Goal: Find contact information: Find contact information

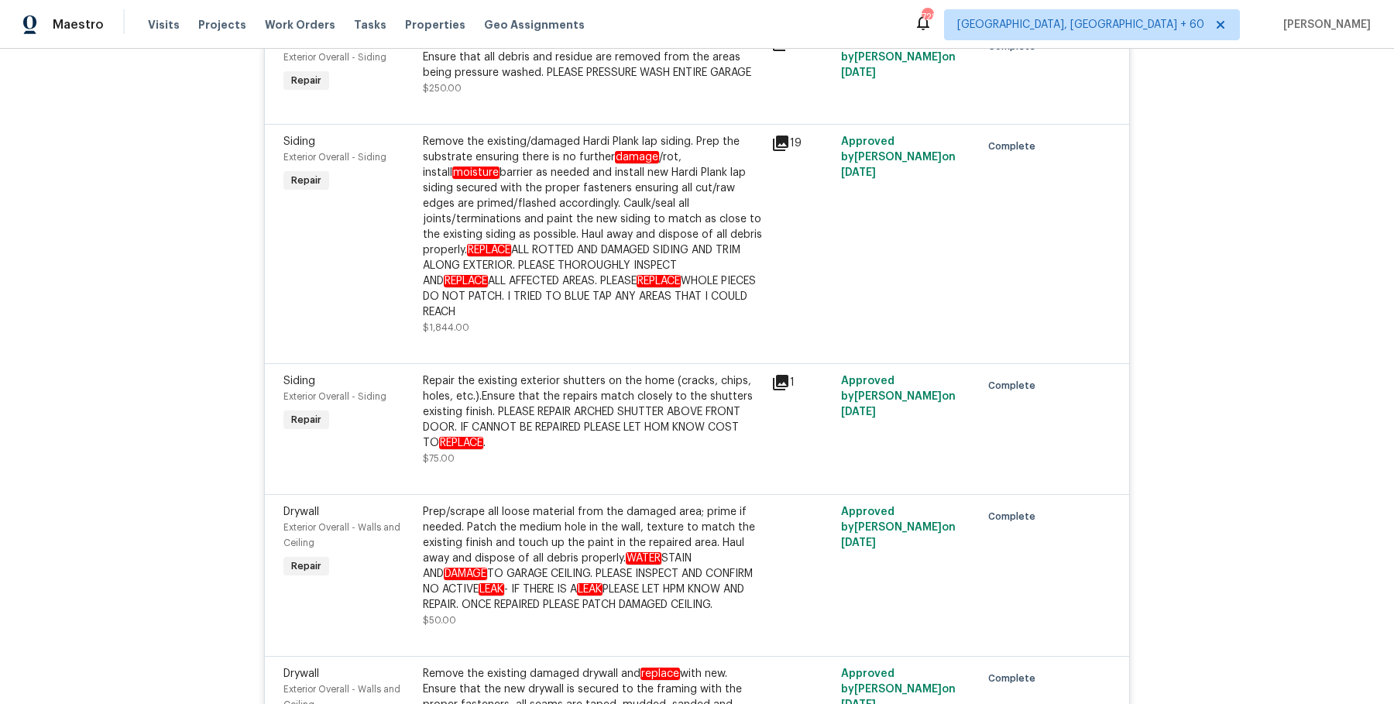
scroll to position [4185, 0]
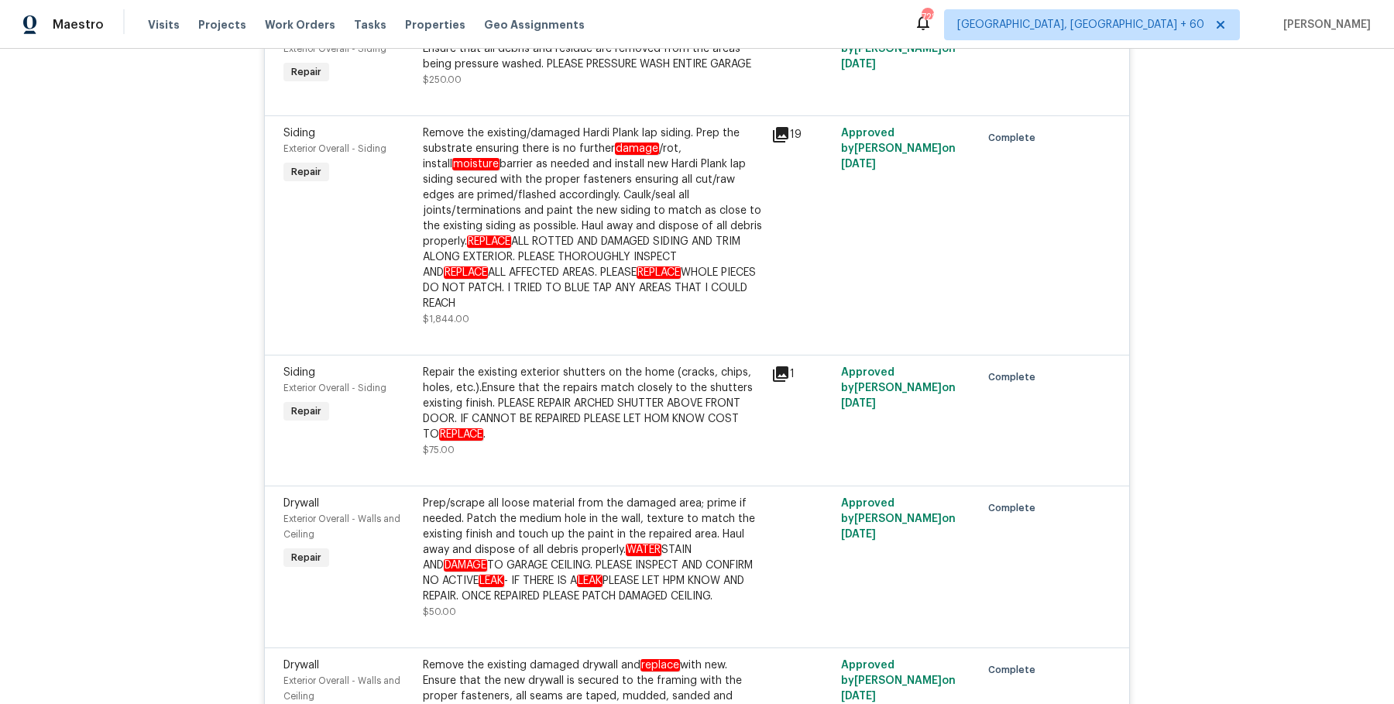
click at [550, 174] on div "Remove the existing/damaged Hardi Plank lap siding. Prep the substrate ensuring…" at bounding box center [592, 218] width 339 height 186
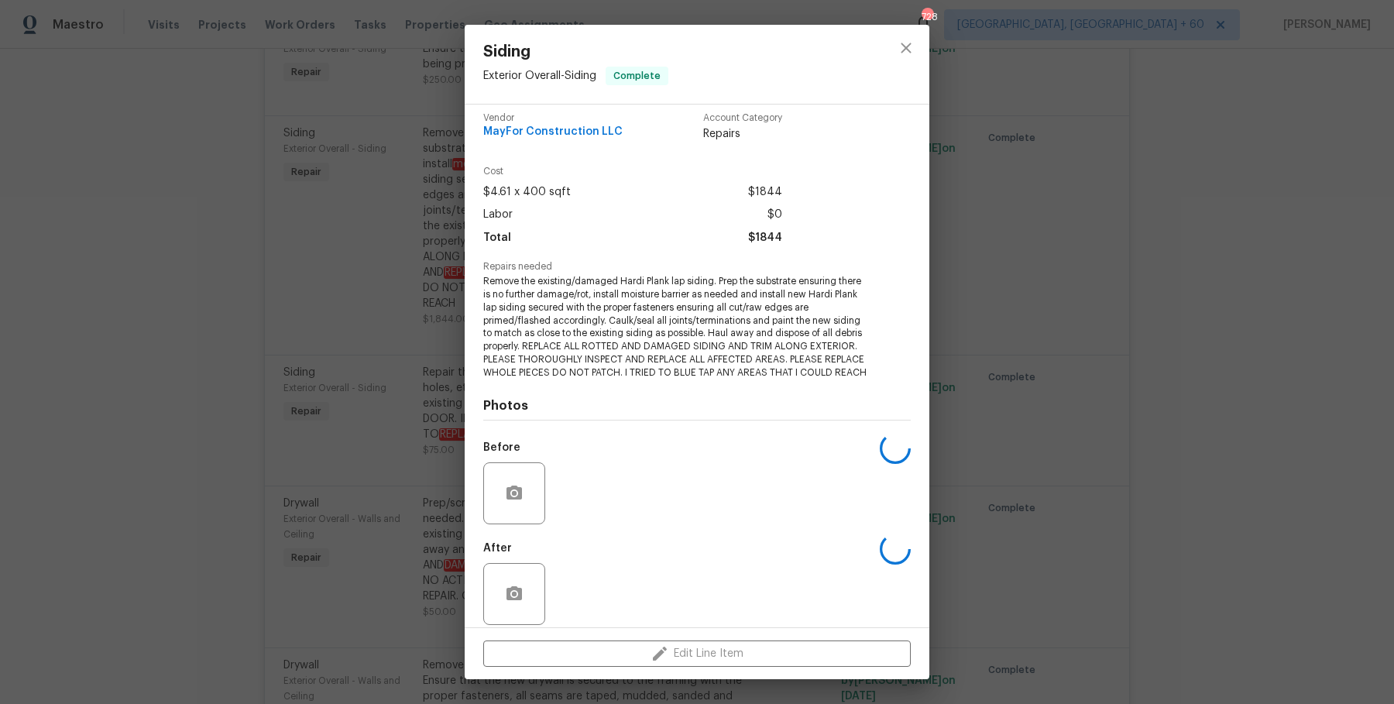
scroll to position [12, 0]
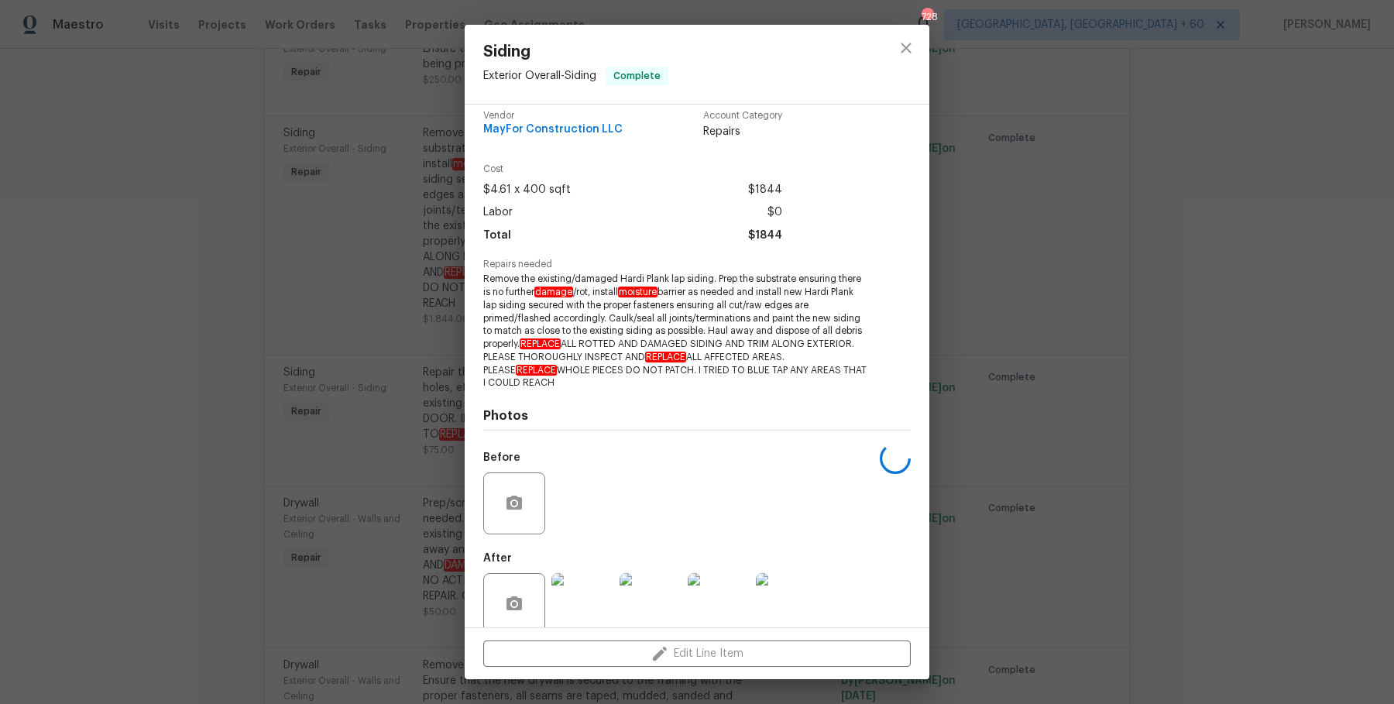
click at [404, 228] on div "Siding Exterior Overall - Siding Complete Vendor MayFor Construction LLC Accoun…" at bounding box center [697, 352] width 1394 height 704
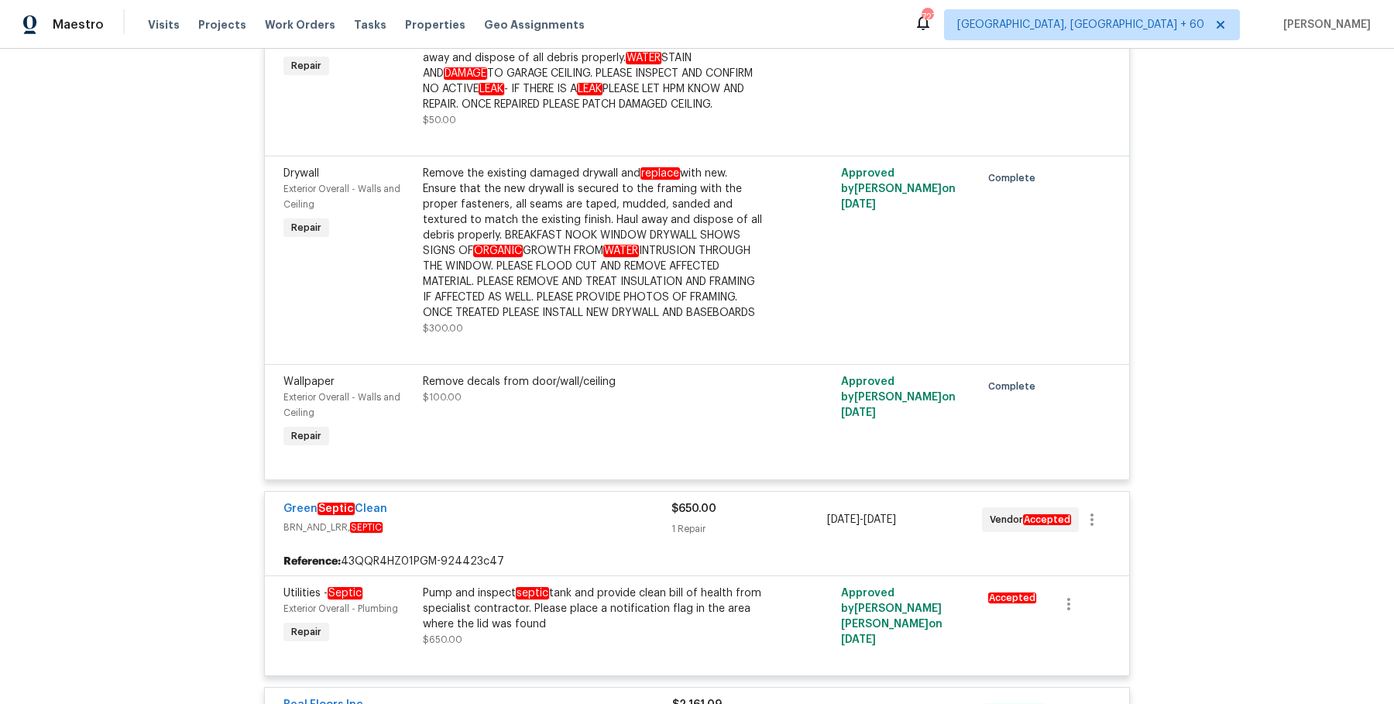
scroll to position [4661, 0]
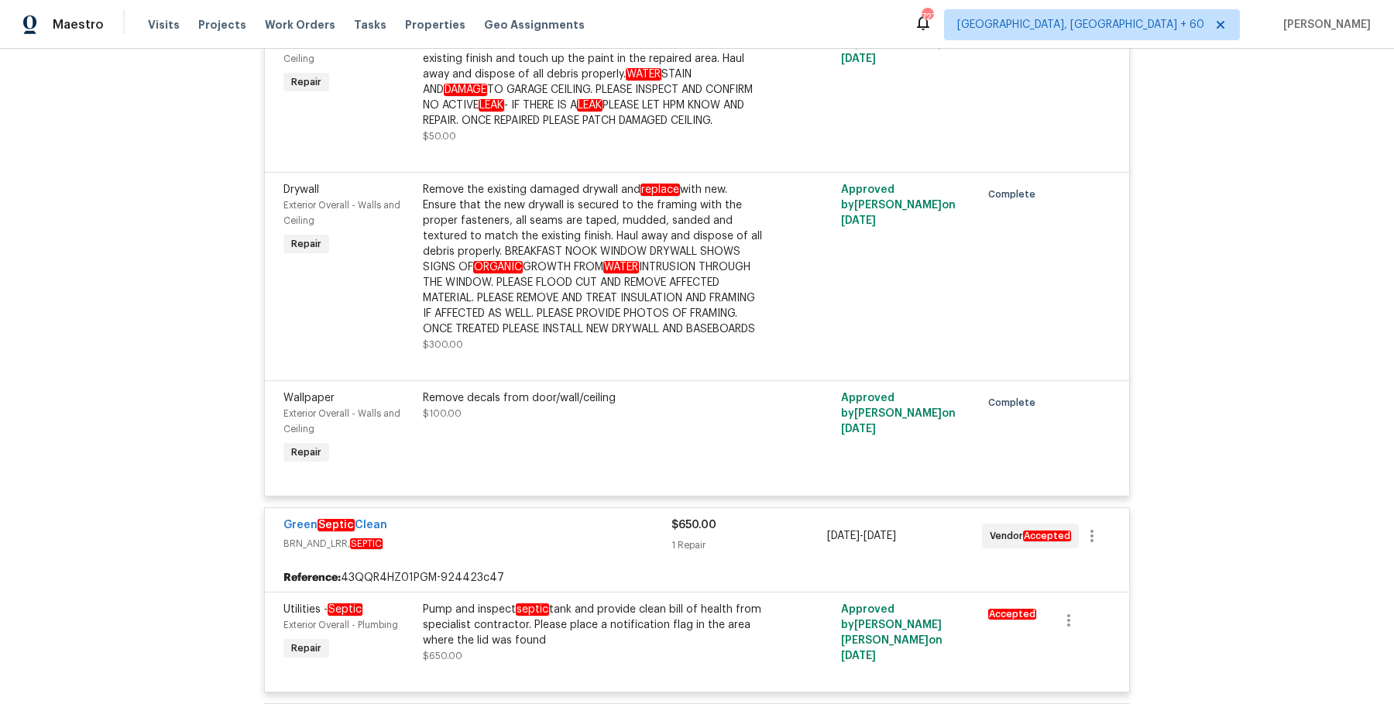
click at [536, 201] on div "Remove the existing damaged drywall and replace with new. Ensure that the new d…" at bounding box center [592, 259] width 339 height 155
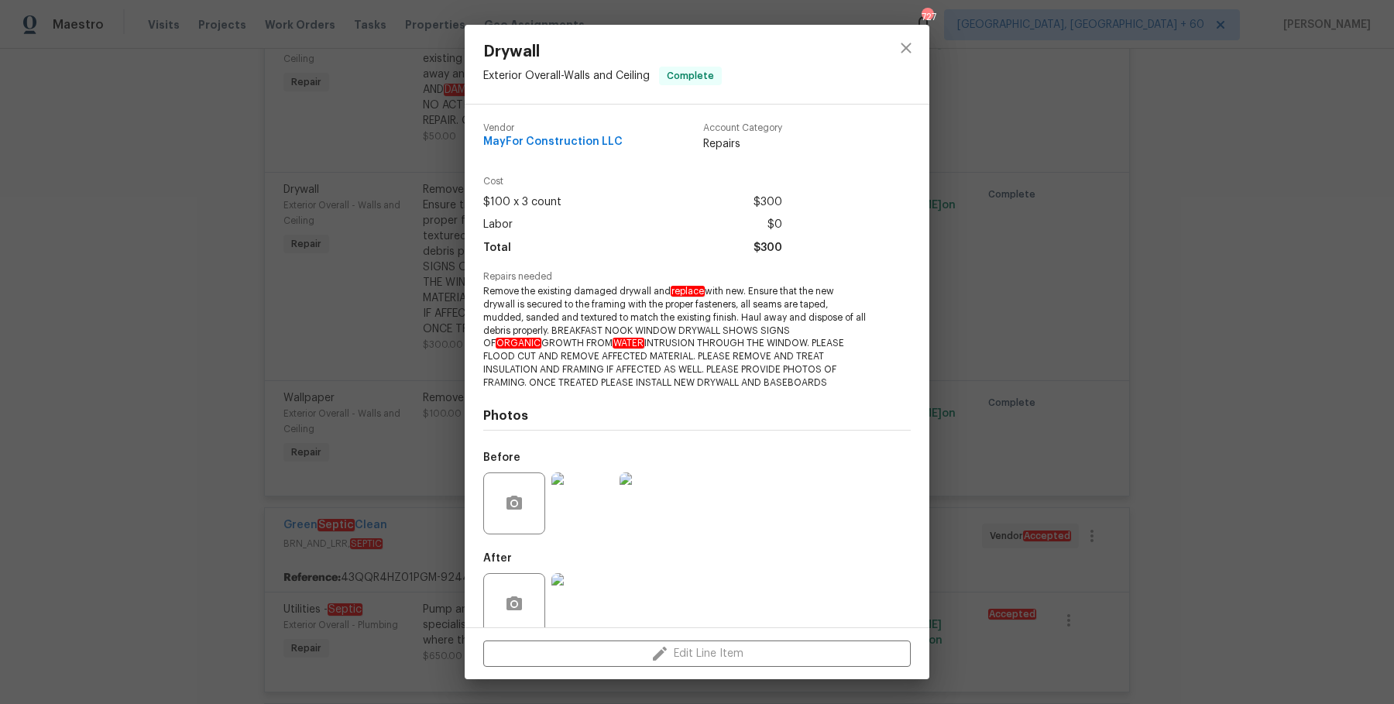
scroll to position [23, 0]
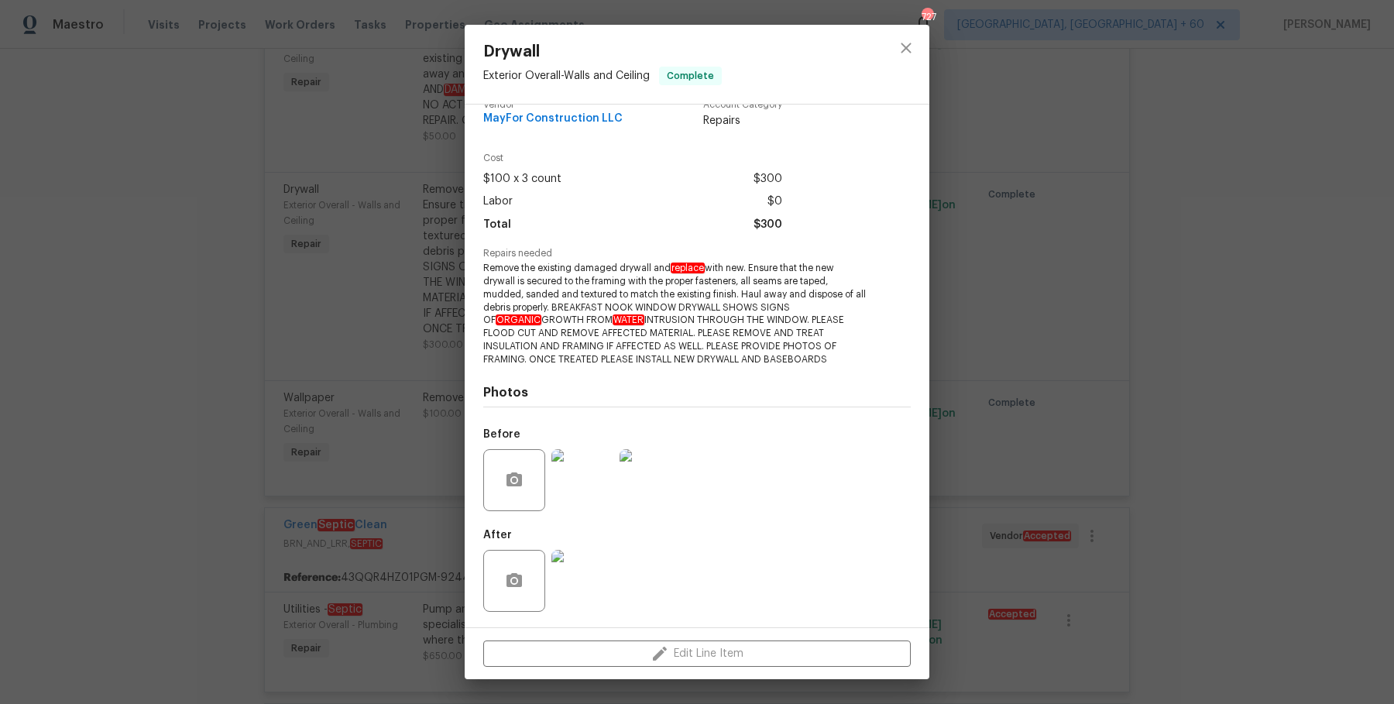
click at [586, 443] on div at bounding box center [582, 480] width 68 height 81
click at [585, 453] on img at bounding box center [582, 480] width 62 height 62
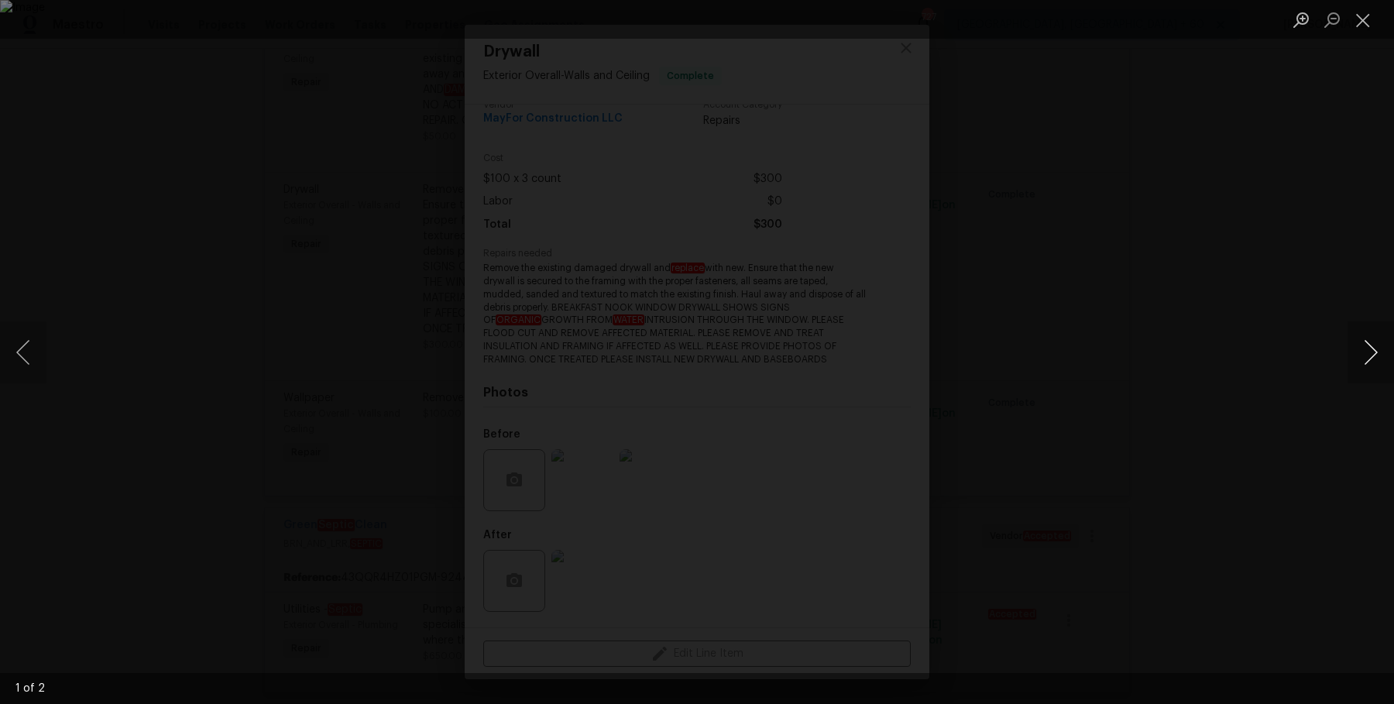
click at [1361, 365] on button "Next image" at bounding box center [1370, 352] width 46 height 62
click at [1346, 351] on div "Lightbox" at bounding box center [697, 352] width 1394 height 704
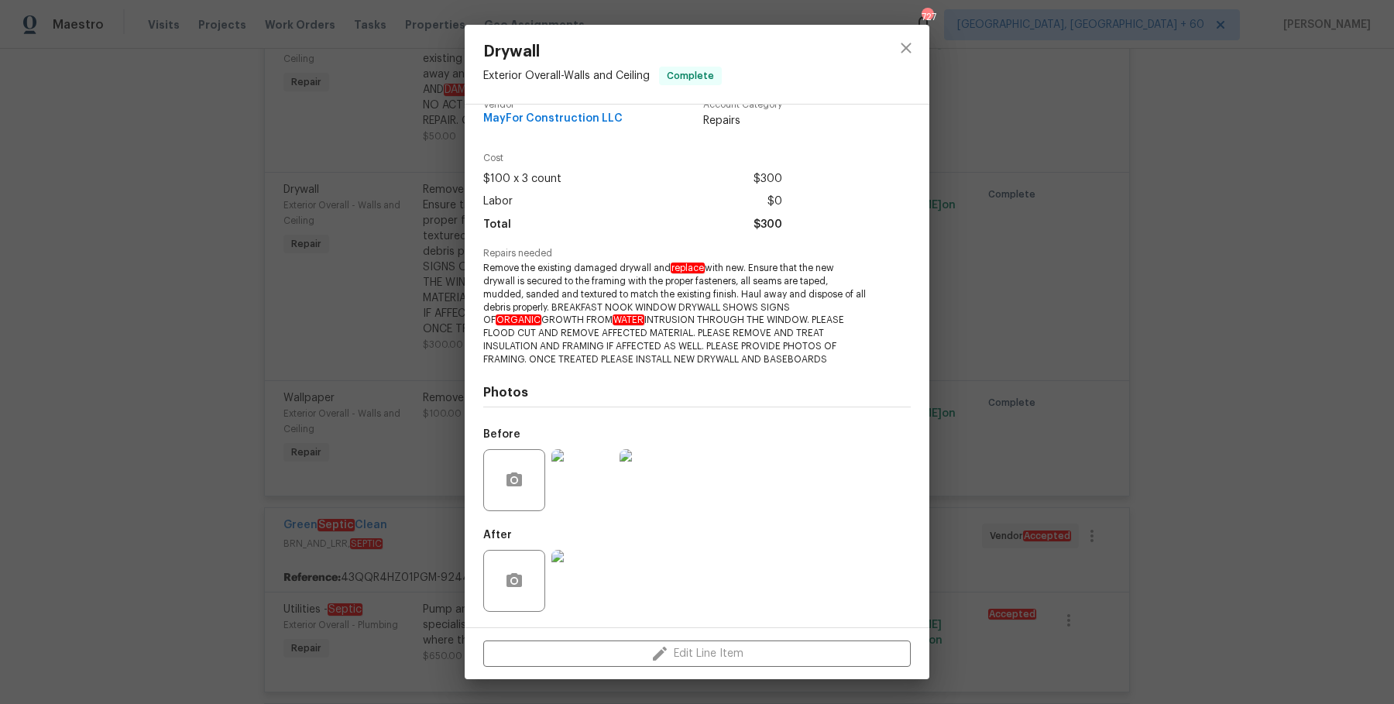
click at [588, 585] on img at bounding box center [582, 581] width 62 height 62
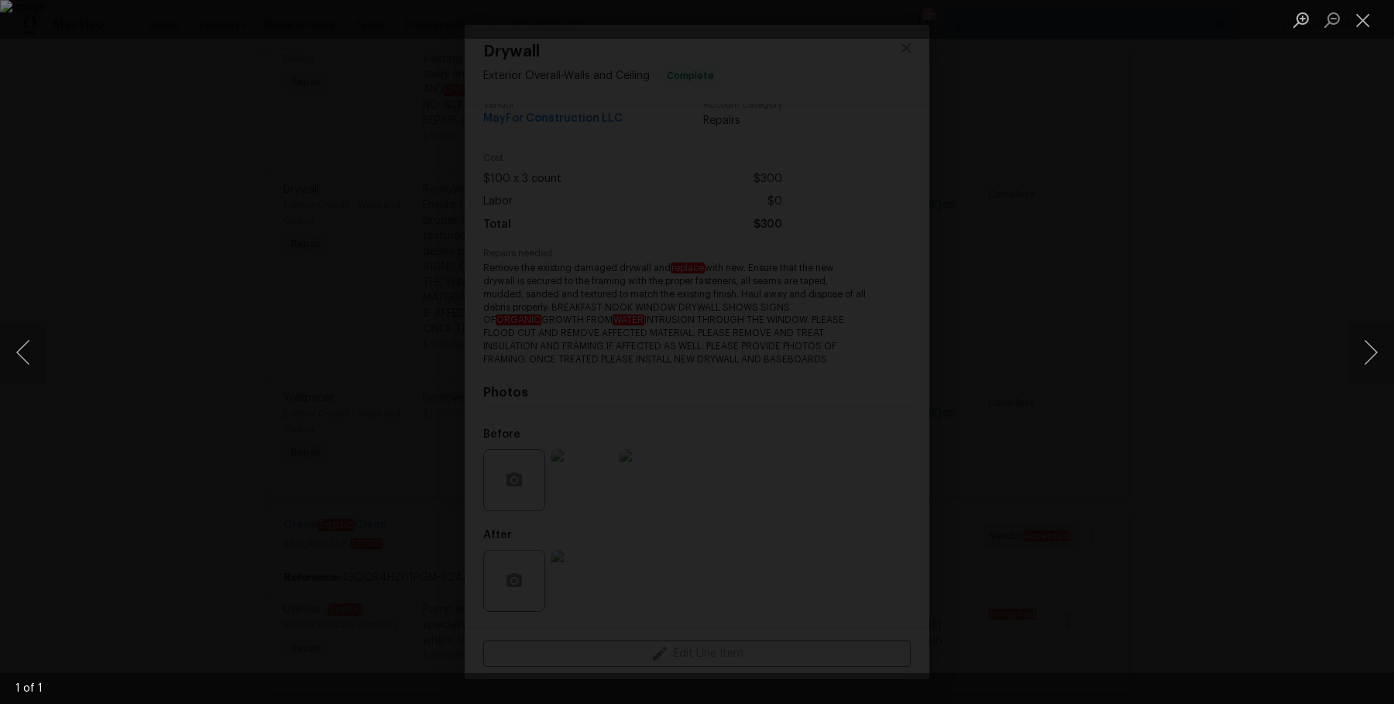
click at [1278, 391] on div "Lightbox" at bounding box center [697, 352] width 1394 height 704
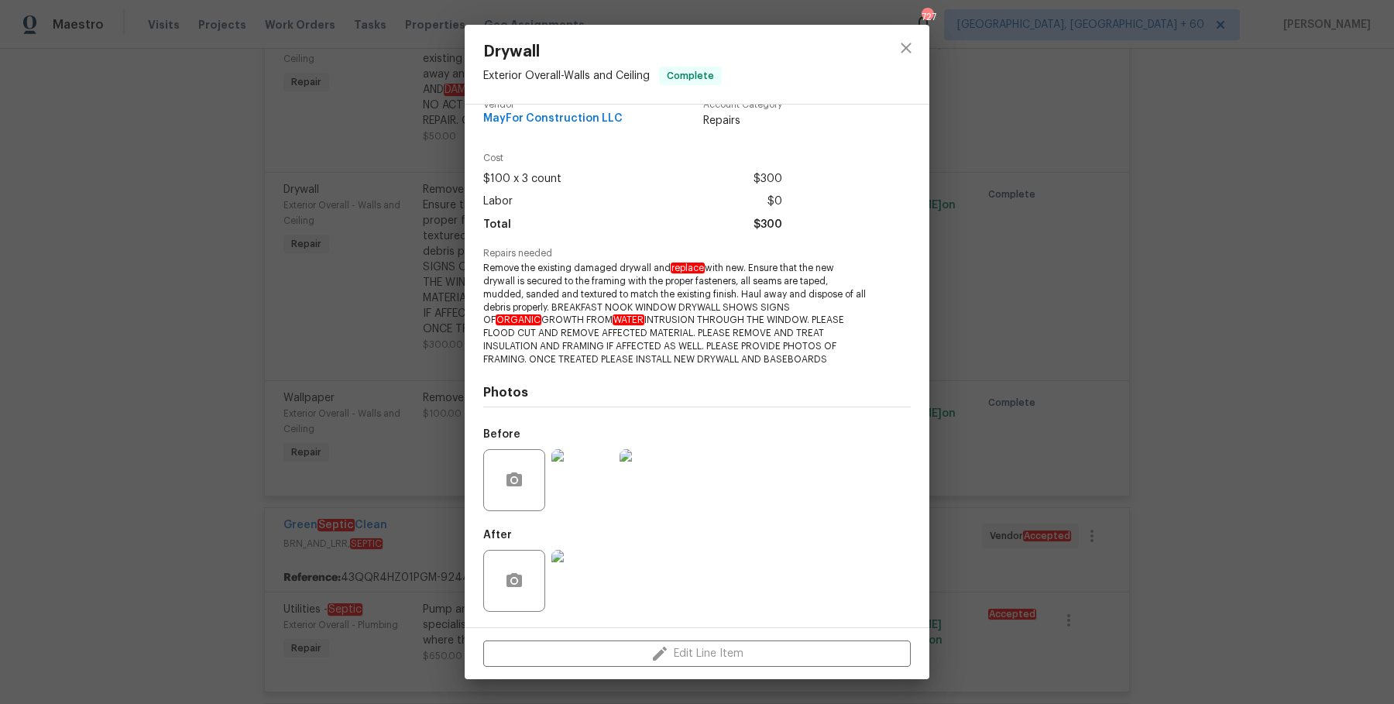
click at [1242, 389] on div "Drywall Exterior Overall - Walls and Ceiling Complete Vendor MayFor Constructio…" at bounding box center [697, 352] width 1394 height 704
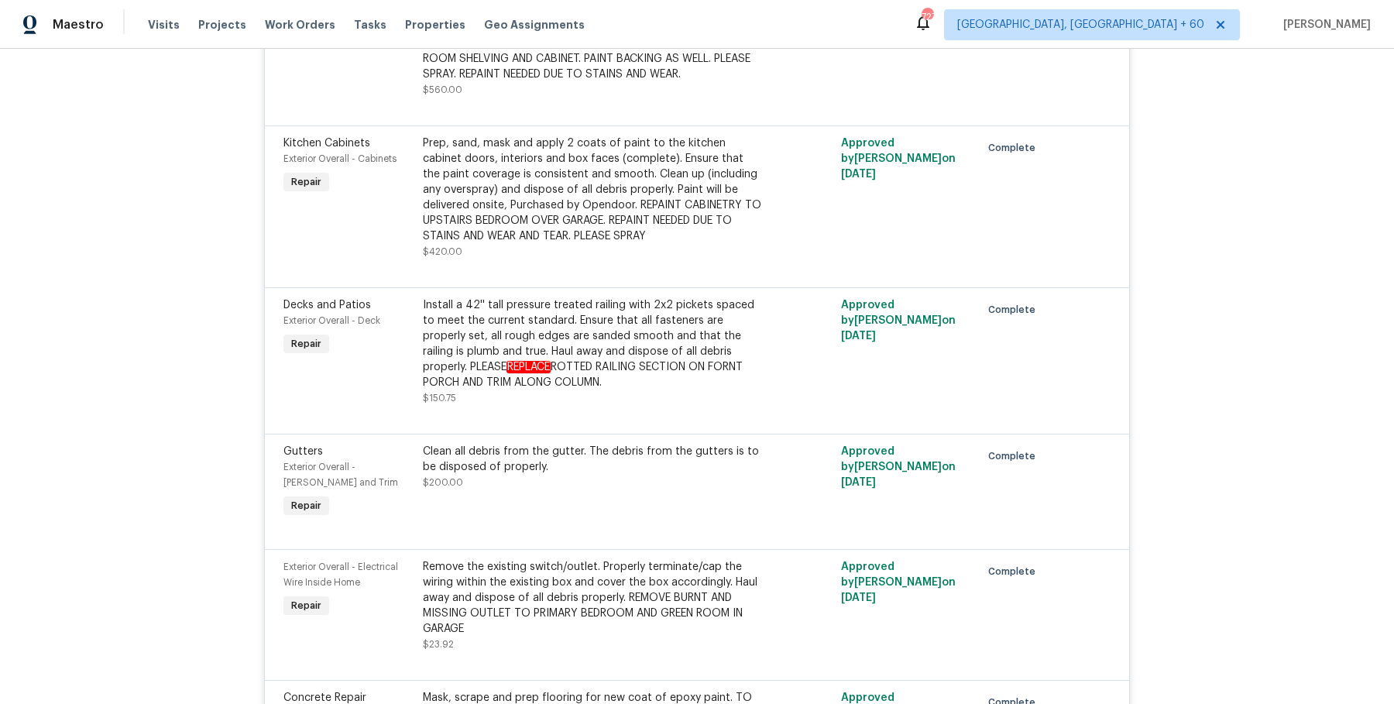
scroll to position [0, 0]
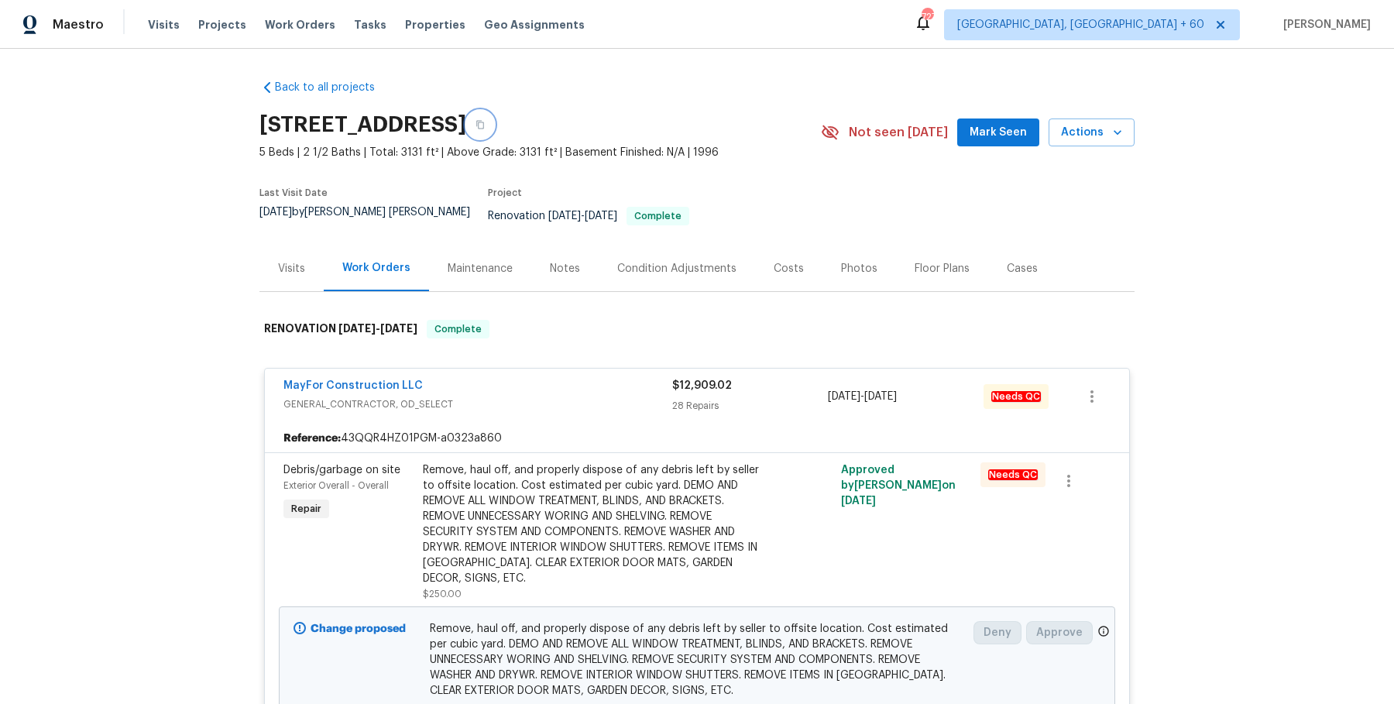
click at [494, 124] on button "button" at bounding box center [480, 125] width 28 height 28
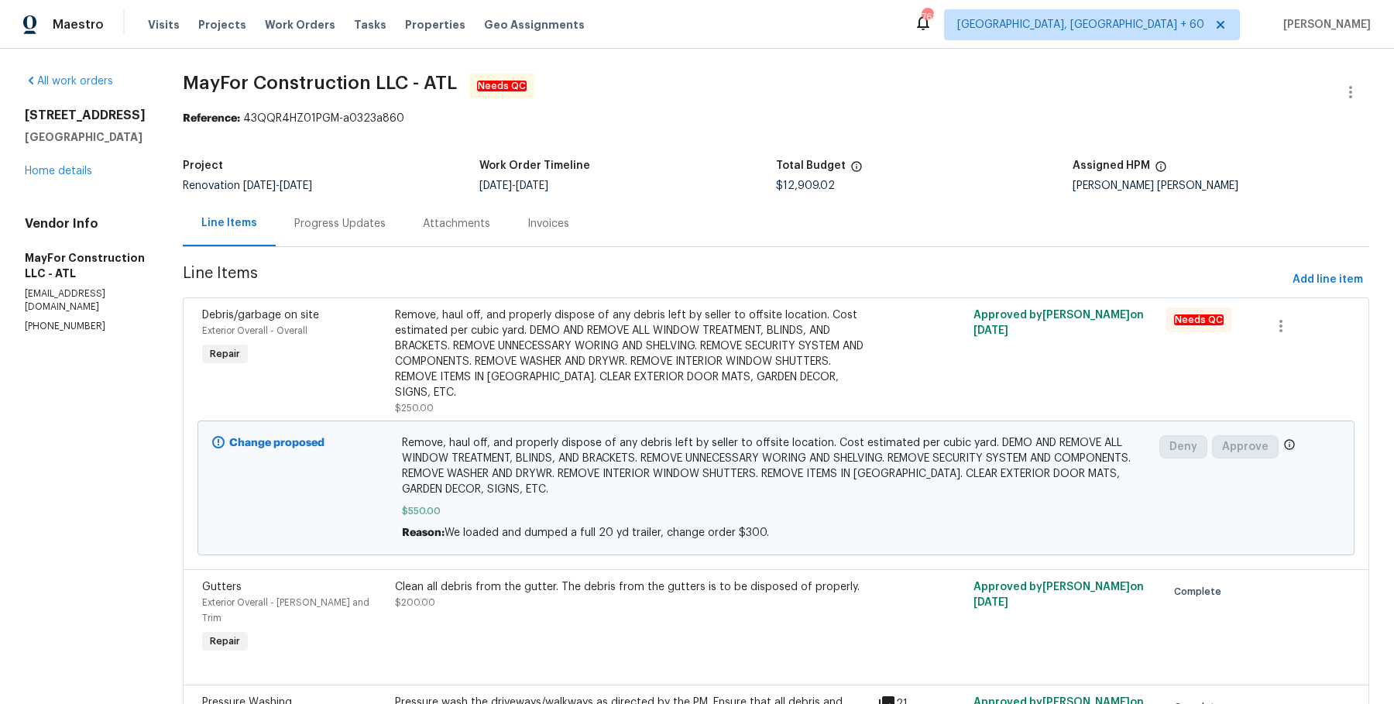
click at [377, 216] on div "Progress Updates" at bounding box center [339, 223] width 91 height 15
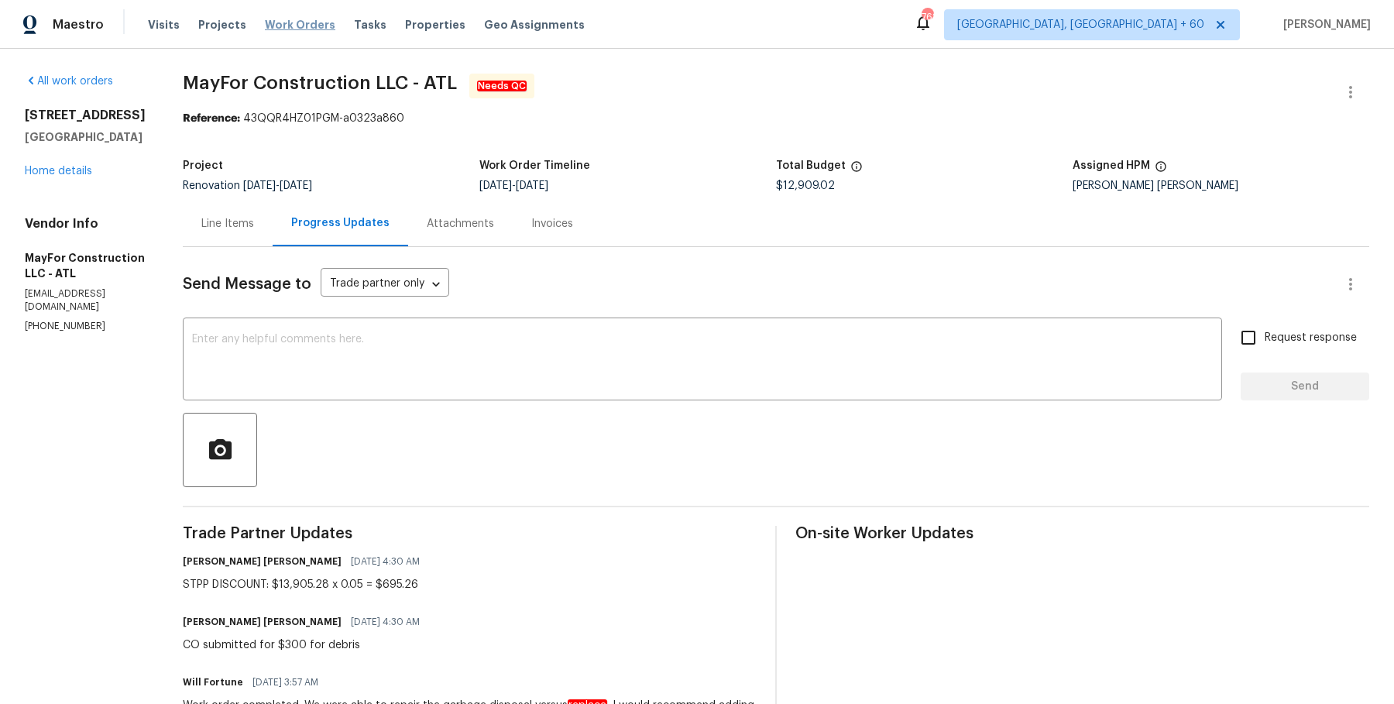
click at [273, 24] on span "Work Orders" at bounding box center [300, 24] width 70 height 15
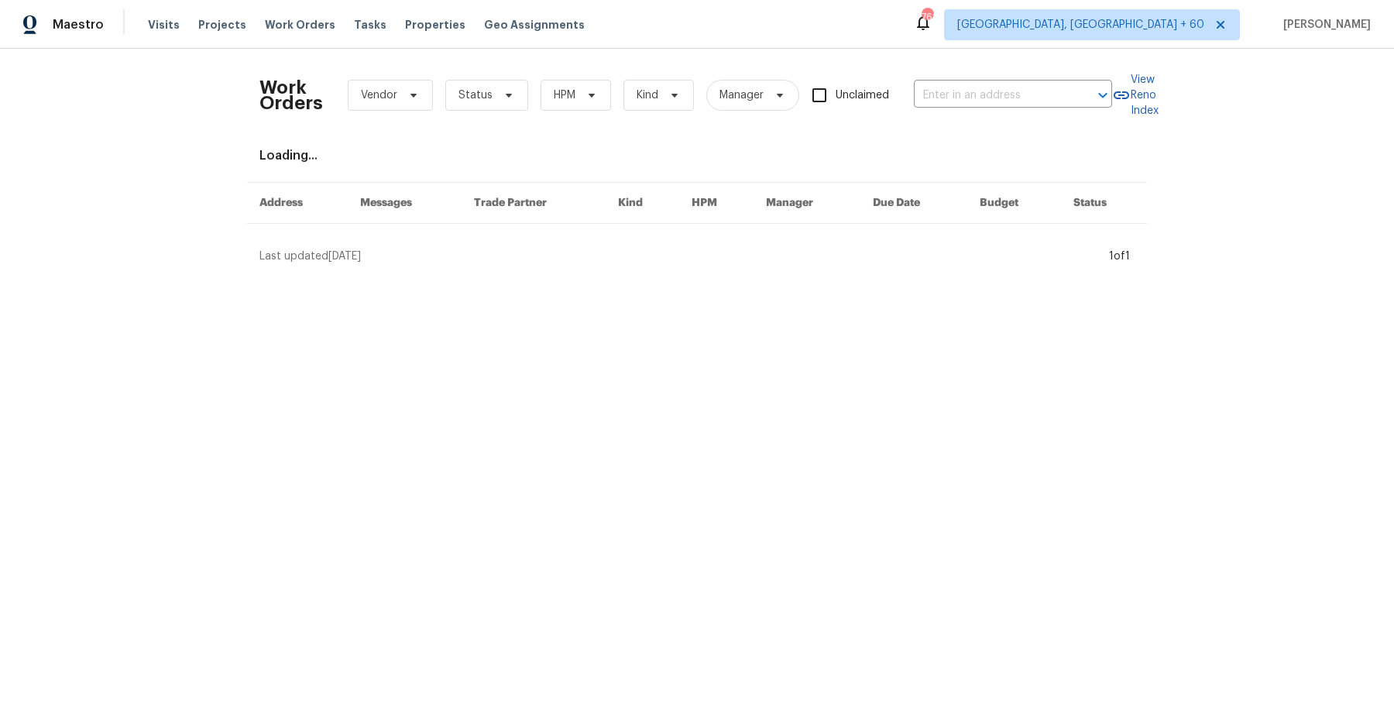
click at [1034, 109] on div "Work Orders Vendor Status HPM Kind Manager Unclaimed ​" at bounding box center [685, 95] width 852 height 68
click at [1034, 106] on input "text" at bounding box center [991, 96] width 155 height 24
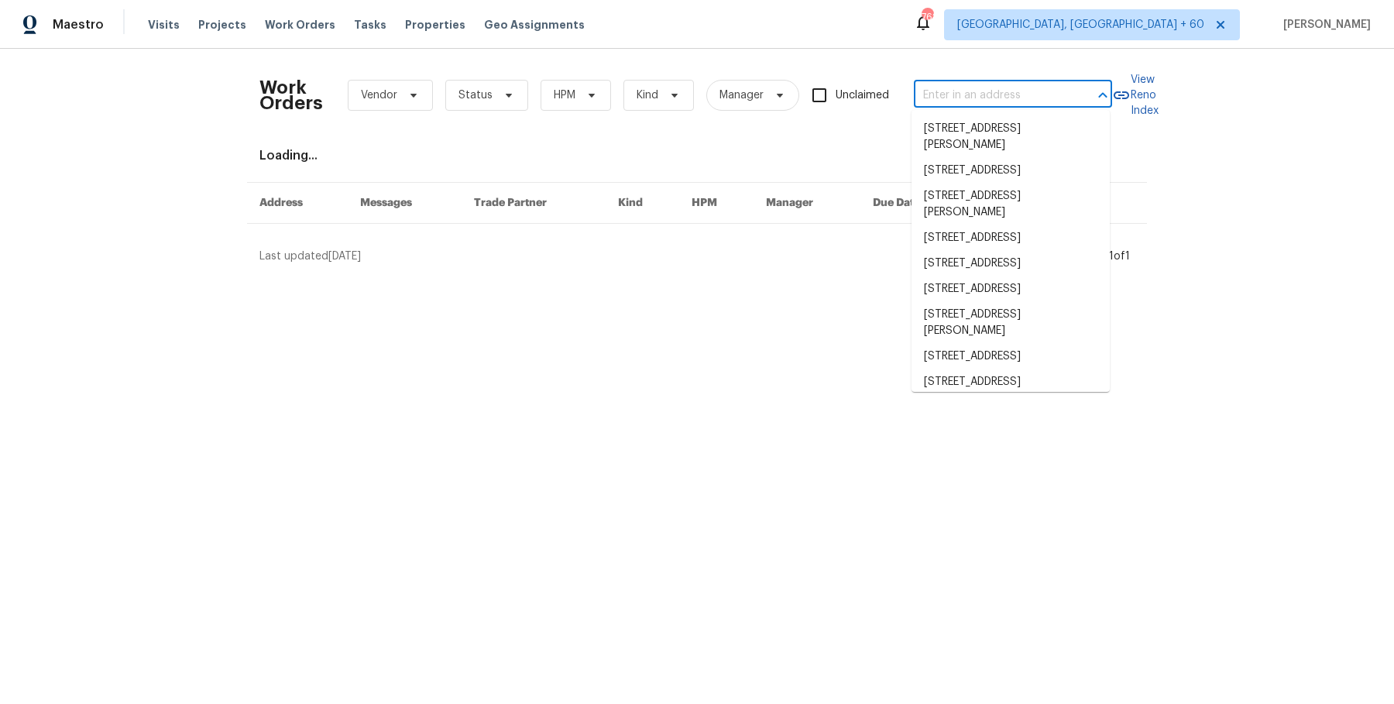
click at [1034, 106] on input "text" at bounding box center [991, 96] width 155 height 24
paste input "27117 Great Plains Ct Menifee, CA 92585"
type input "27117 Great Plains Ct Menifee, CA 92585"
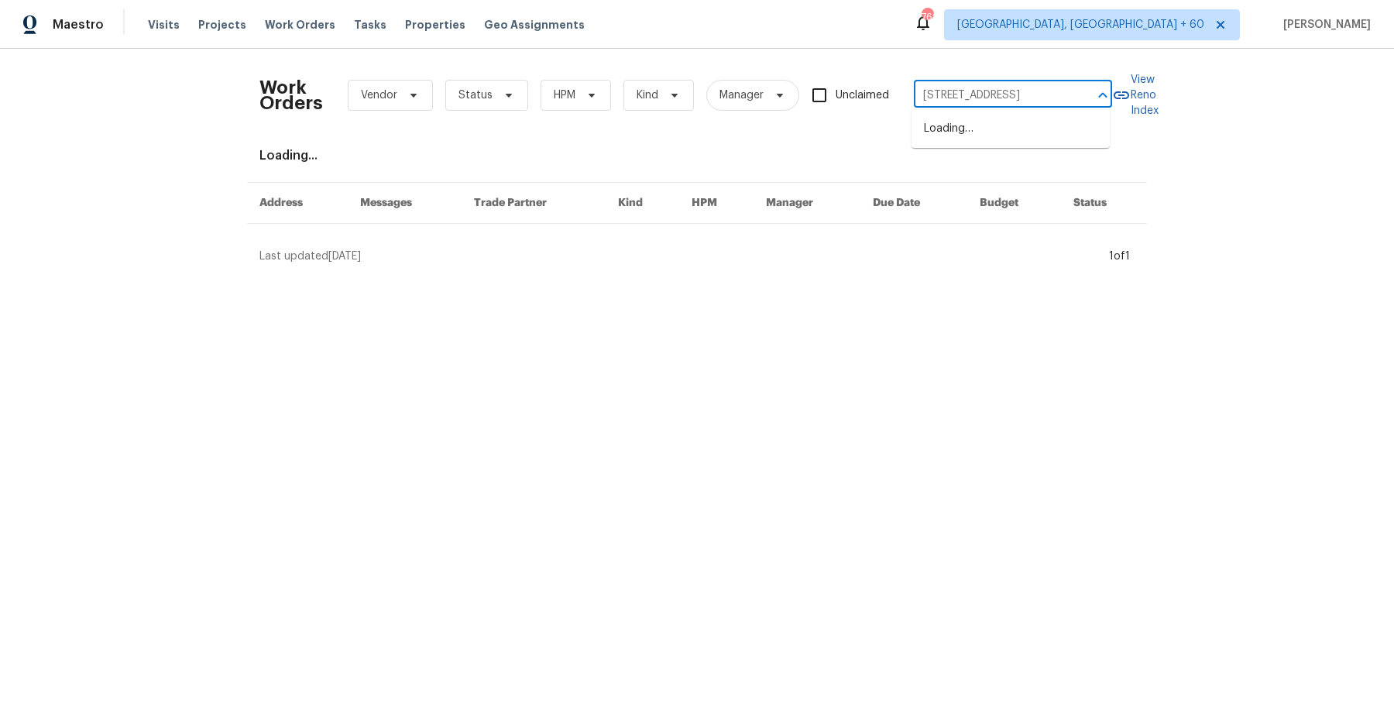
scroll to position [0, 57]
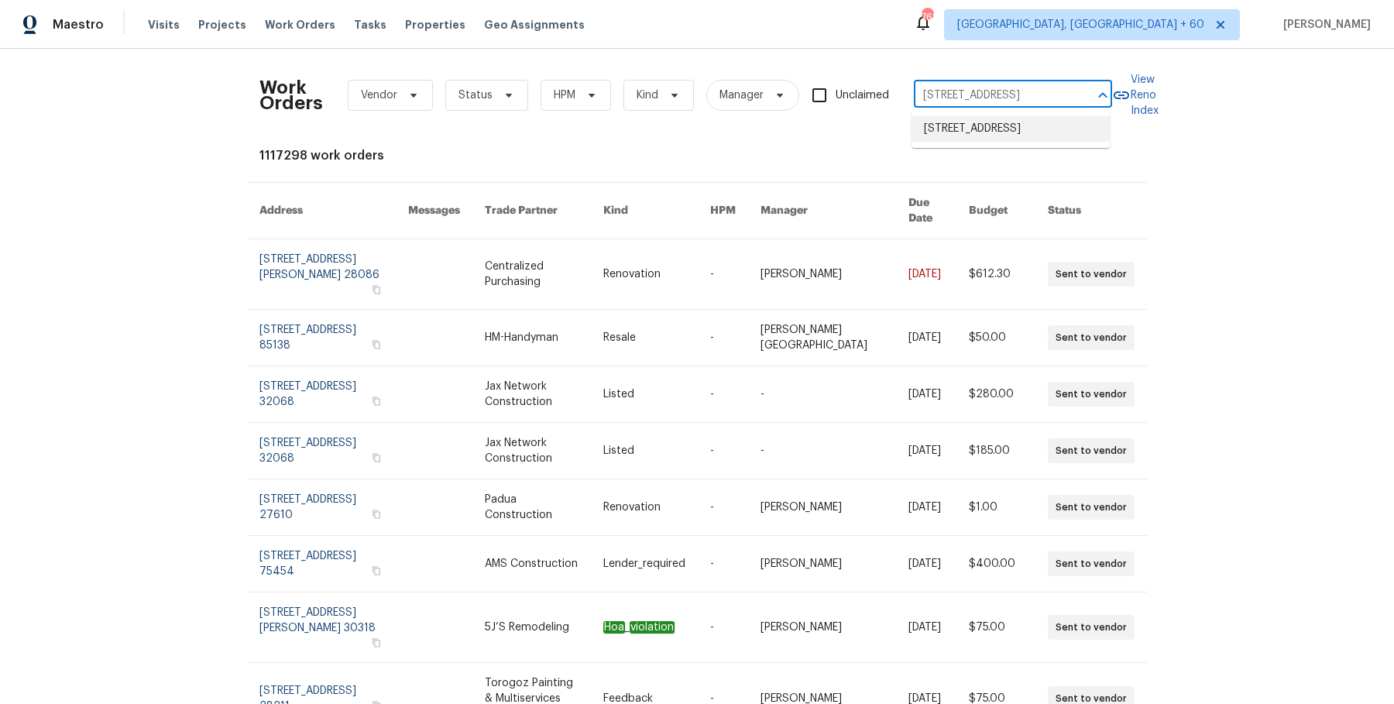
click at [1004, 142] on li "27117 Great Plains Ct, Menifee, CA 92585" at bounding box center [1010, 129] width 198 height 26
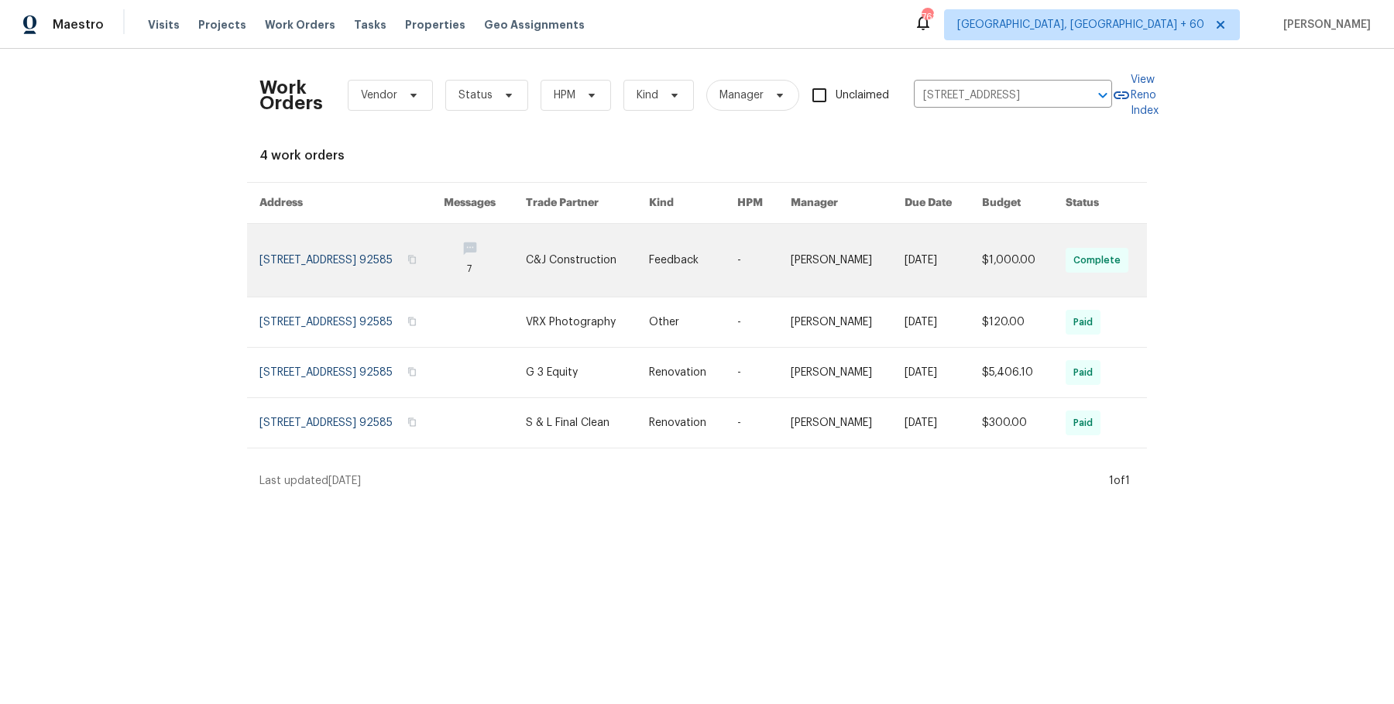
click at [784, 245] on link at bounding box center [764, 260] width 54 height 73
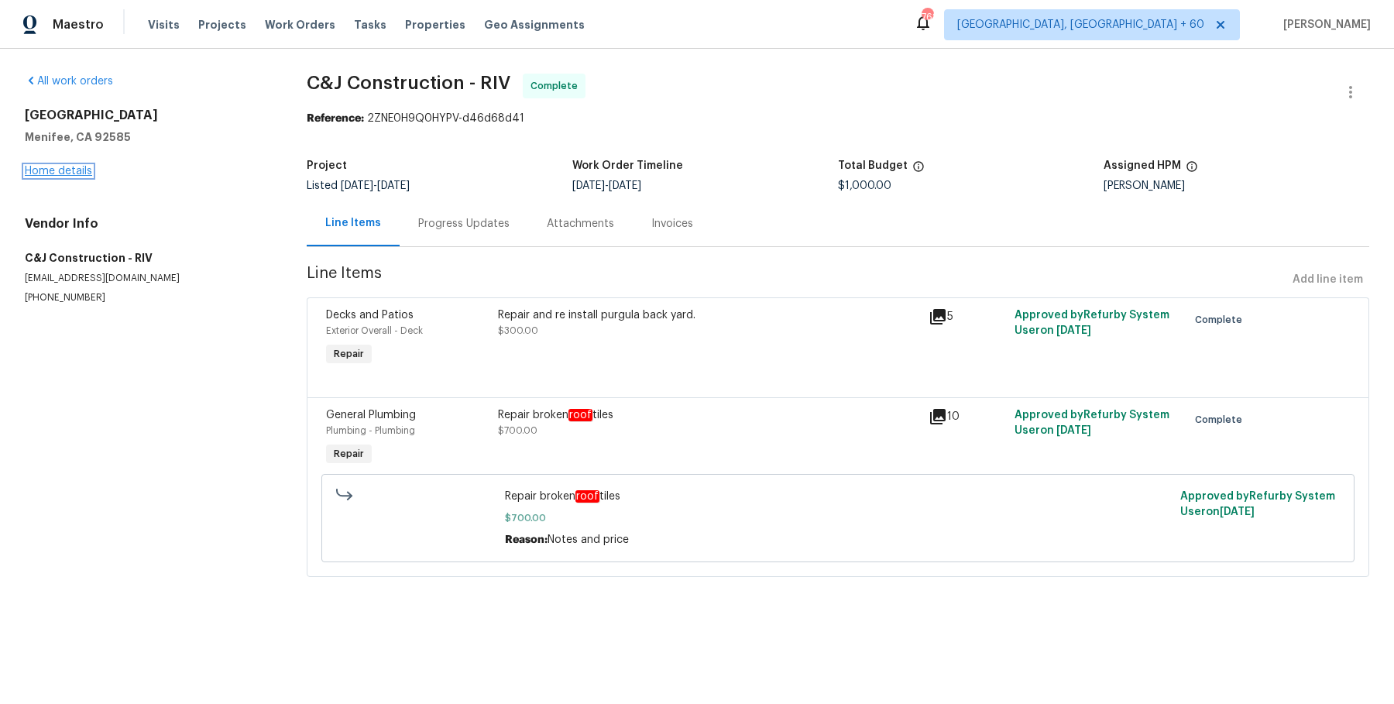
click at [73, 175] on link "Home details" at bounding box center [58, 171] width 67 height 11
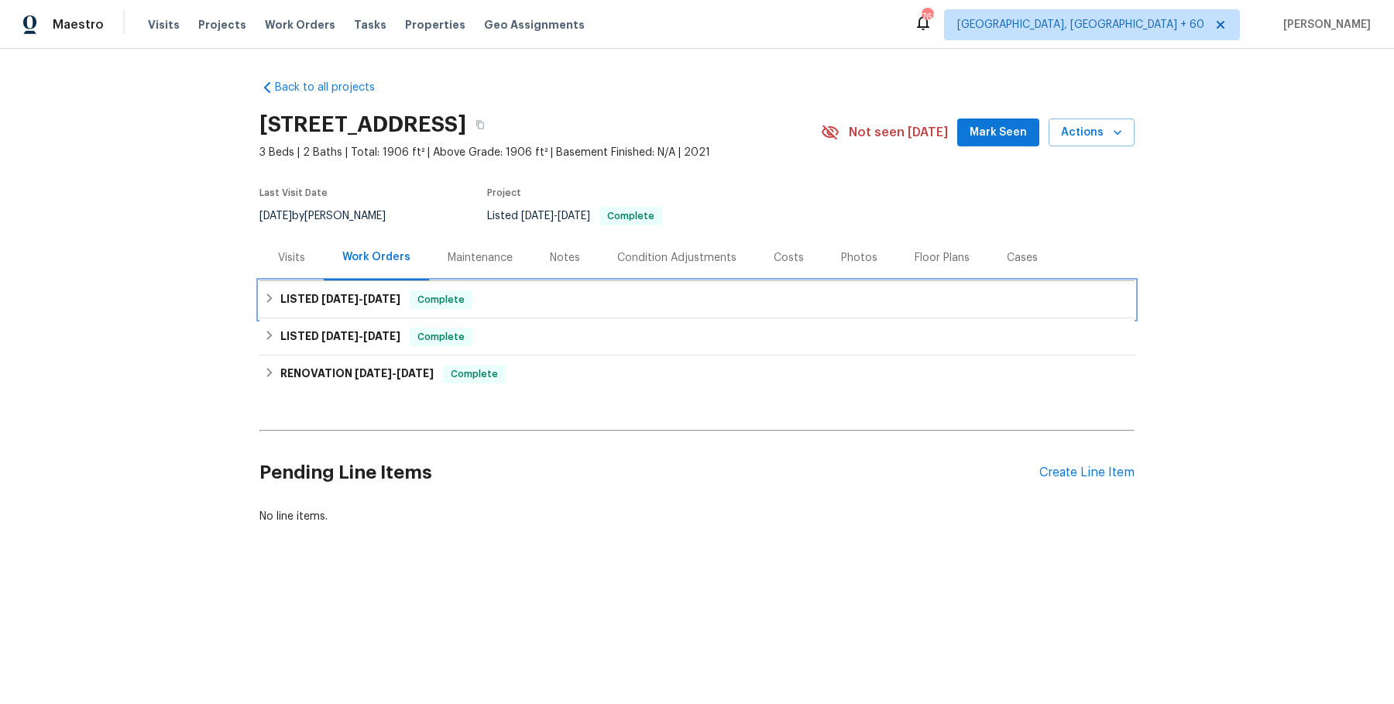
click at [386, 292] on h6 "LISTED 9/1/25 - 9/3/25" at bounding box center [340, 299] width 120 height 19
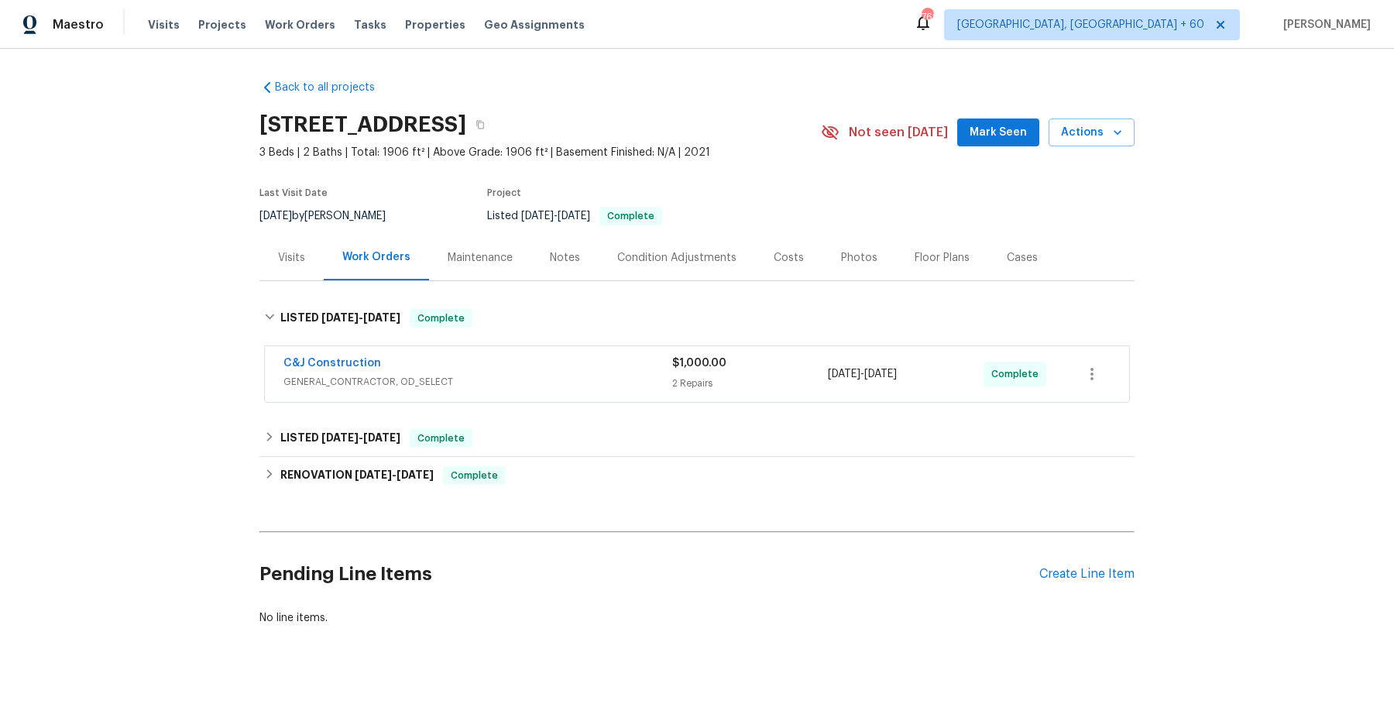
click at [493, 377] on span "GENERAL_CONTRACTOR, OD_SELECT" at bounding box center [477, 381] width 389 height 15
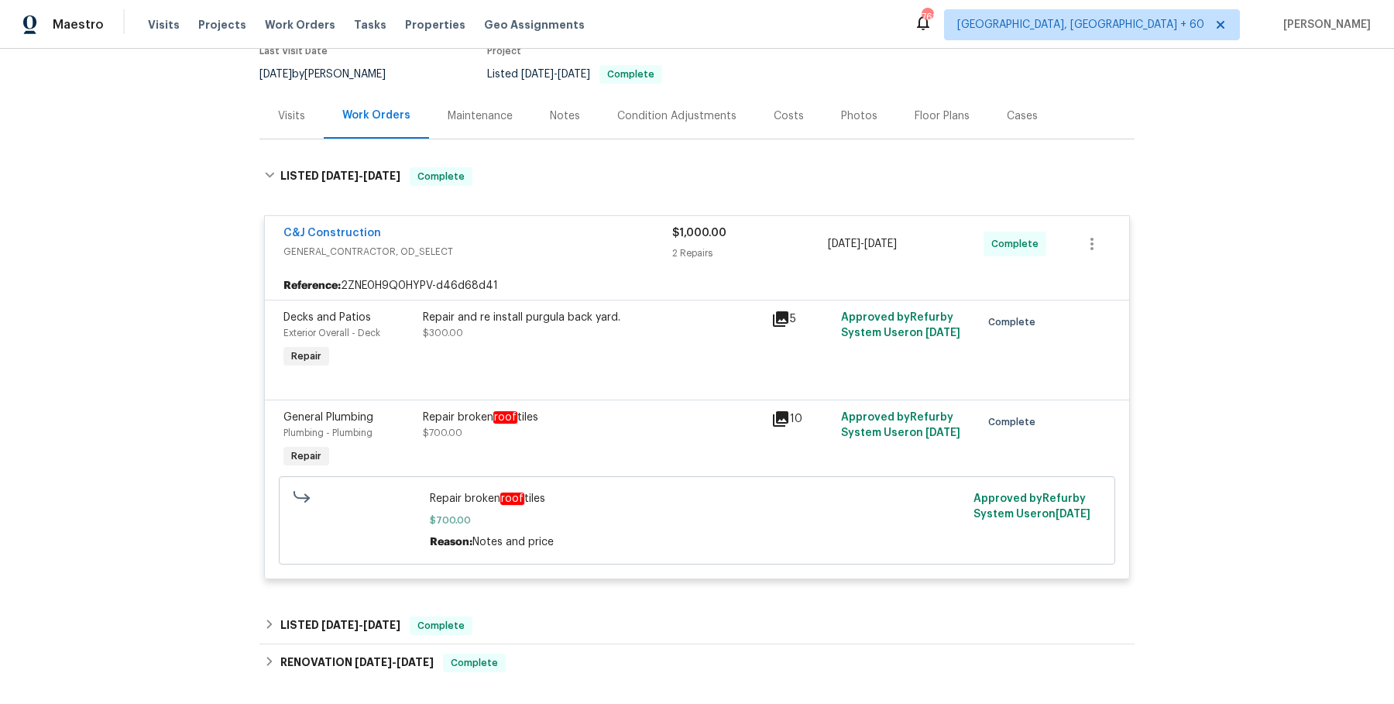
scroll to position [241, 0]
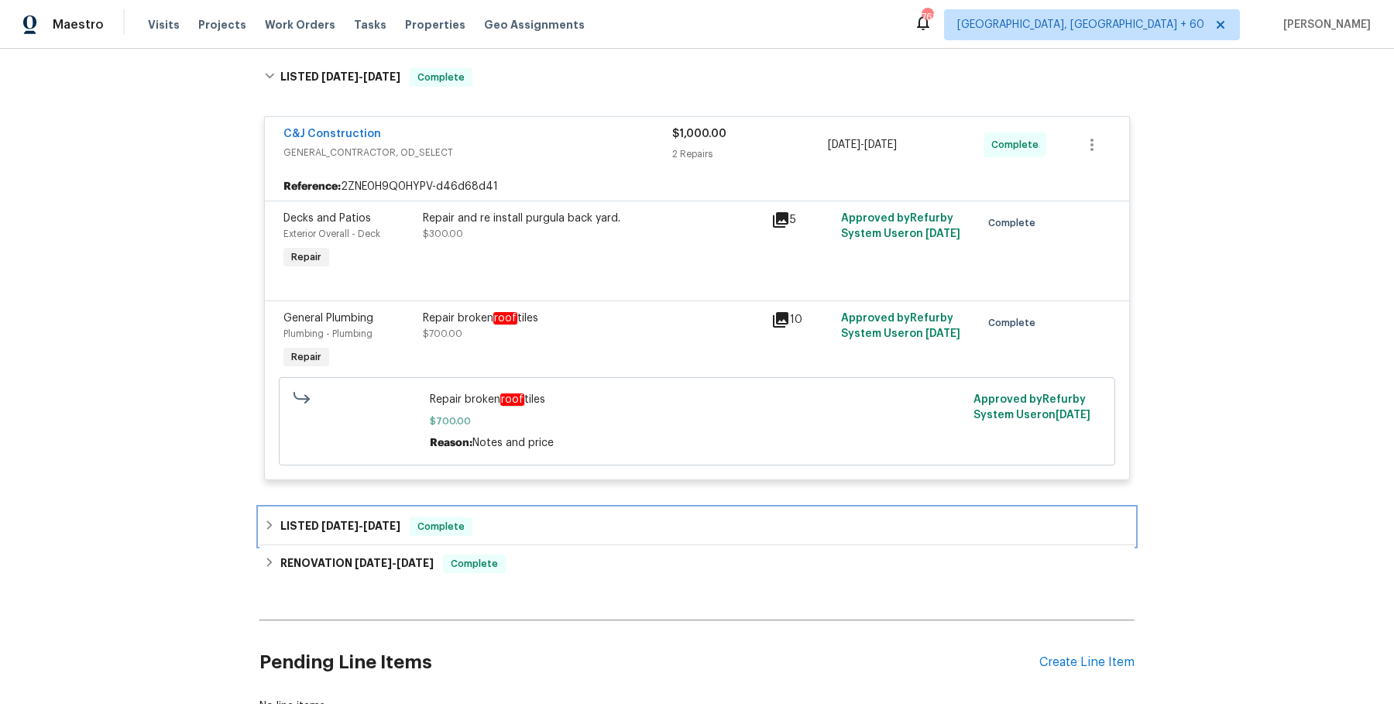
click at [524, 513] on div "LISTED 5/23/25 - 5/24/25 Complete" at bounding box center [696, 526] width 875 height 37
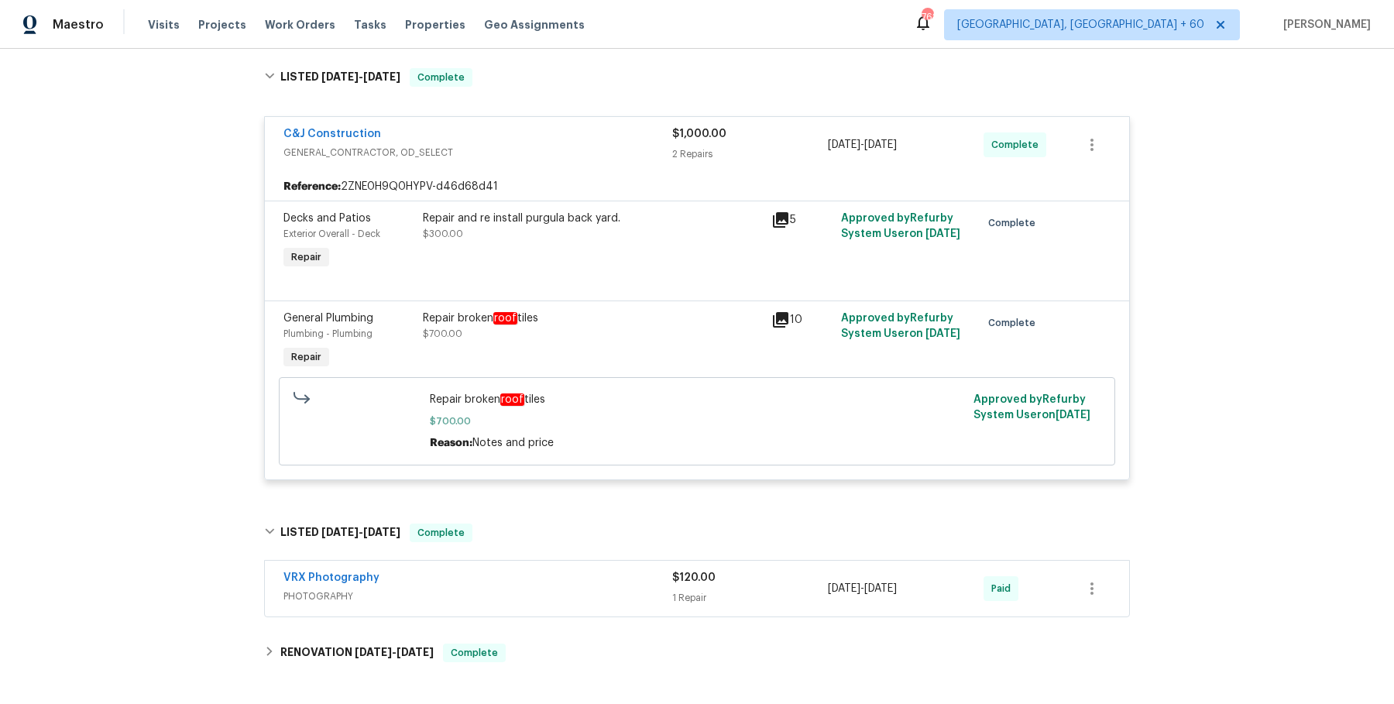
click at [554, 324] on div "Repair broken roof tiles" at bounding box center [592, 317] width 339 height 15
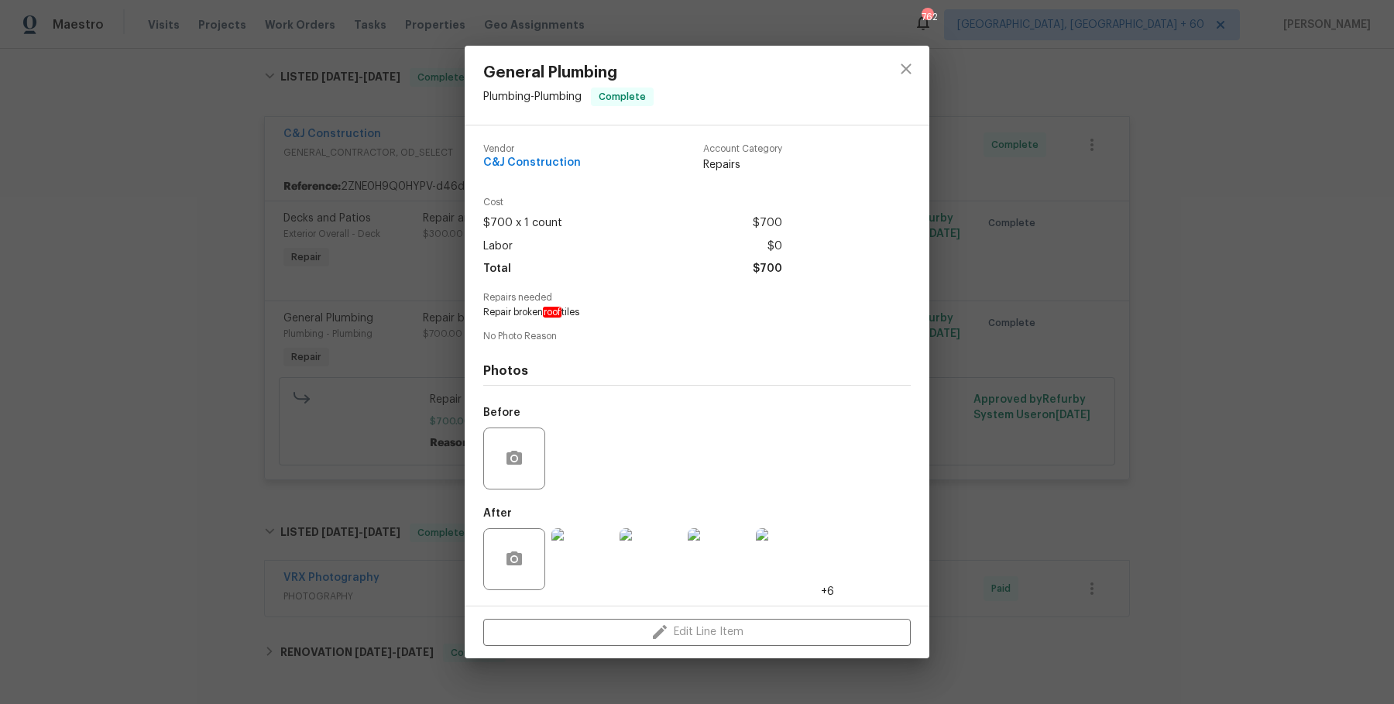
click at [1046, 387] on div "General Plumbing Plumbing - Plumbing Complete Vendor C&J Construction Account C…" at bounding box center [697, 352] width 1394 height 704
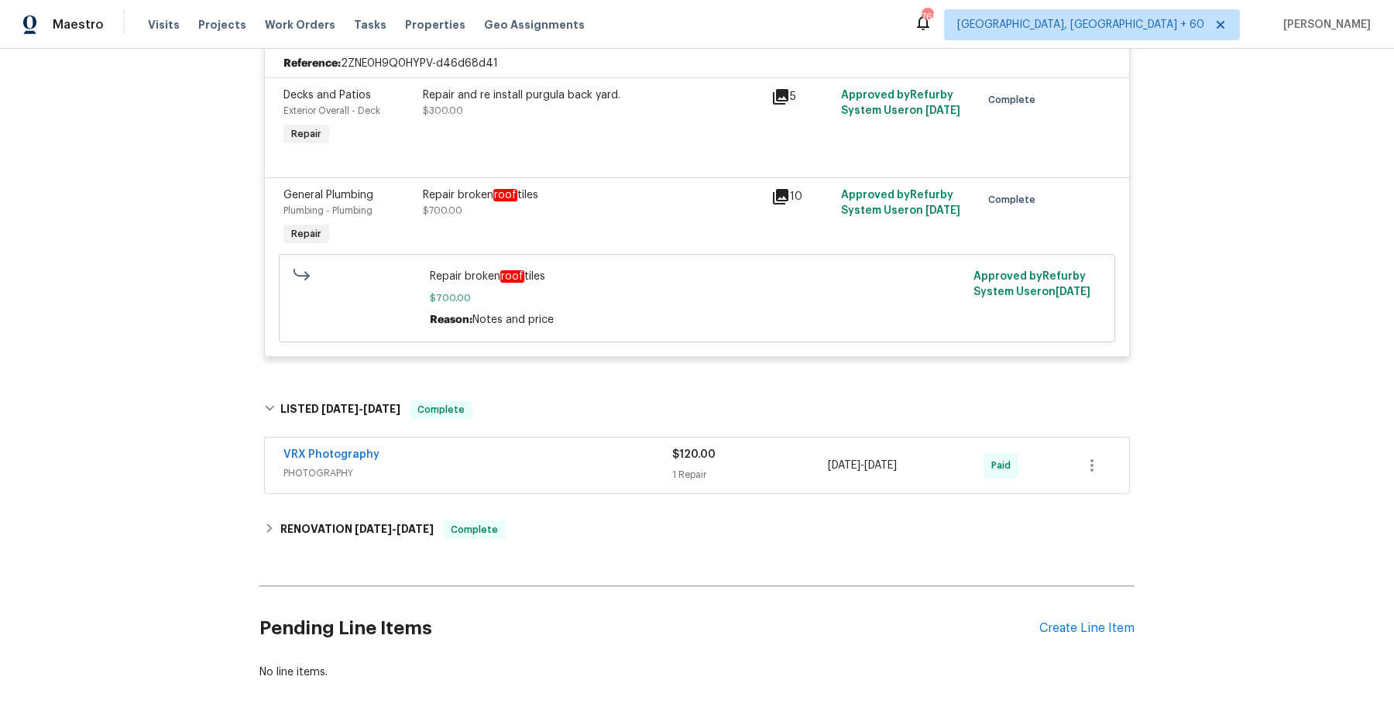
click at [510, 473] on span "PHOTOGRAPHY" at bounding box center [477, 472] width 389 height 15
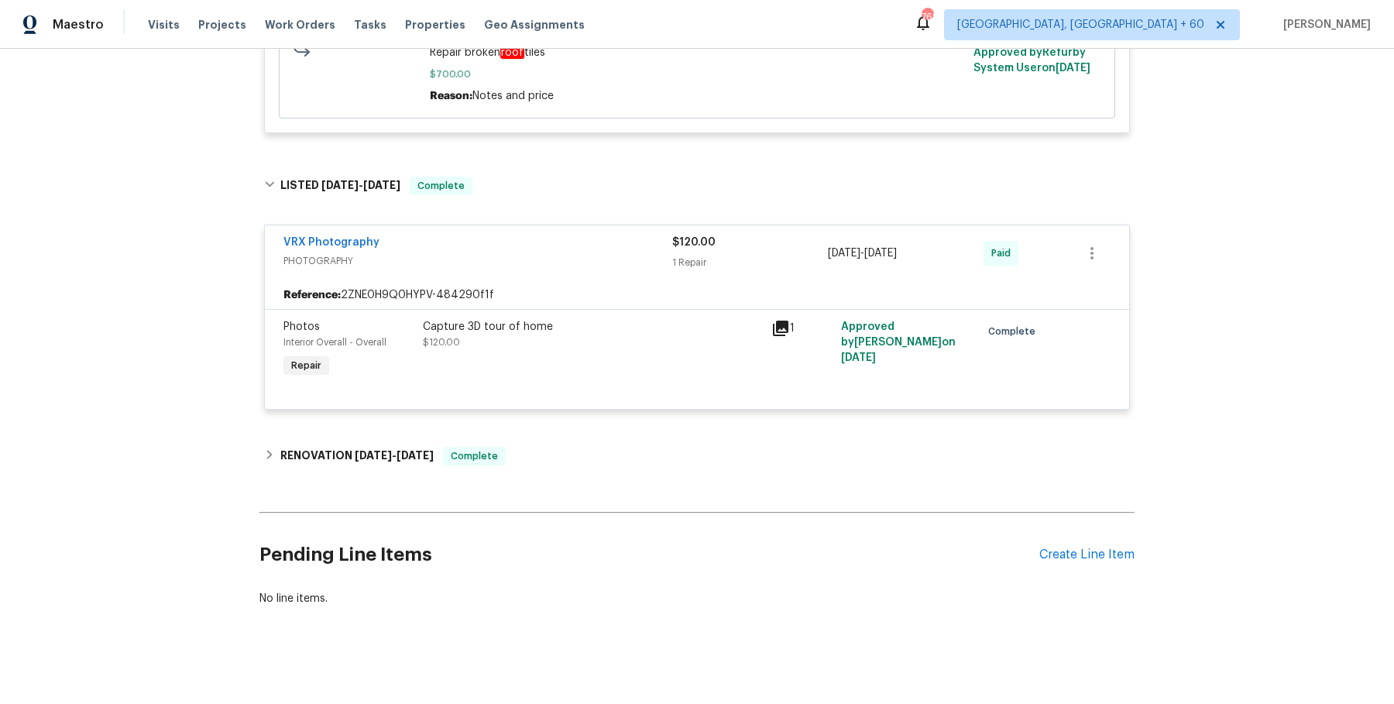
scroll to position [593, 0]
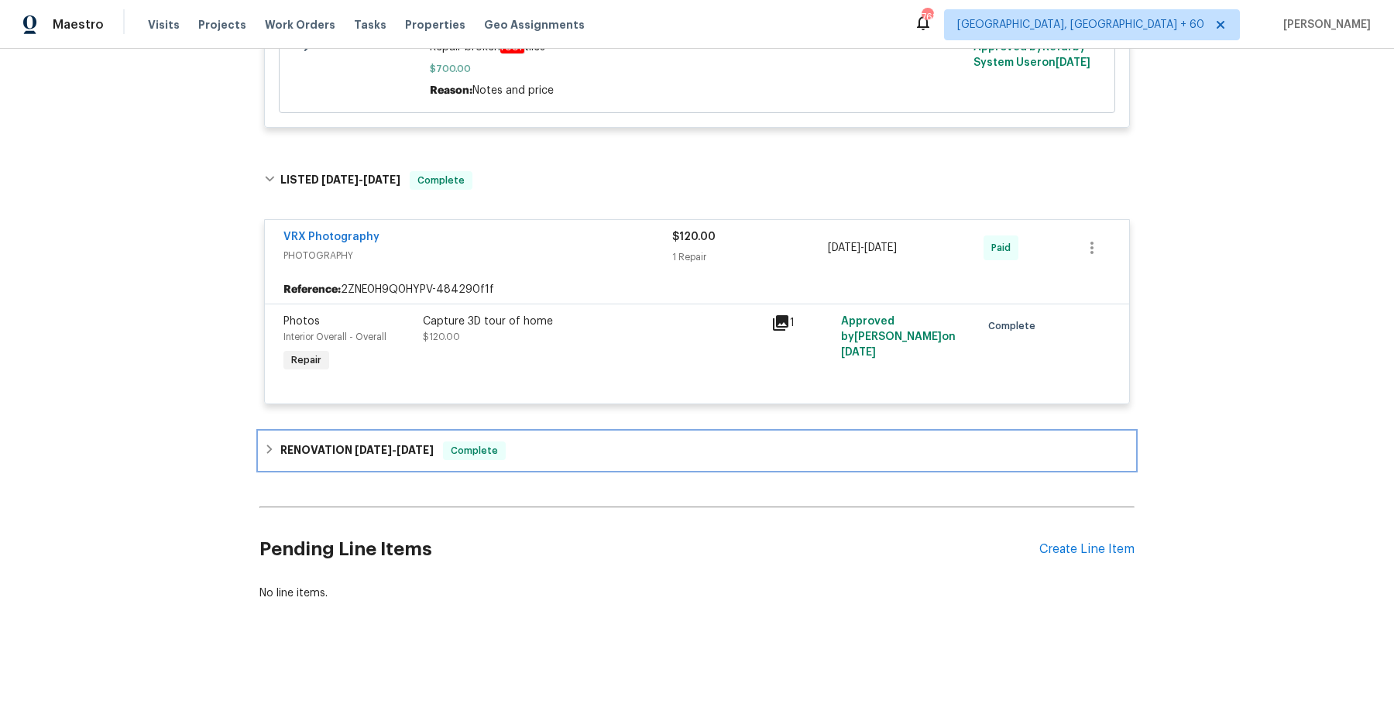
click at [513, 444] on div "RENOVATION 5/16/25 - 5/21/25 Complete" at bounding box center [697, 450] width 866 height 19
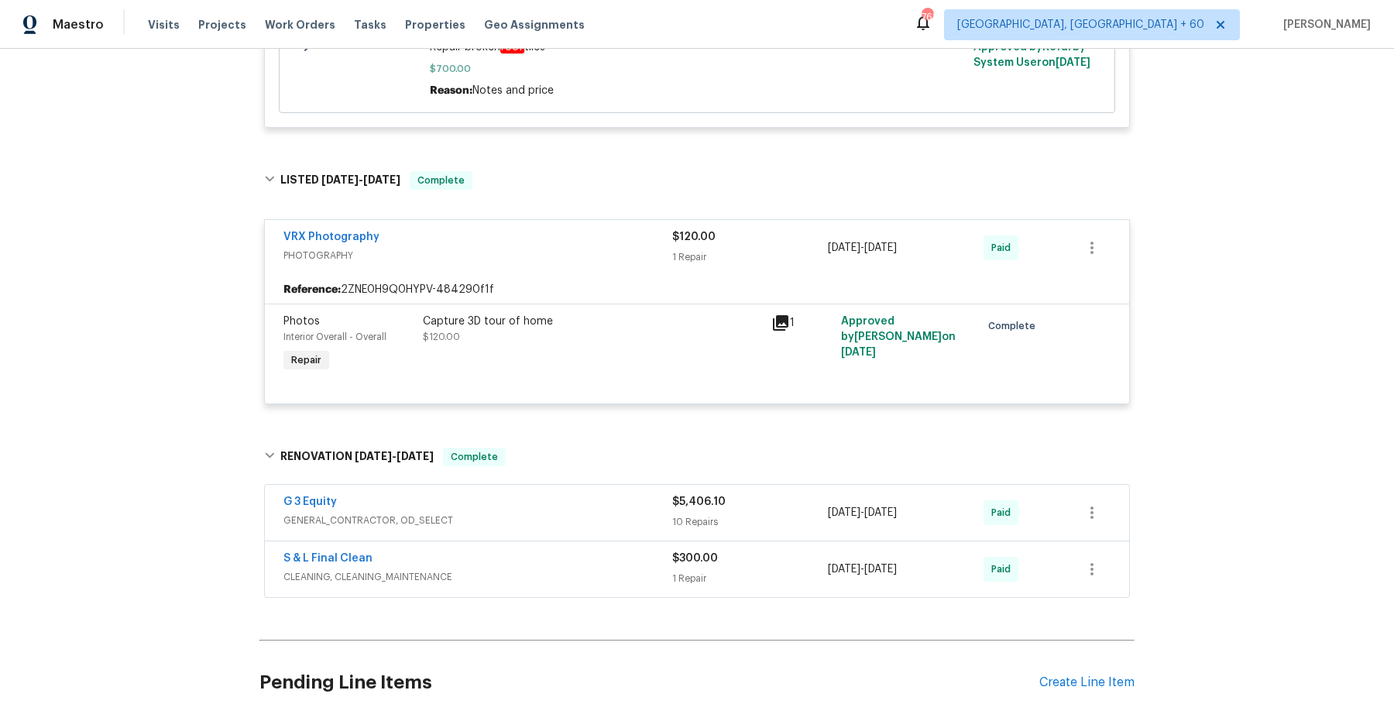
click at [509, 498] on div "G 3 Equity" at bounding box center [477, 503] width 389 height 19
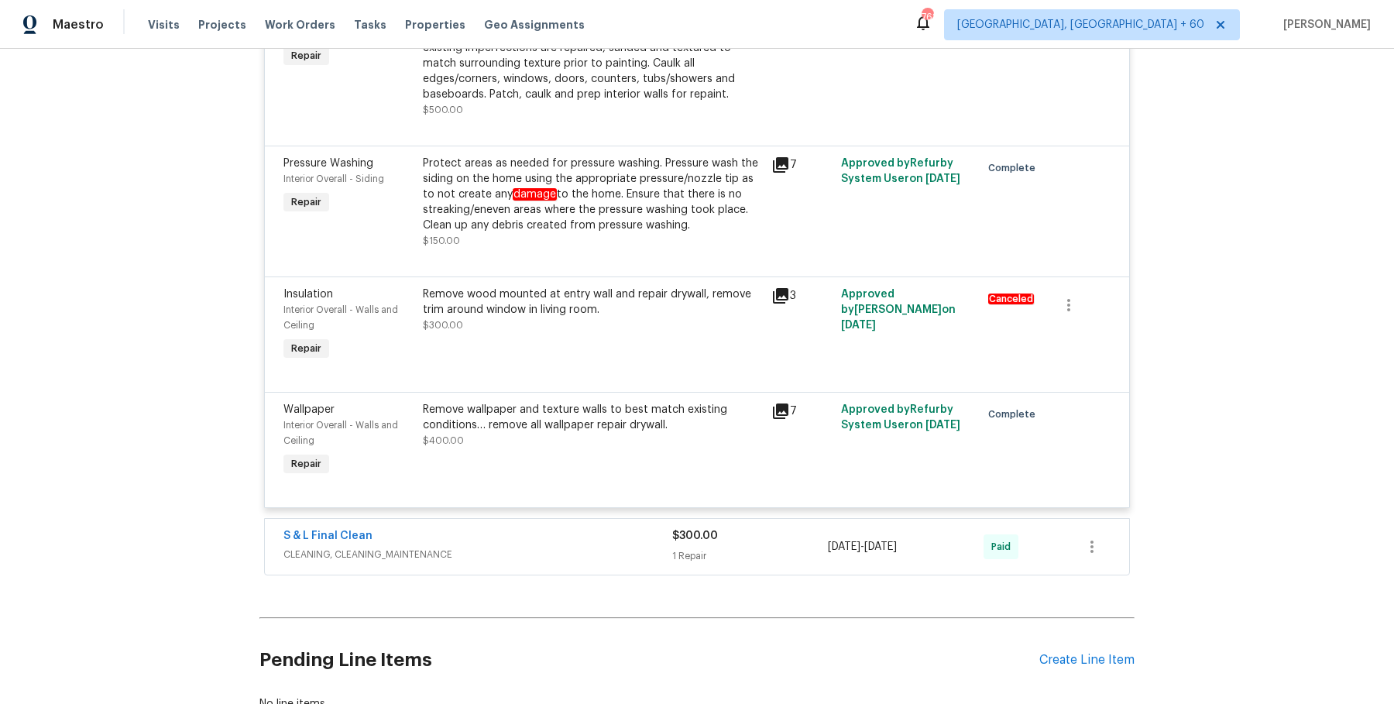
scroll to position [2244, 0]
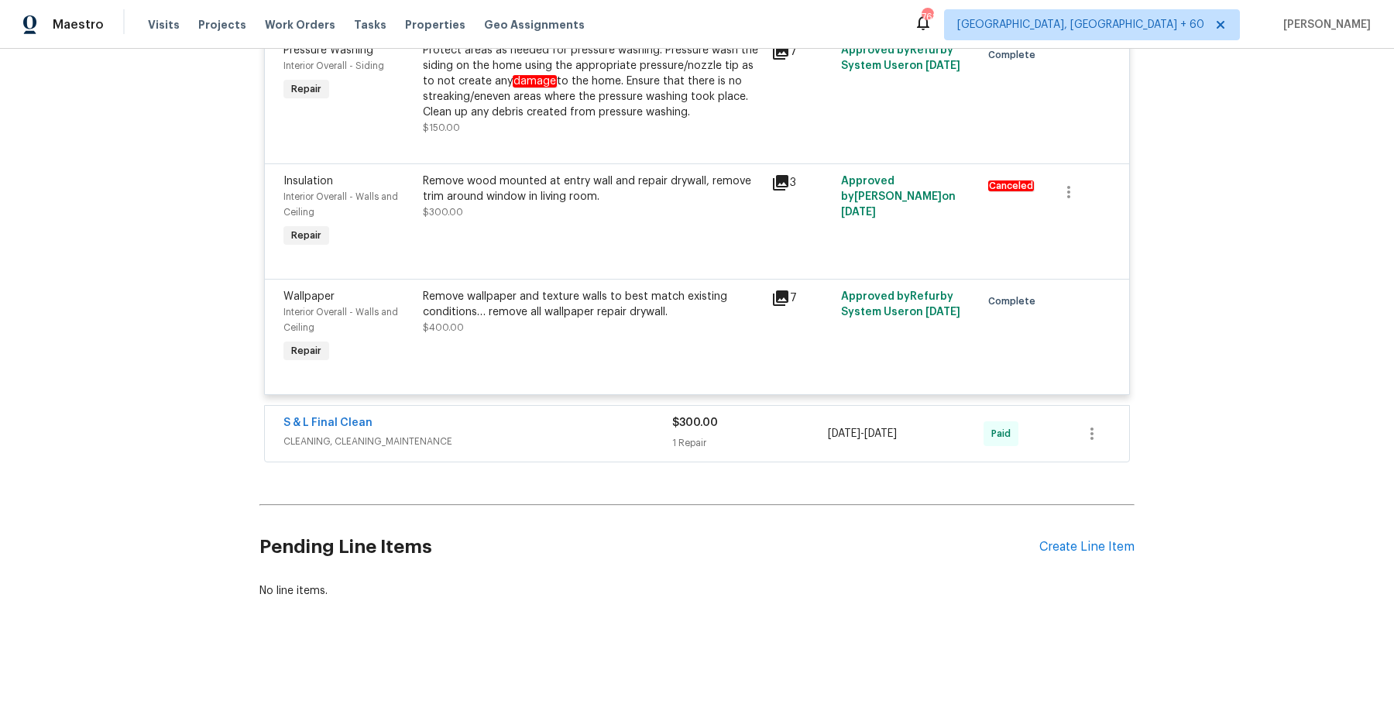
click at [620, 413] on div "S & L Final Clean CLEANING, CLEANING_MAINTENANCE $300.00 1 Repair 5/21/2025 - 5…" at bounding box center [697, 434] width 864 height 56
click at [610, 433] on div "S & L Final Clean" at bounding box center [477, 424] width 389 height 19
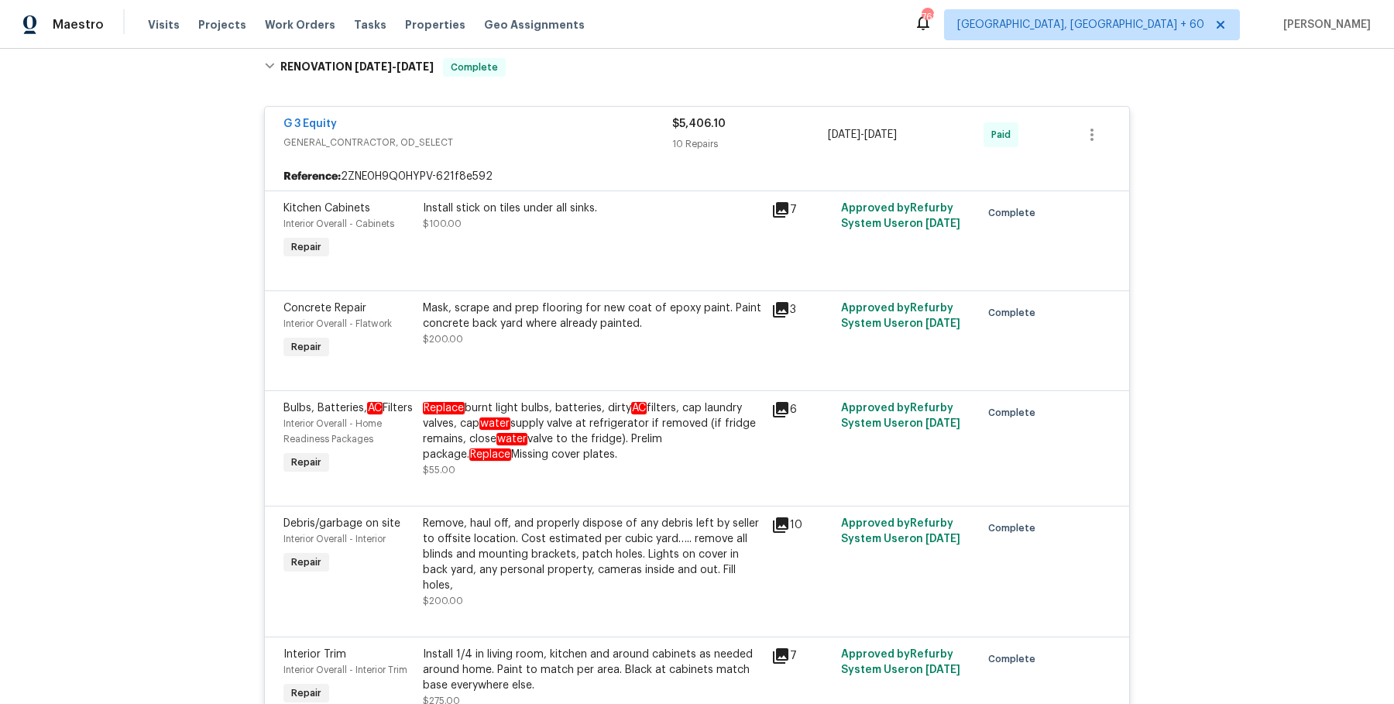
scroll to position [0, 0]
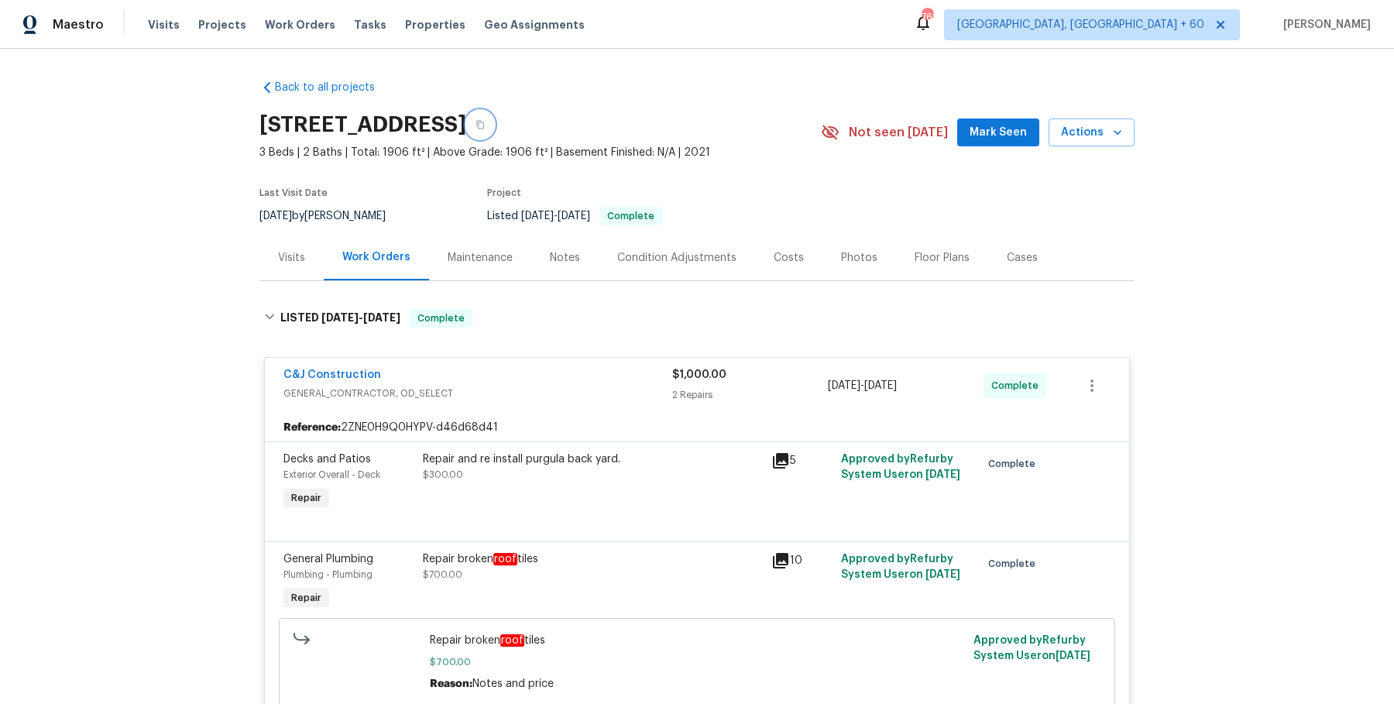
click at [494, 125] on button "button" at bounding box center [480, 125] width 28 height 28
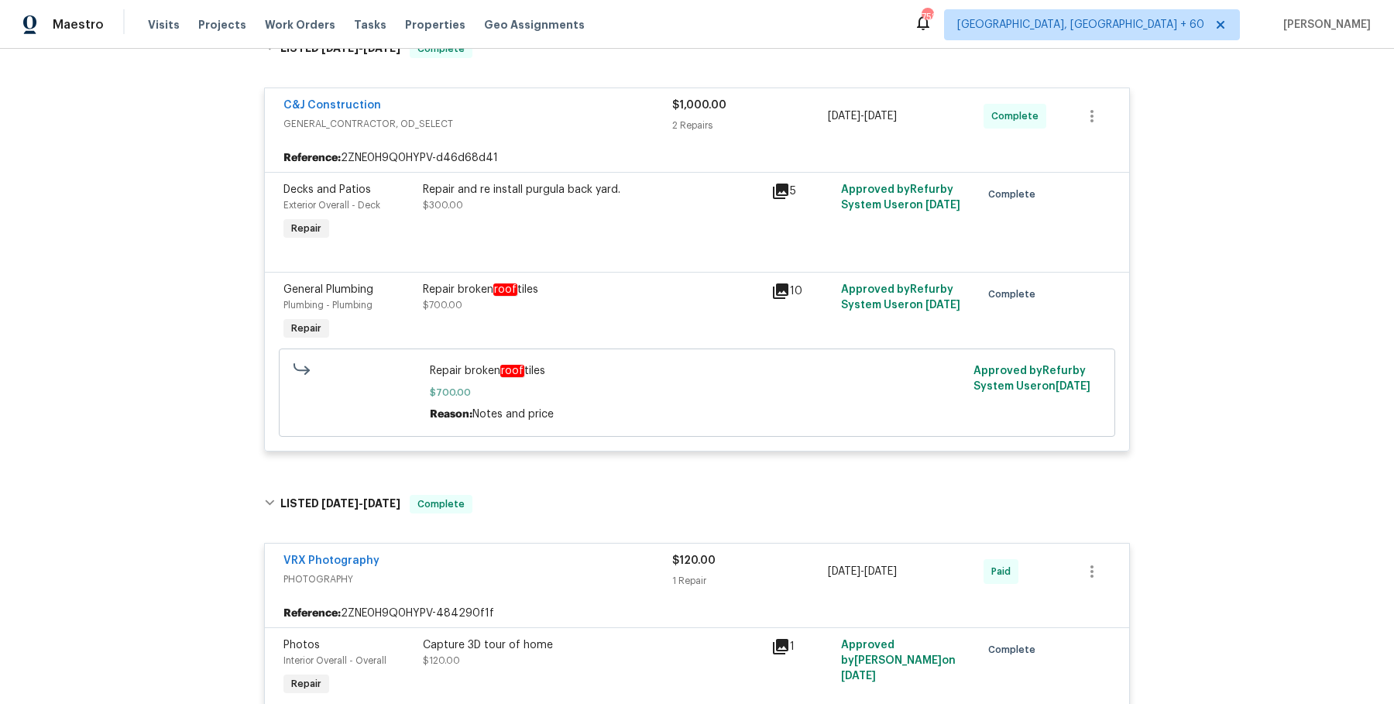
scroll to position [272, 0]
click at [578, 197] on div "Repair and re install purgula back yard. $300.00" at bounding box center [592, 195] width 339 height 31
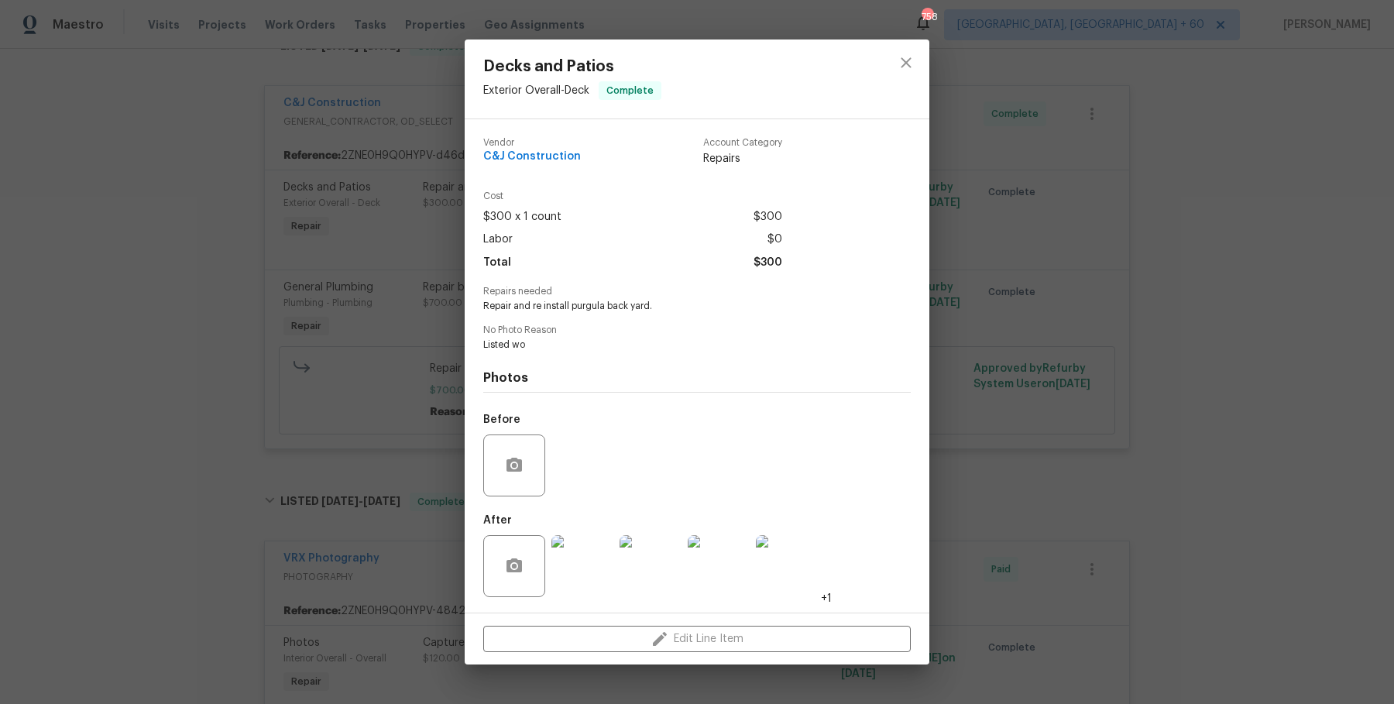
click at [576, 550] on img at bounding box center [582, 566] width 62 height 62
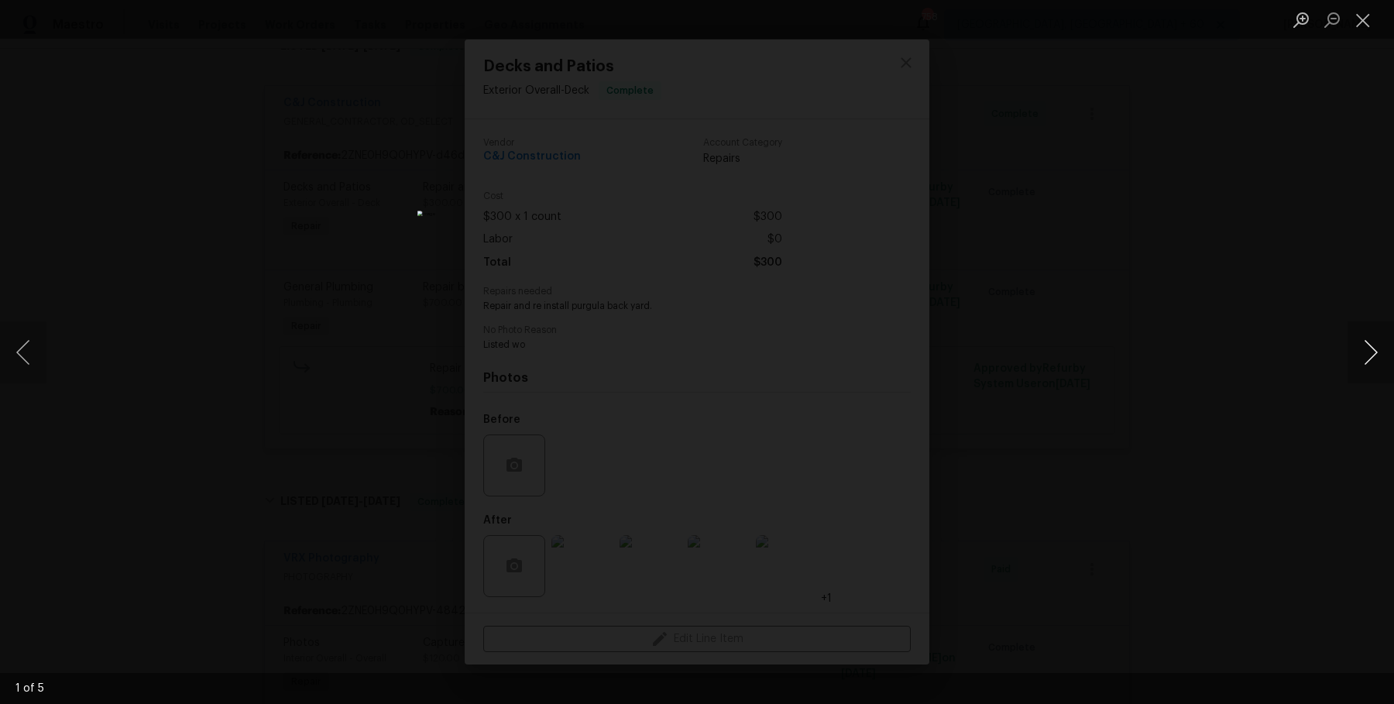
click at [1370, 351] on button "Next image" at bounding box center [1370, 352] width 46 height 62
click at [1356, 336] on button "Next image" at bounding box center [1370, 352] width 46 height 62
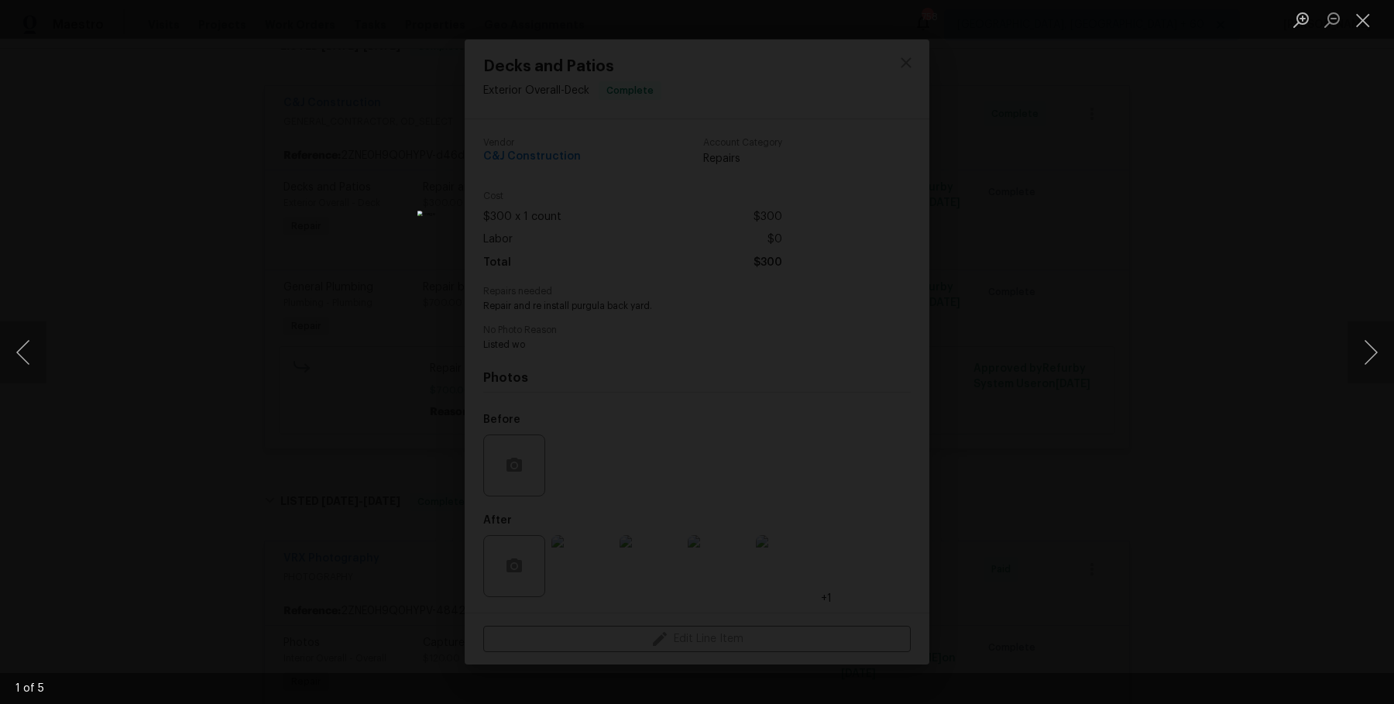
click at [1263, 221] on div "Lightbox" at bounding box center [697, 352] width 1394 height 704
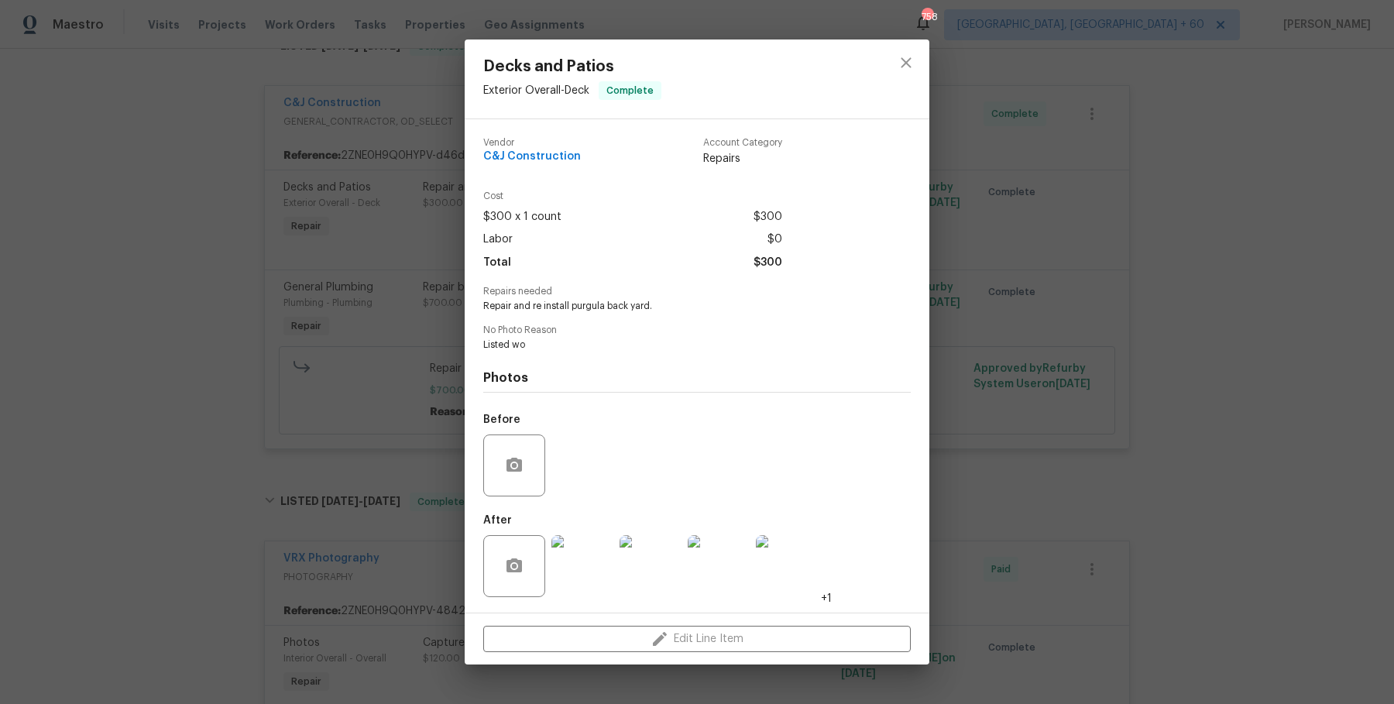
click at [1268, 224] on div "Decks and Patios Exterior Overall - Deck Complete Vendor C&J Construction Accou…" at bounding box center [697, 352] width 1394 height 704
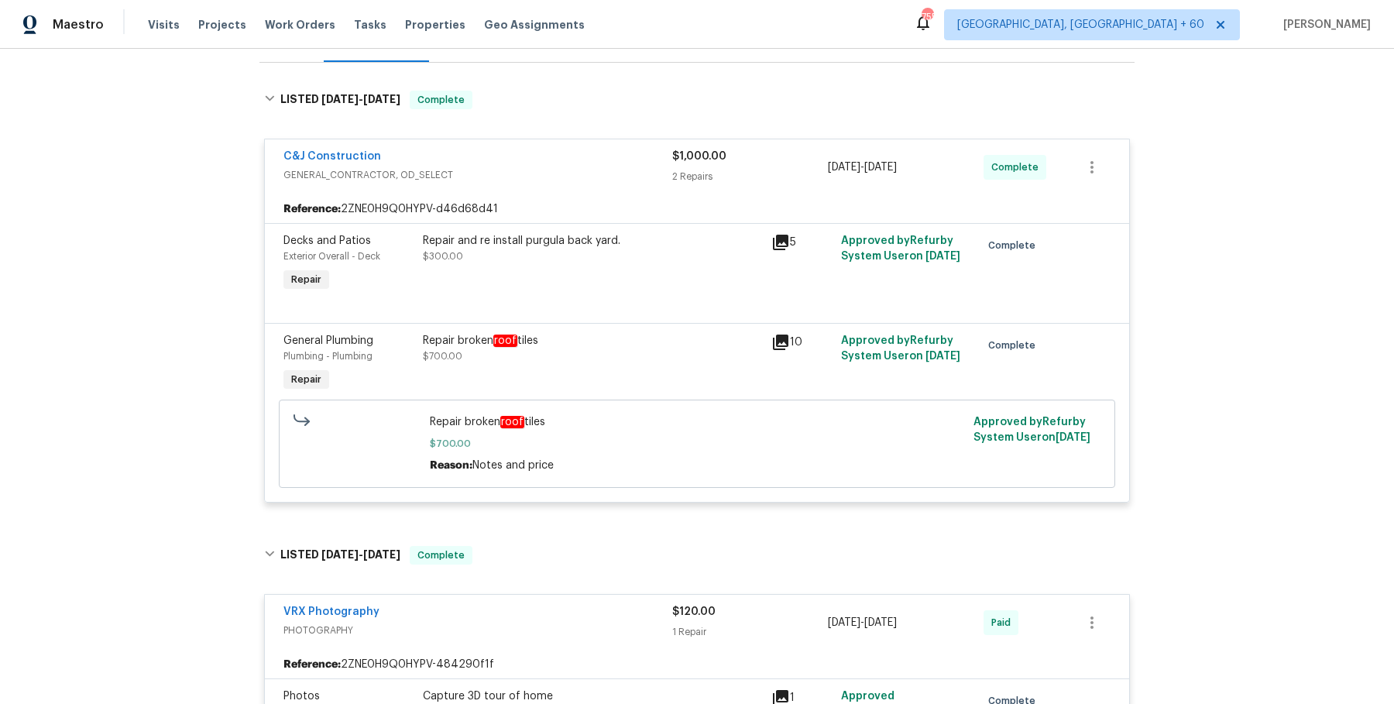
scroll to position [207, 0]
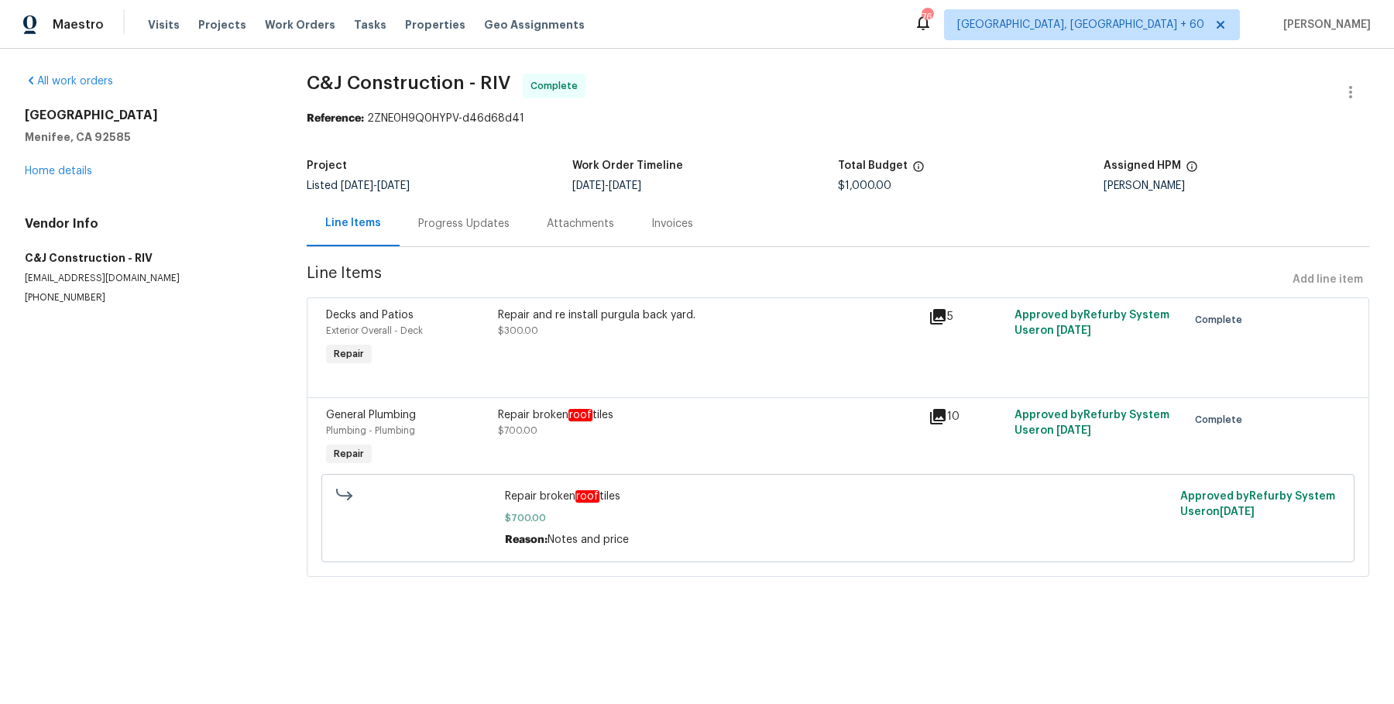
click at [399, 69] on div "All work orders 27117 Great Plains Ct Menifee, CA 92585 Home details Vendor Inf…" at bounding box center [697, 334] width 1394 height 571
click at [399, 74] on span "C&J Construction - RIV" at bounding box center [409, 83] width 204 height 19
copy span "C&J Construction - RIV"
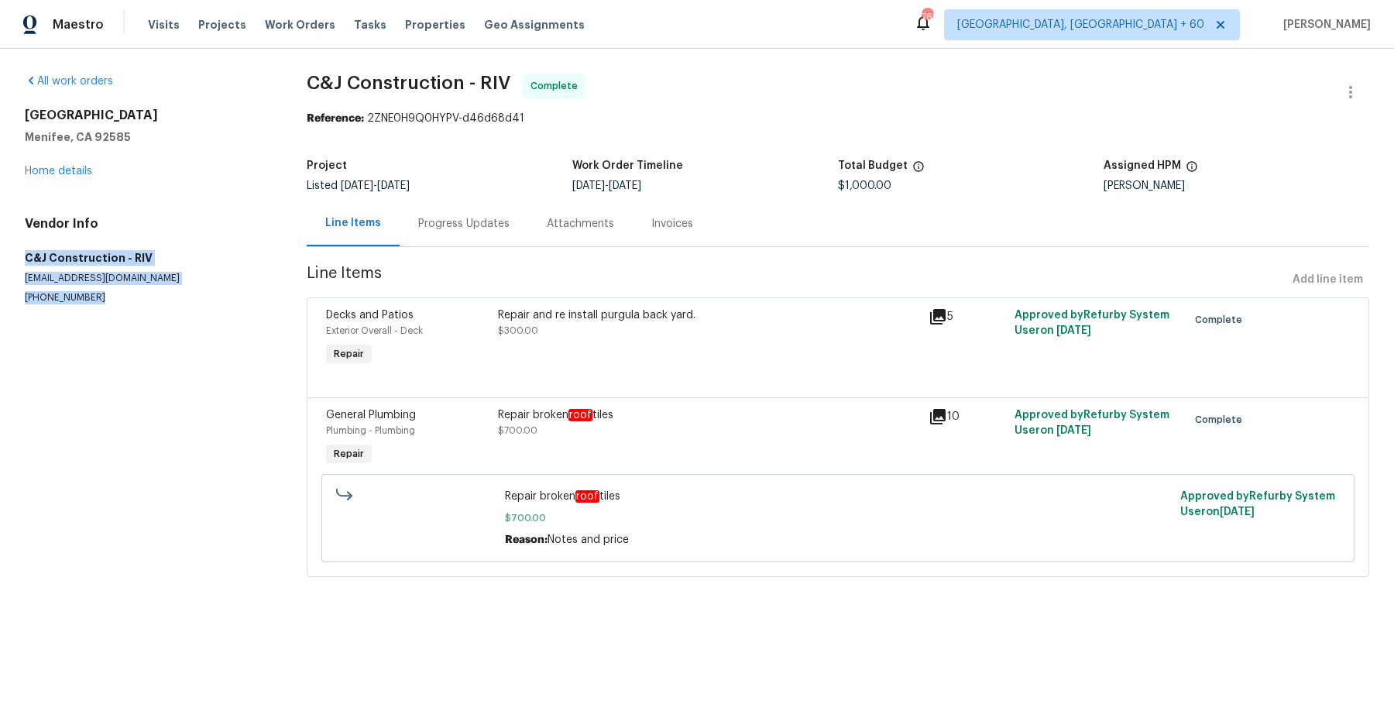
drag, startPoint x: 20, startPoint y: 254, endPoint x: 80, endPoint y: 313, distance: 83.8
click at [80, 313] on div "All work orders 27117 Great Plains Ct Menifee, CA 92585 Home details Vendor Inf…" at bounding box center [697, 334] width 1394 height 571
copy div "C&J Construction - RIV cjconstruction10@verizon.net (951) 906-2511"
click at [307, 25] on span "Work Orders" at bounding box center [300, 24] width 70 height 15
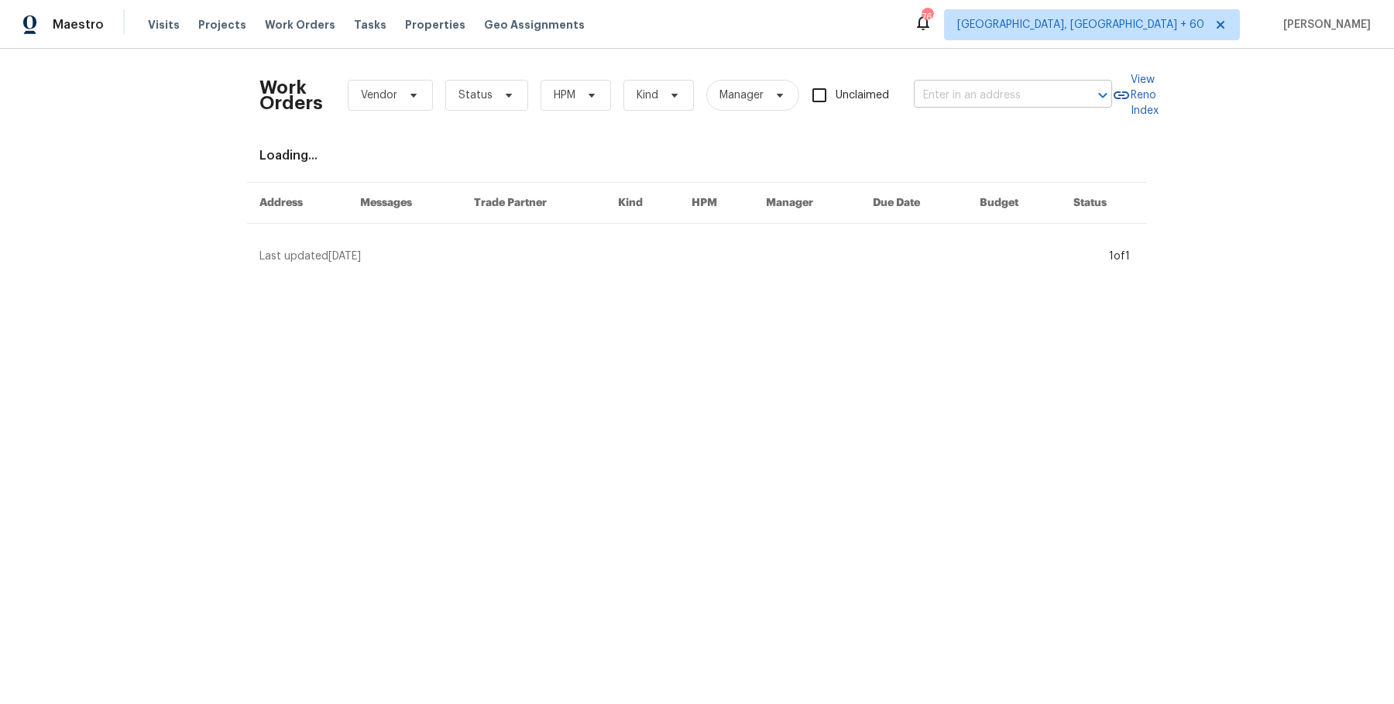
click at [1071, 101] on div at bounding box center [1091, 95] width 40 height 22
paste input "369 White Bark Ln Simi Valley, CA 93065"
type input "369 White Bark Ln Simi Valley, CA 93065"
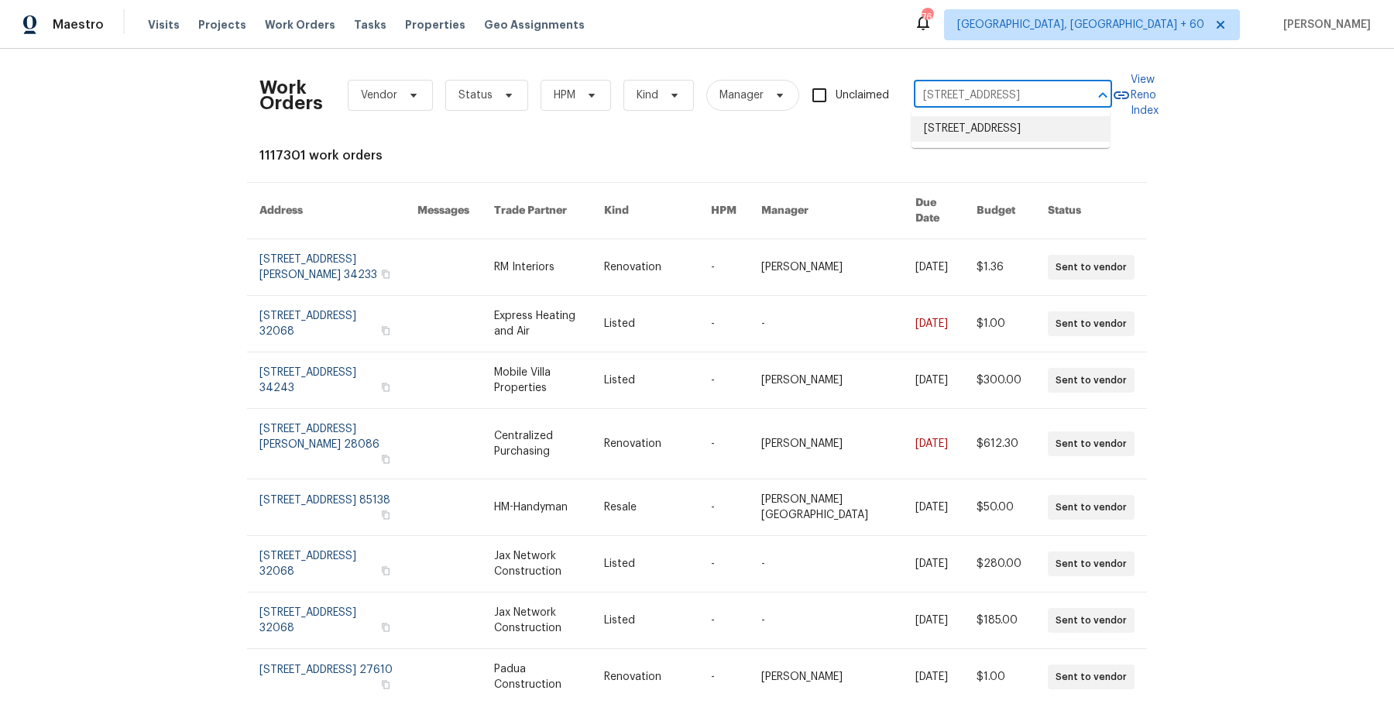
click at [1038, 132] on li "369 White Bark Ln, Simi Valley, CA 93065" at bounding box center [1010, 129] width 198 height 26
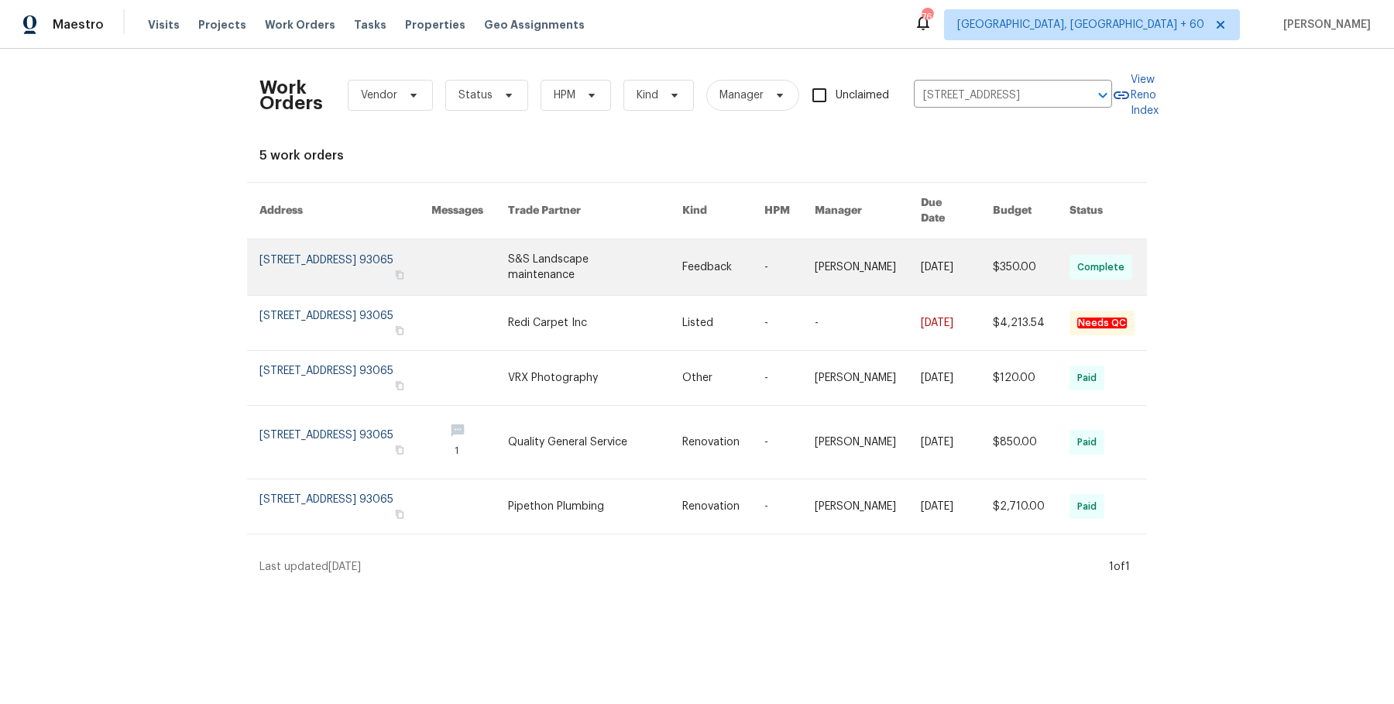
click at [814, 239] on link at bounding box center [867, 267] width 106 height 56
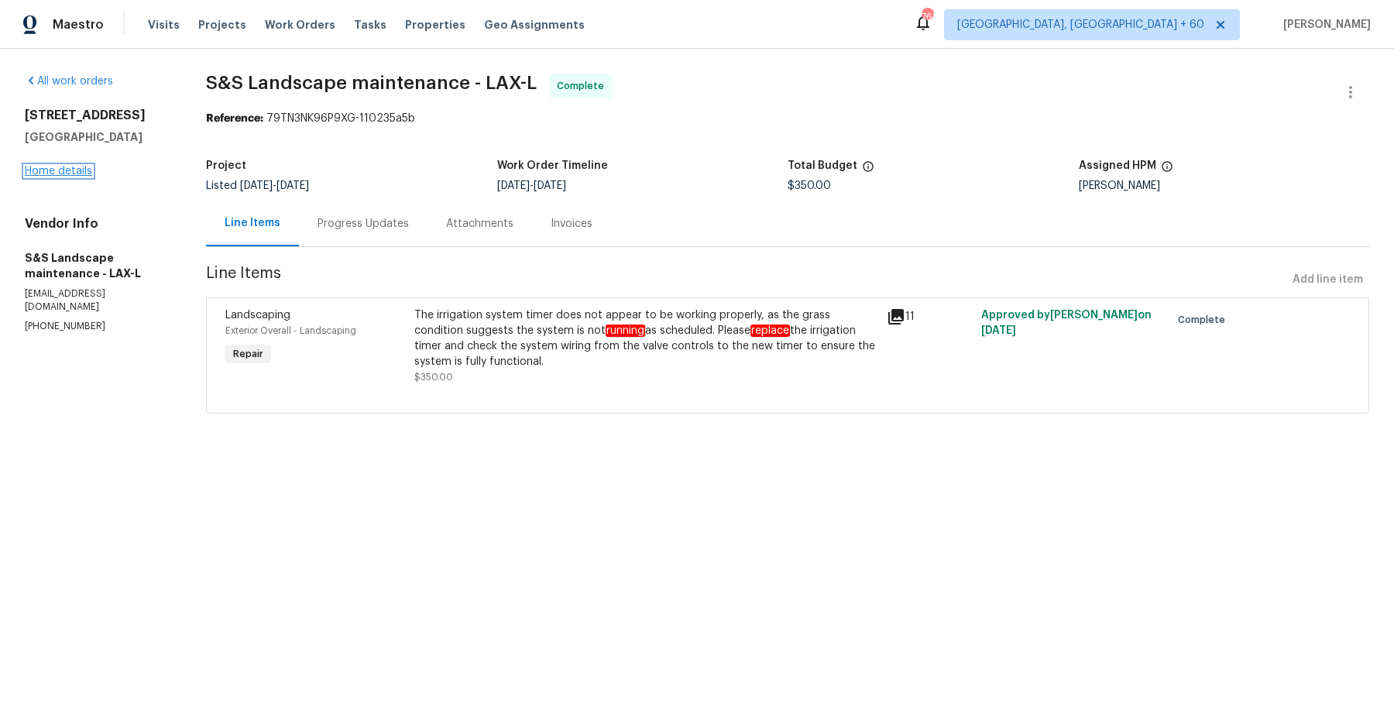
click at [70, 173] on link "Home details" at bounding box center [58, 171] width 67 height 11
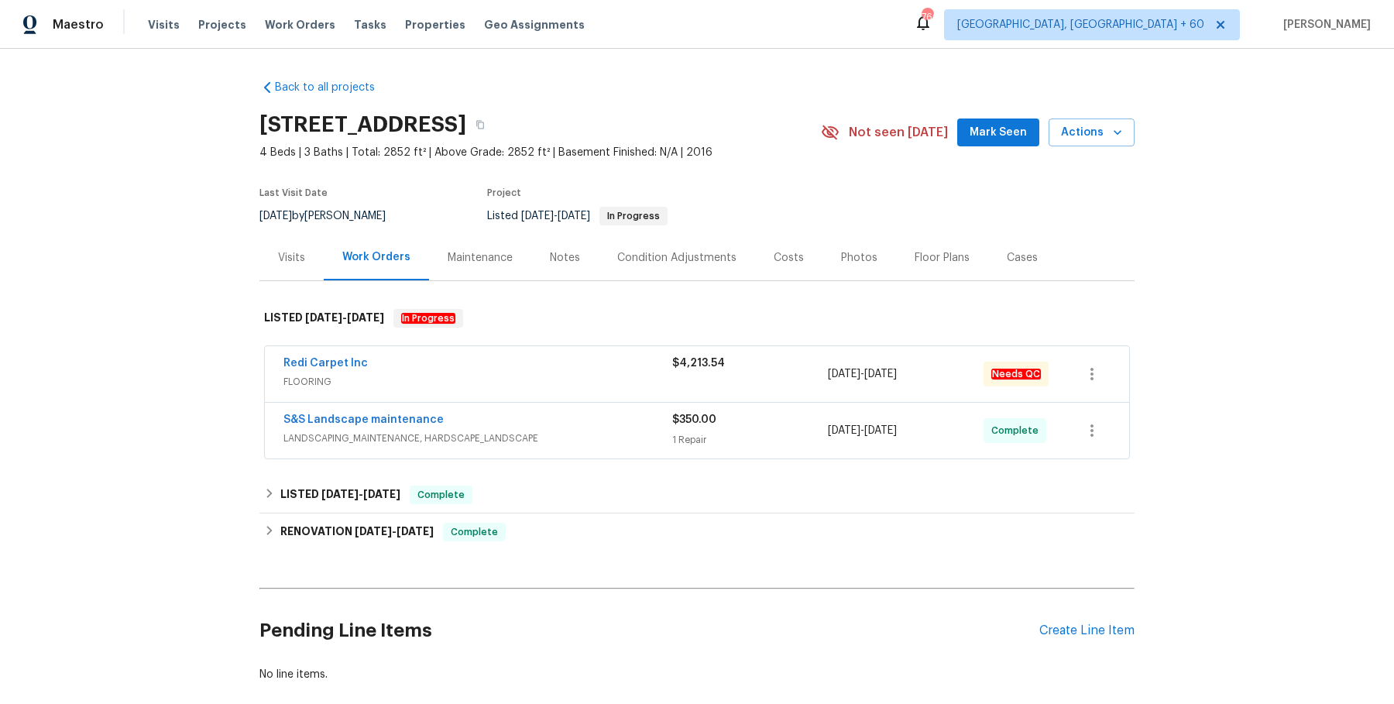
click at [503, 359] on div "Redi Carpet Inc FLOORING $4,213.54 8/6/2025 - 8/7/2025 Needs QC" at bounding box center [697, 374] width 864 height 56
click at [502, 374] on div "Redi Carpet Inc" at bounding box center [477, 364] width 389 height 19
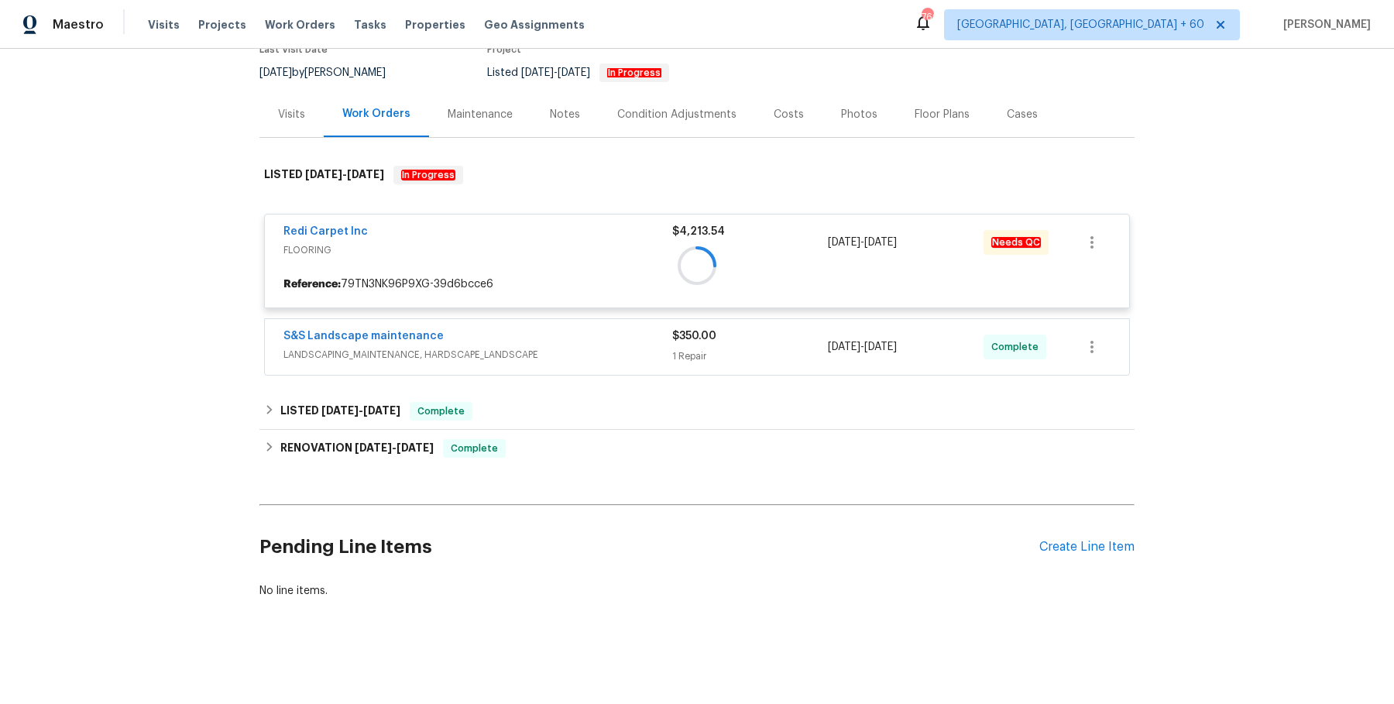
scroll to position [149, 0]
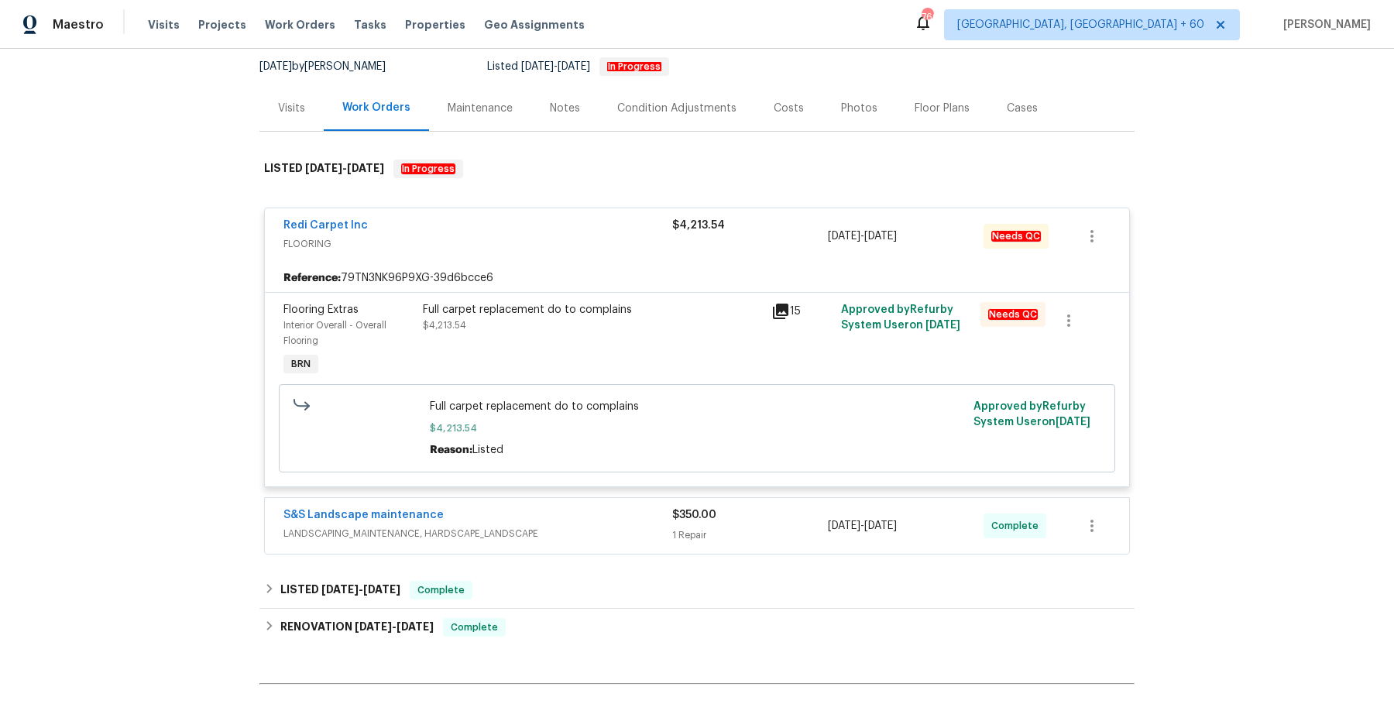
click at [554, 526] on div "S&S Landscape maintenance" at bounding box center [477, 516] width 389 height 19
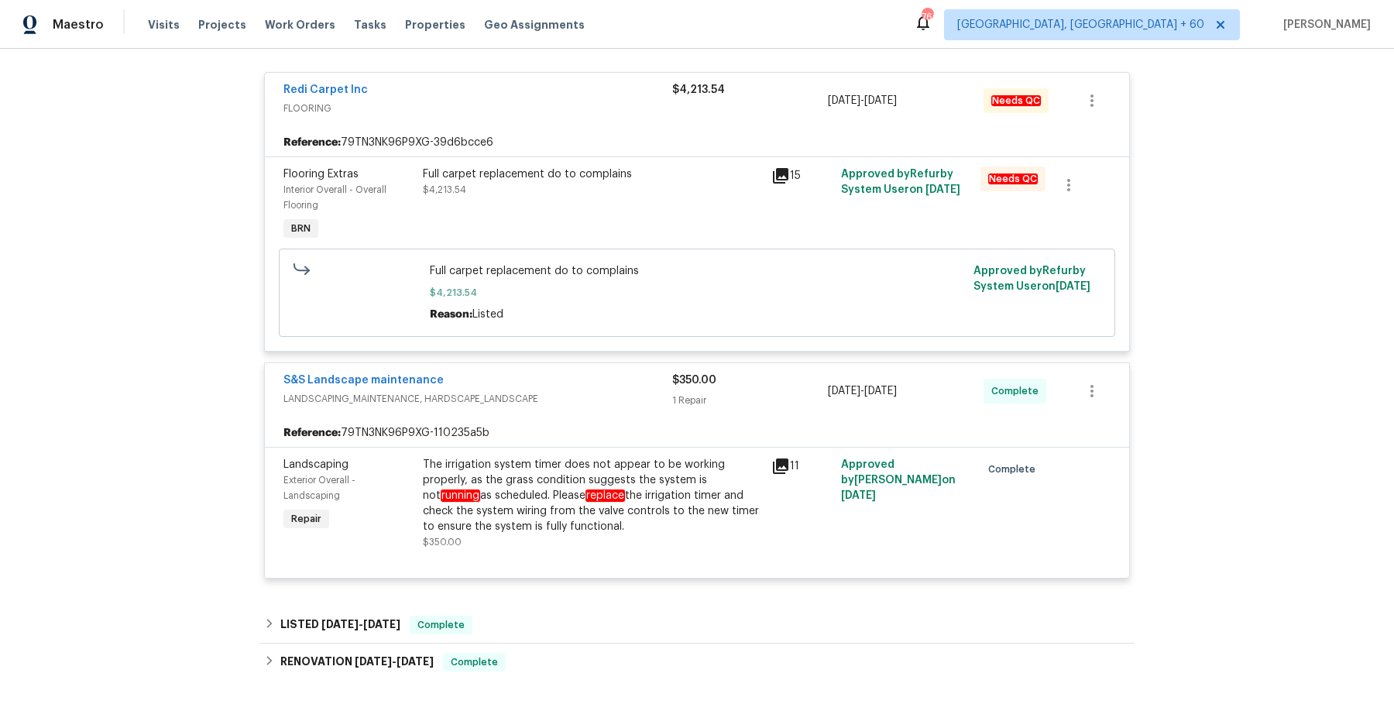
scroll to position [286, 0]
click at [586, 173] on div "Full carpet replacement do to complains $4,213.54" at bounding box center [592, 203] width 348 height 87
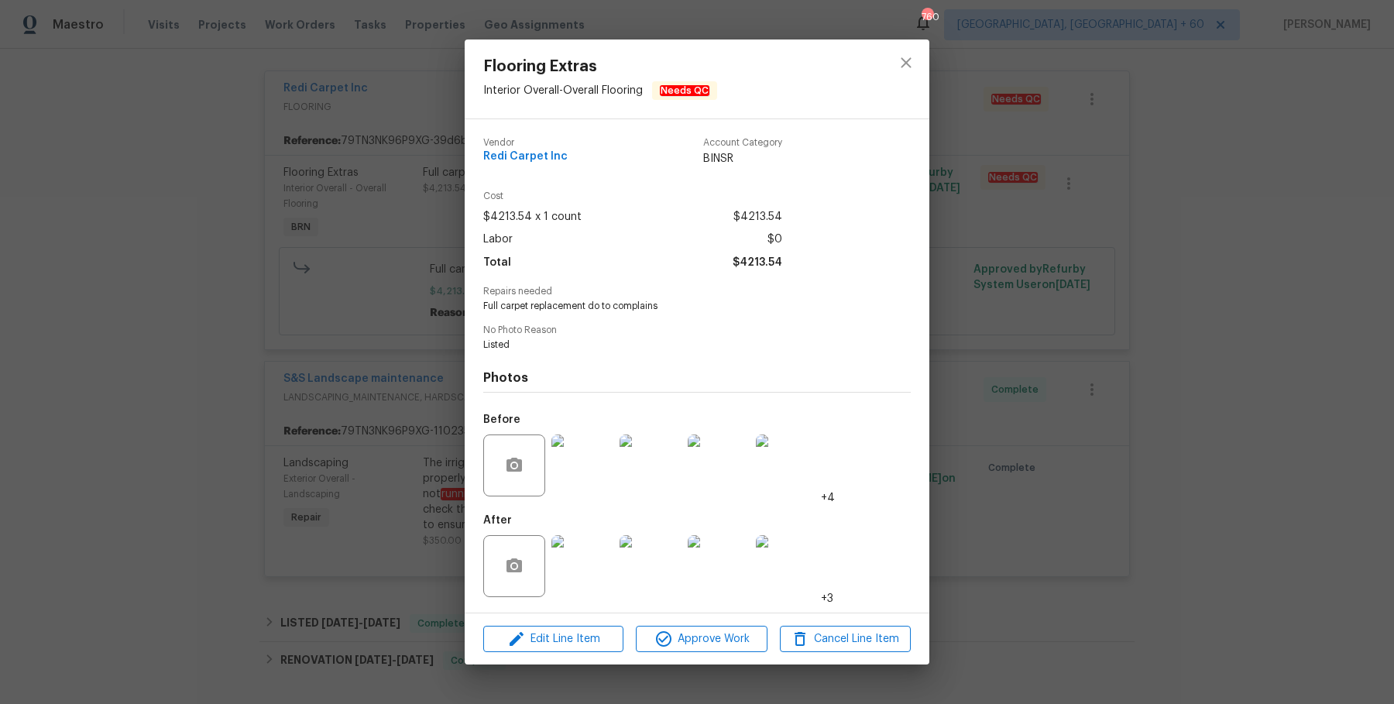
click at [963, 431] on div "Flooring Extras Interior Overall - Overall Flooring Needs QC Vendor Redi Carpet…" at bounding box center [697, 352] width 1394 height 704
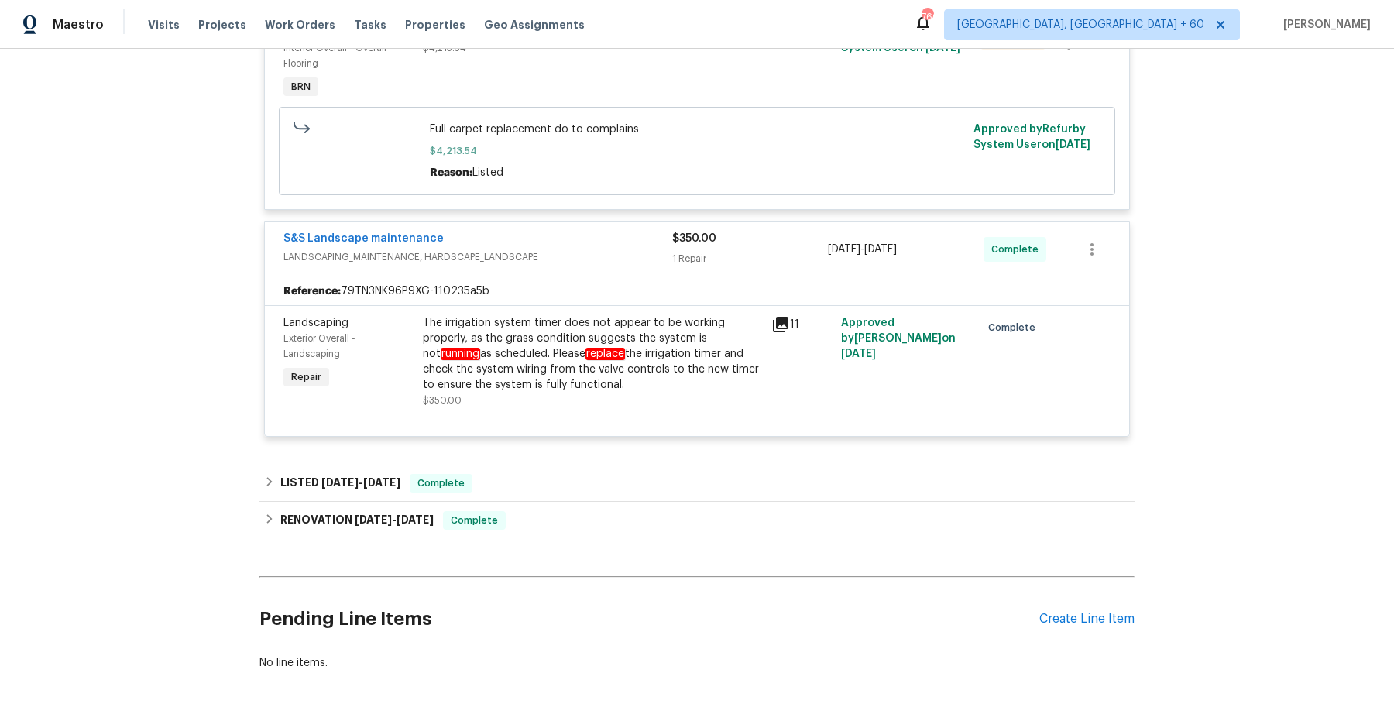
scroll to position [426, 0]
click at [592, 502] on div "LISTED 3/22/25 - 3/24/25 Complete" at bounding box center [696, 483] width 875 height 37
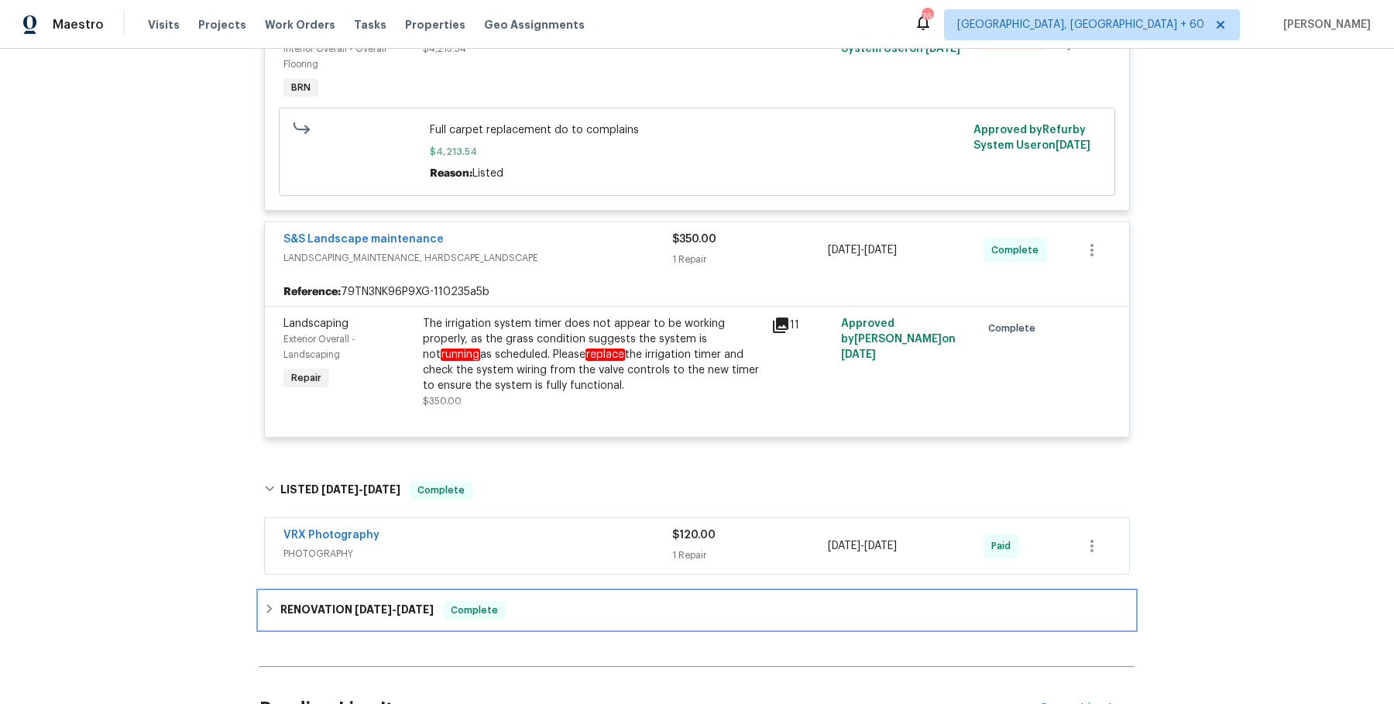
click at [571, 615] on div "RENOVATION 3/10/25 - 3/20/25 Complete" at bounding box center [697, 610] width 866 height 19
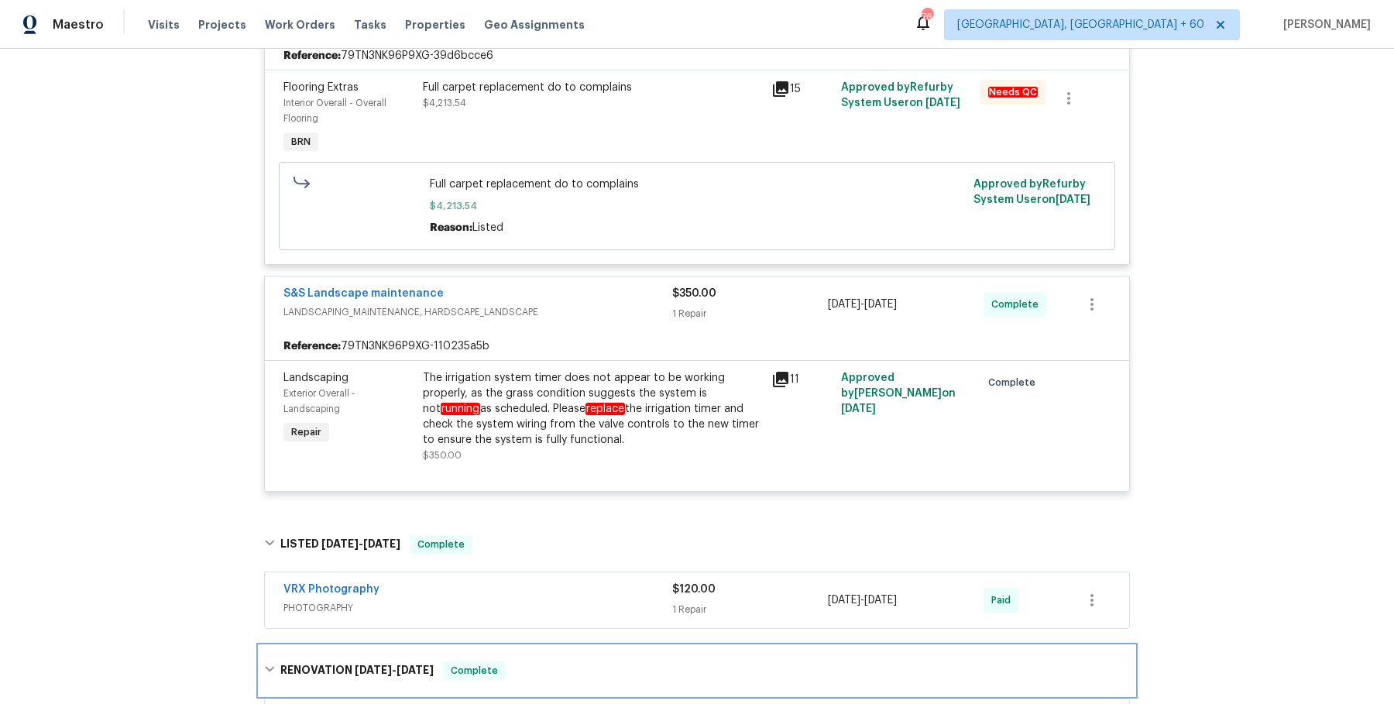
scroll to position [728, 0]
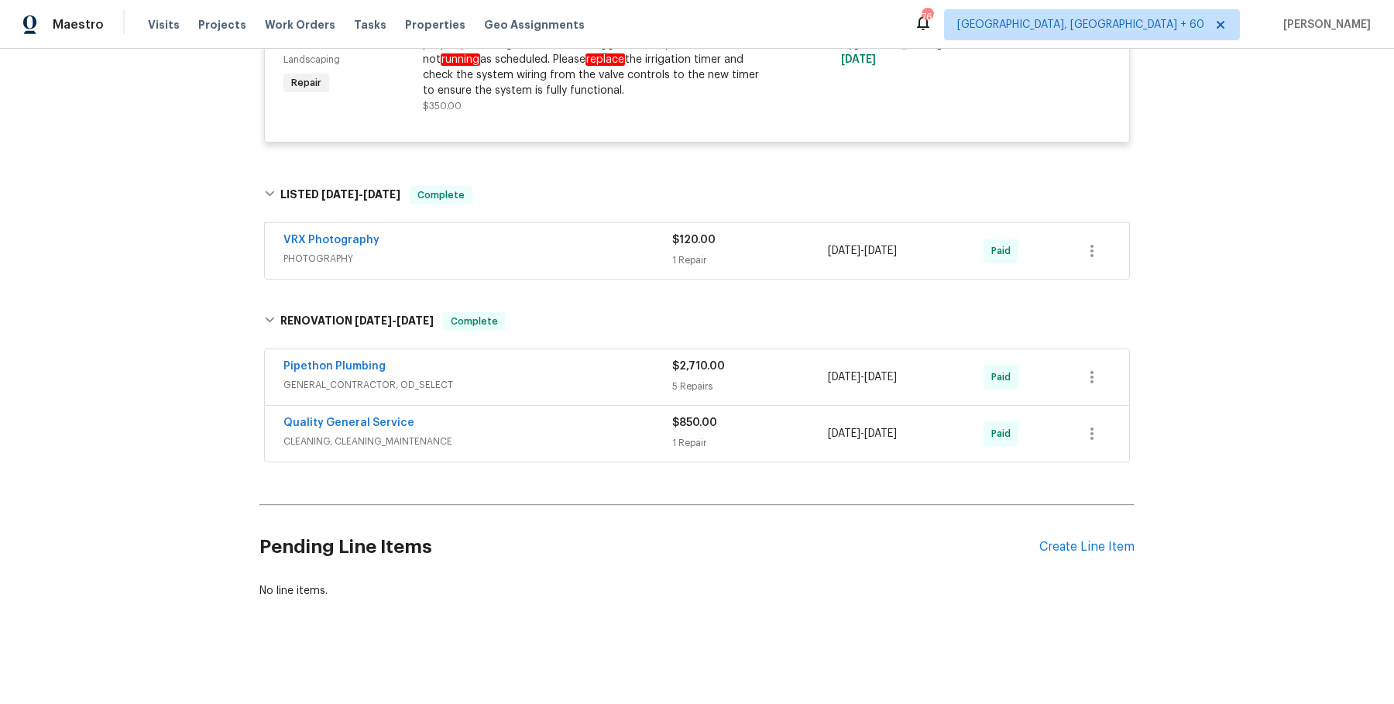
click at [598, 376] on div "Pipethon Plumbing" at bounding box center [477, 367] width 389 height 19
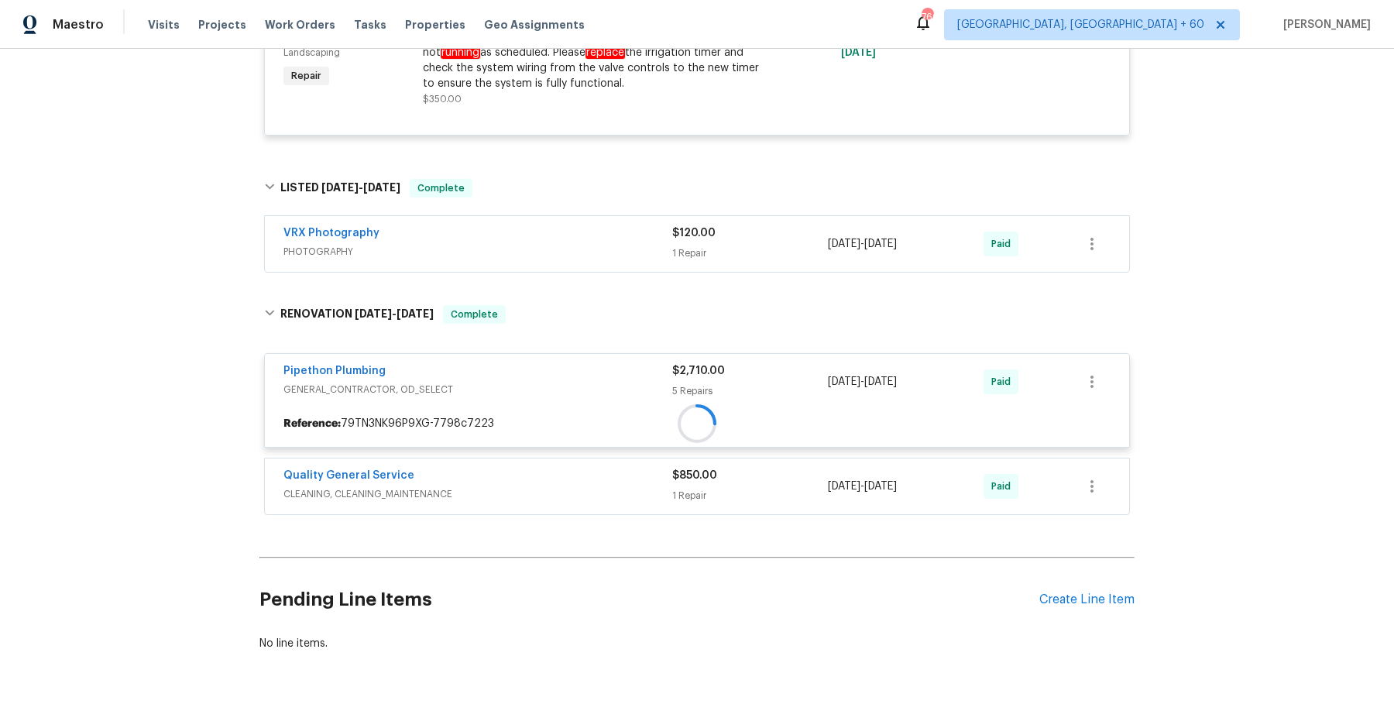
click at [608, 259] on span "PHOTOGRAPHY" at bounding box center [477, 251] width 389 height 15
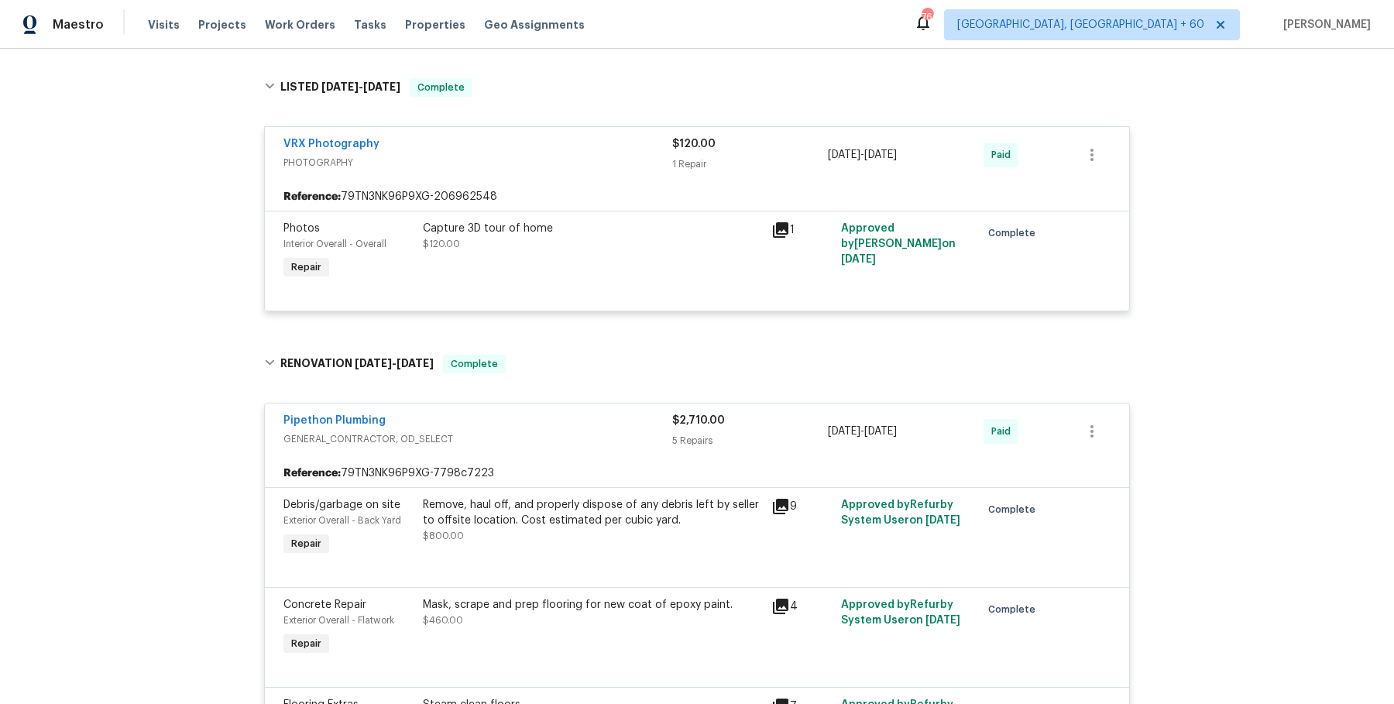
scroll to position [1524, 0]
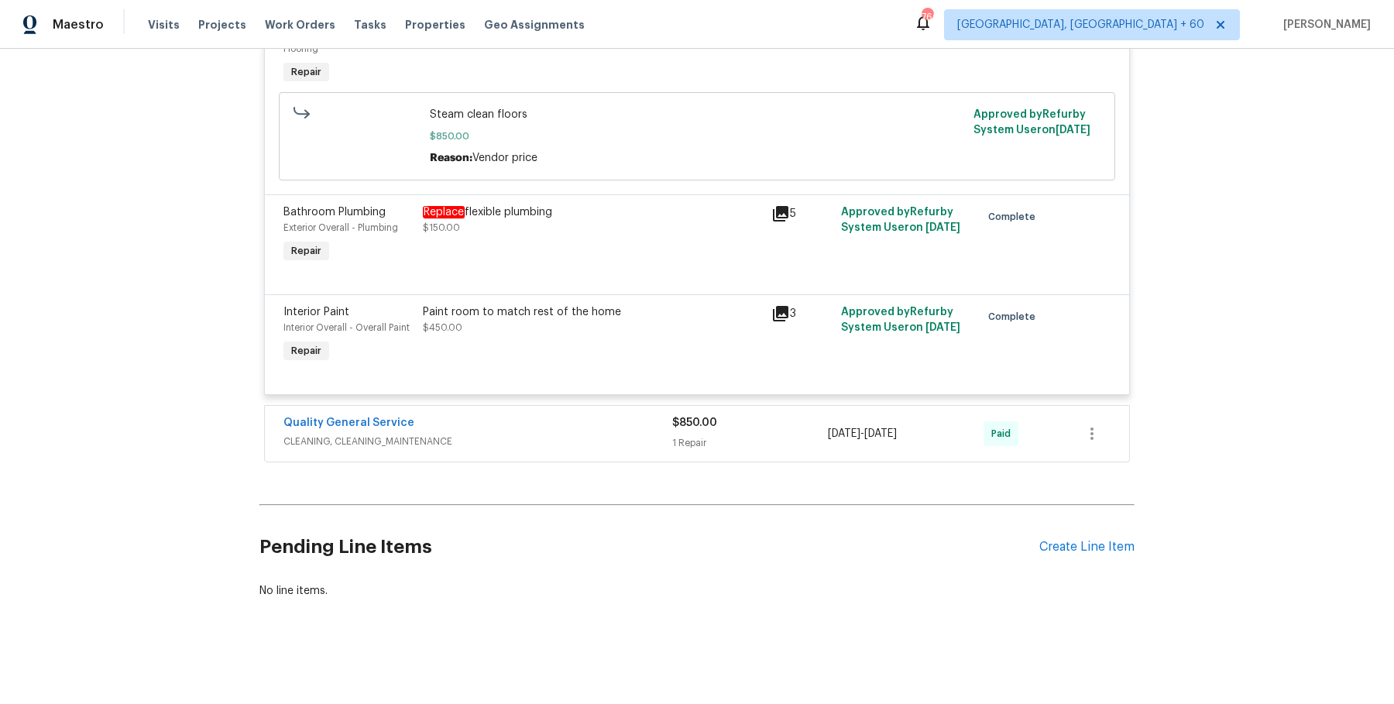
click at [606, 447] on span "CLEANING, CLEANING_MAINTENANCE" at bounding box center [477, 441] width 389 height 15
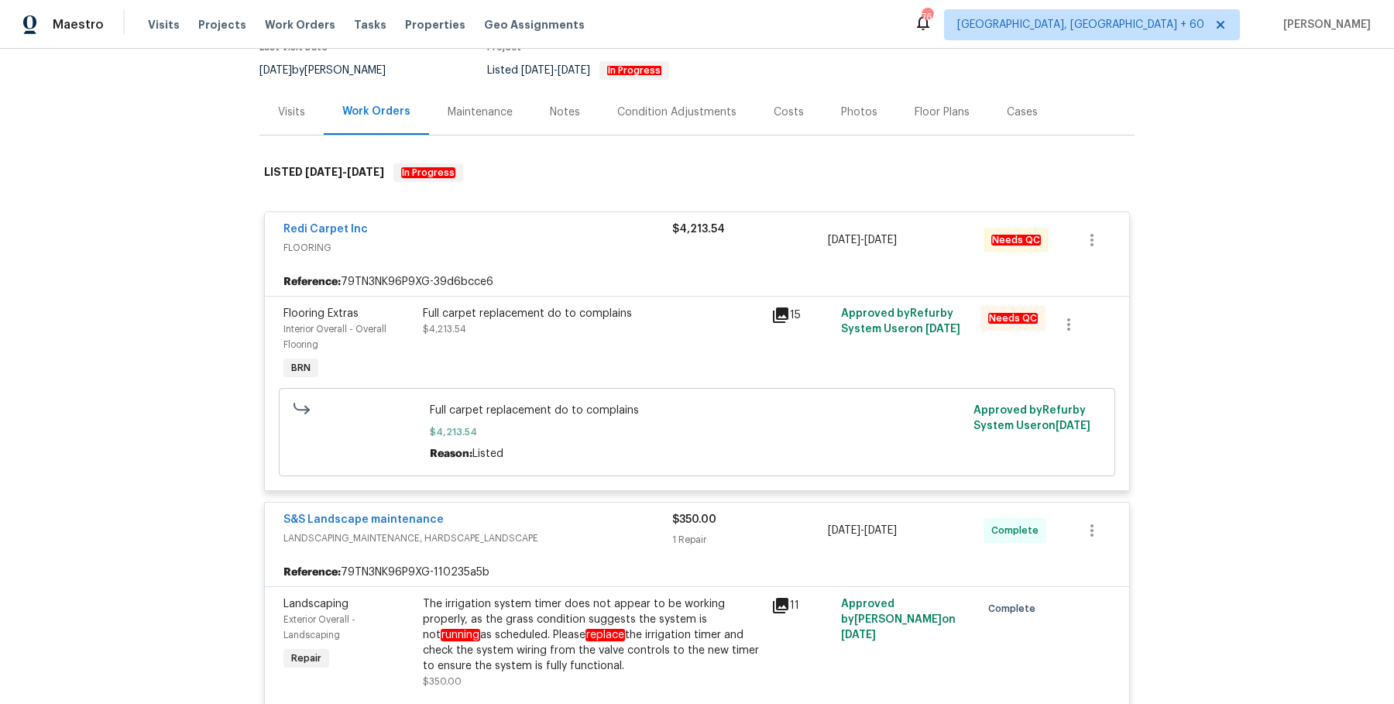
scroll to position [153, 0]
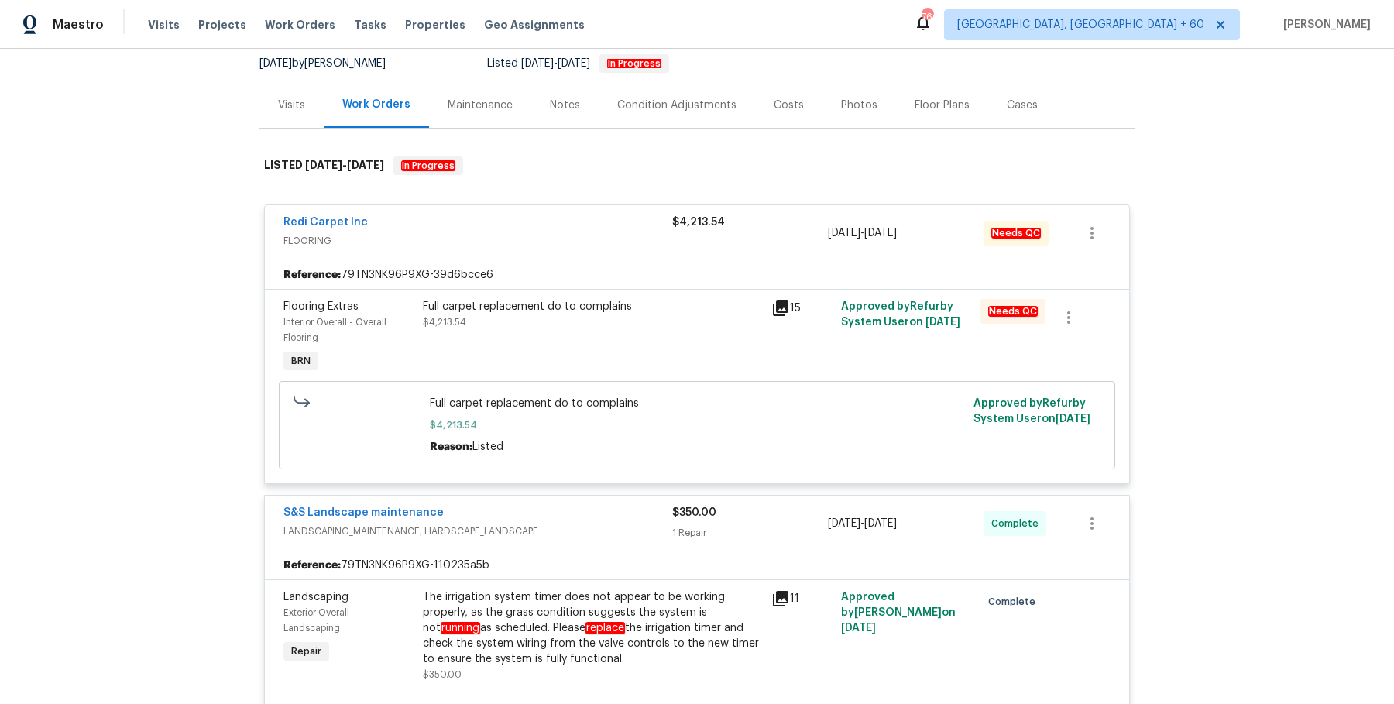
click at [586, 314] on div "Full carpet replacement do to complains" at bounding box center [592, 306] width 339 height 15
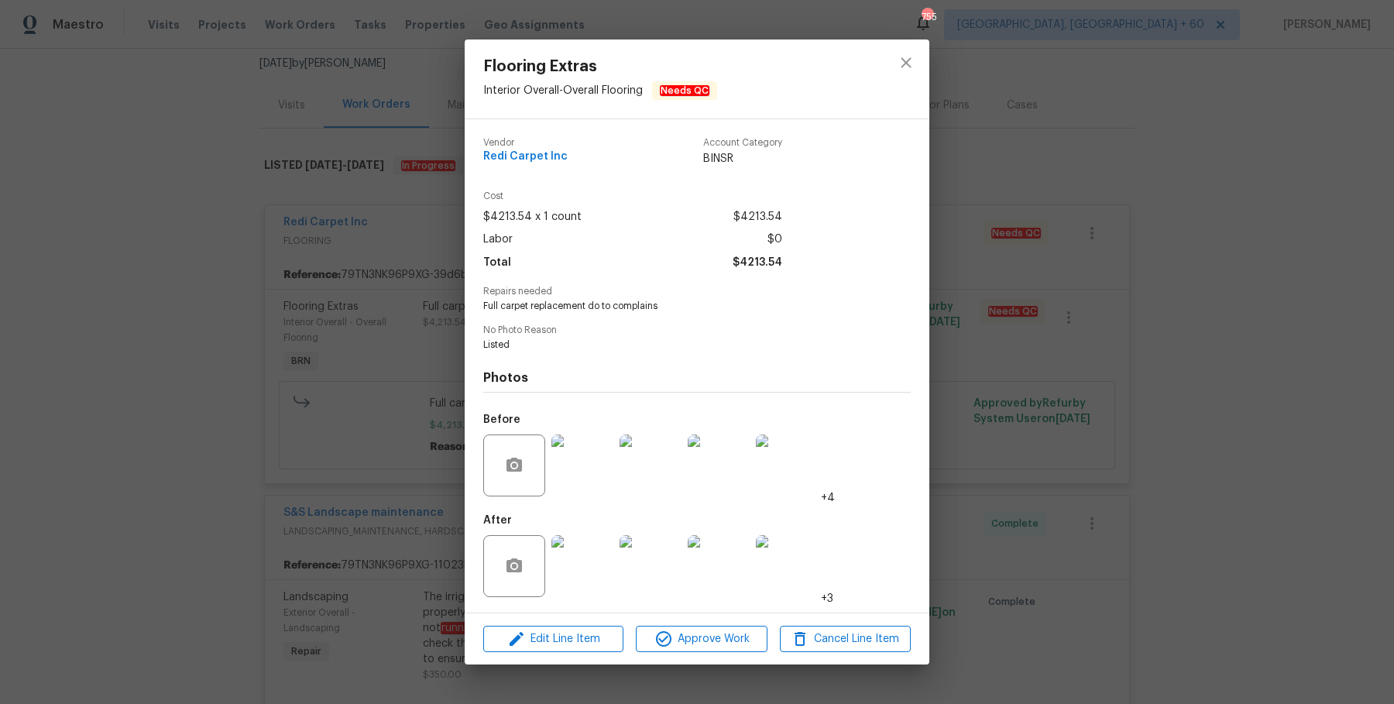
click at [1043, 439] on div "Flooring Extras Interior Overall - Overall Flooring Needs QC Vendor Redi Carpet…" at bounding box center [697, 352] width 1394 height 704
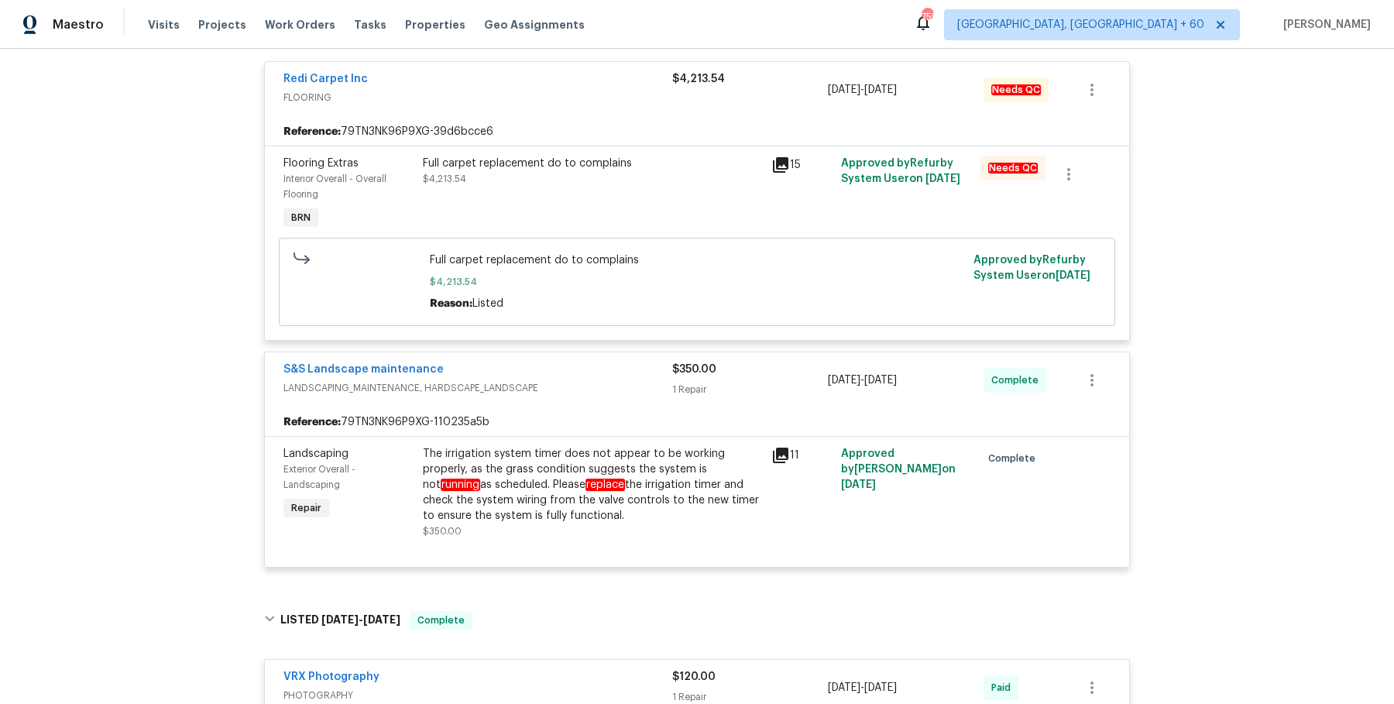
scroll to position [292, 0]
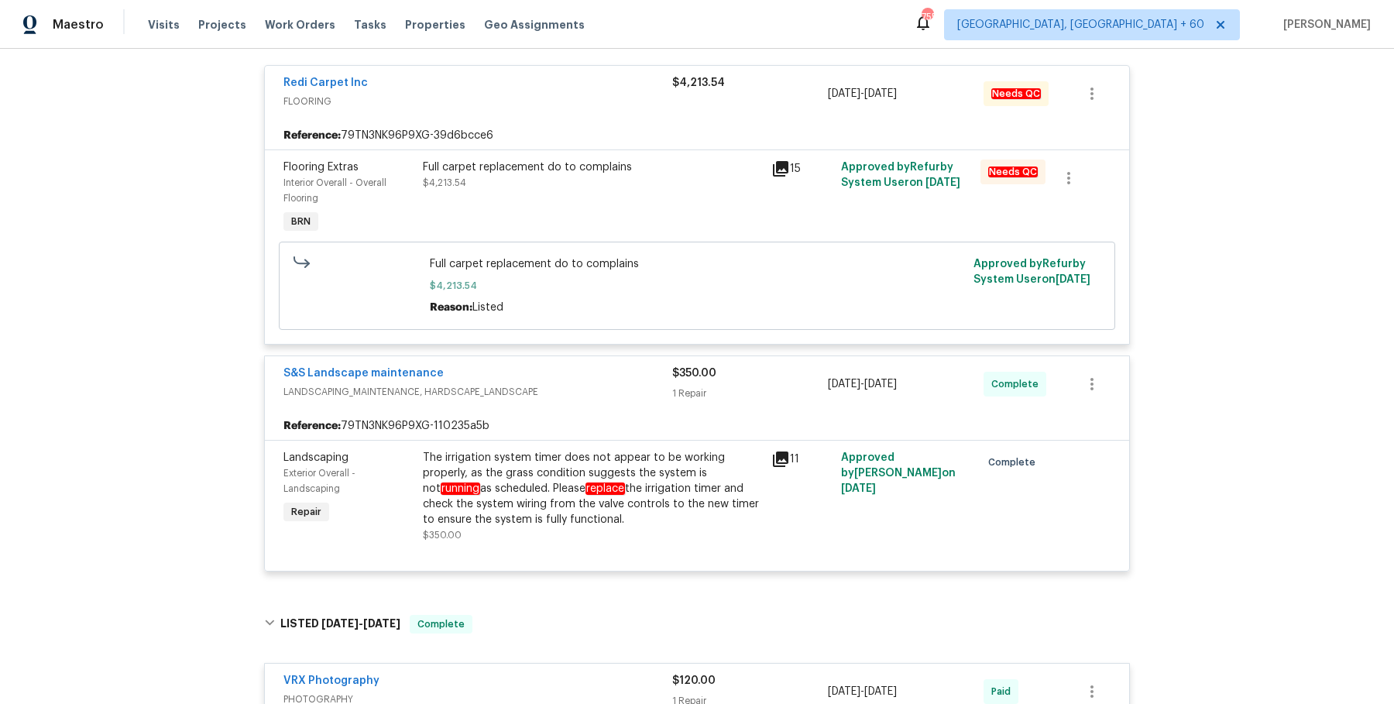
click at [540, 175] on div "Full carpet replacement do to complains" at bounding box center [592, 166] width 339 height 15
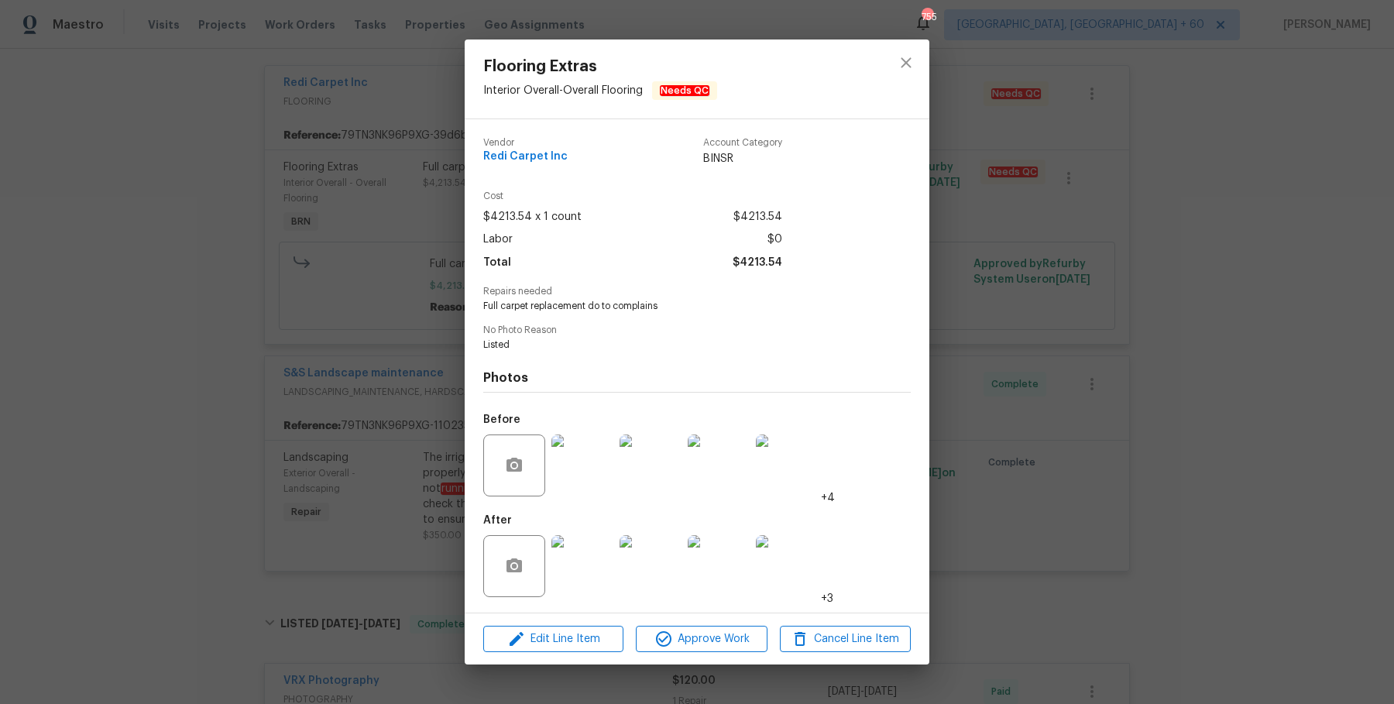
click at [1112, 447] on div "Flooring Extras Interior Overall - Overall Flooring Needs QC Vendor Redi Carpet…" at bounding box center [697, 352] width 1394 height 704
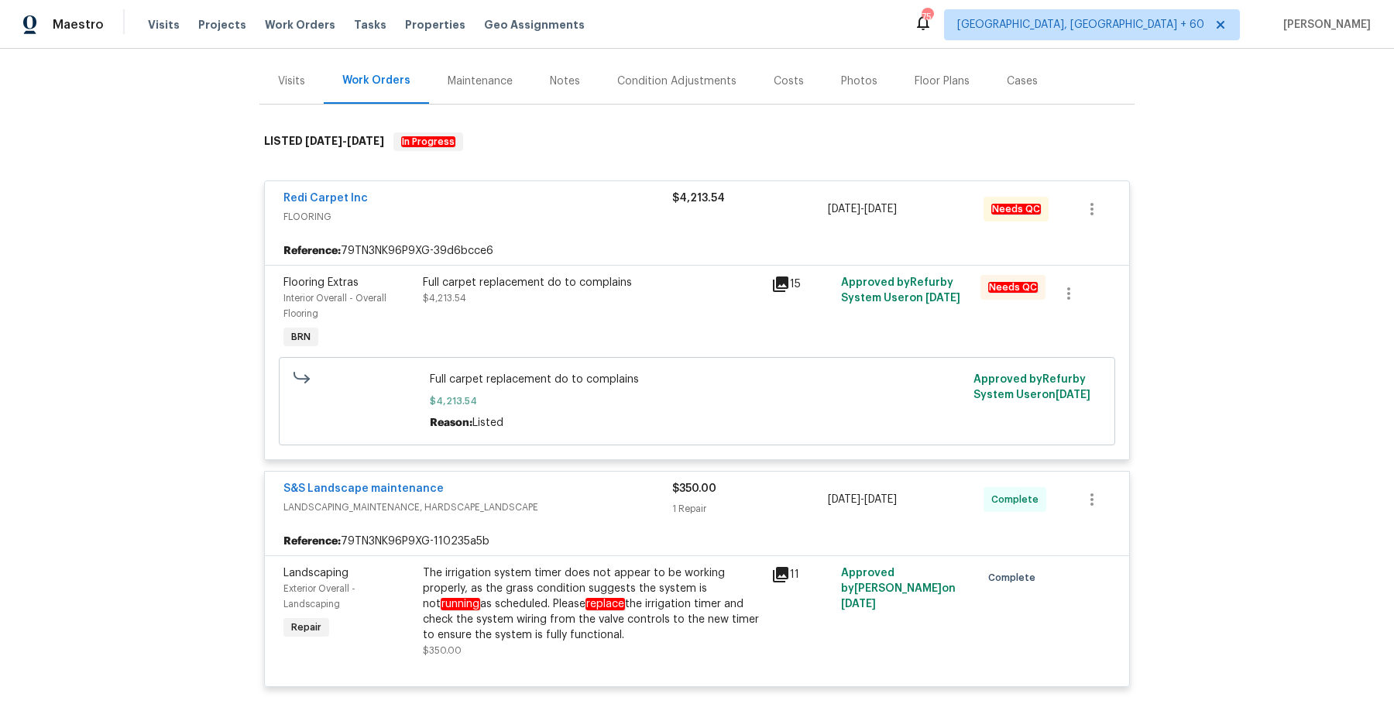
scroll to position [218, 0]
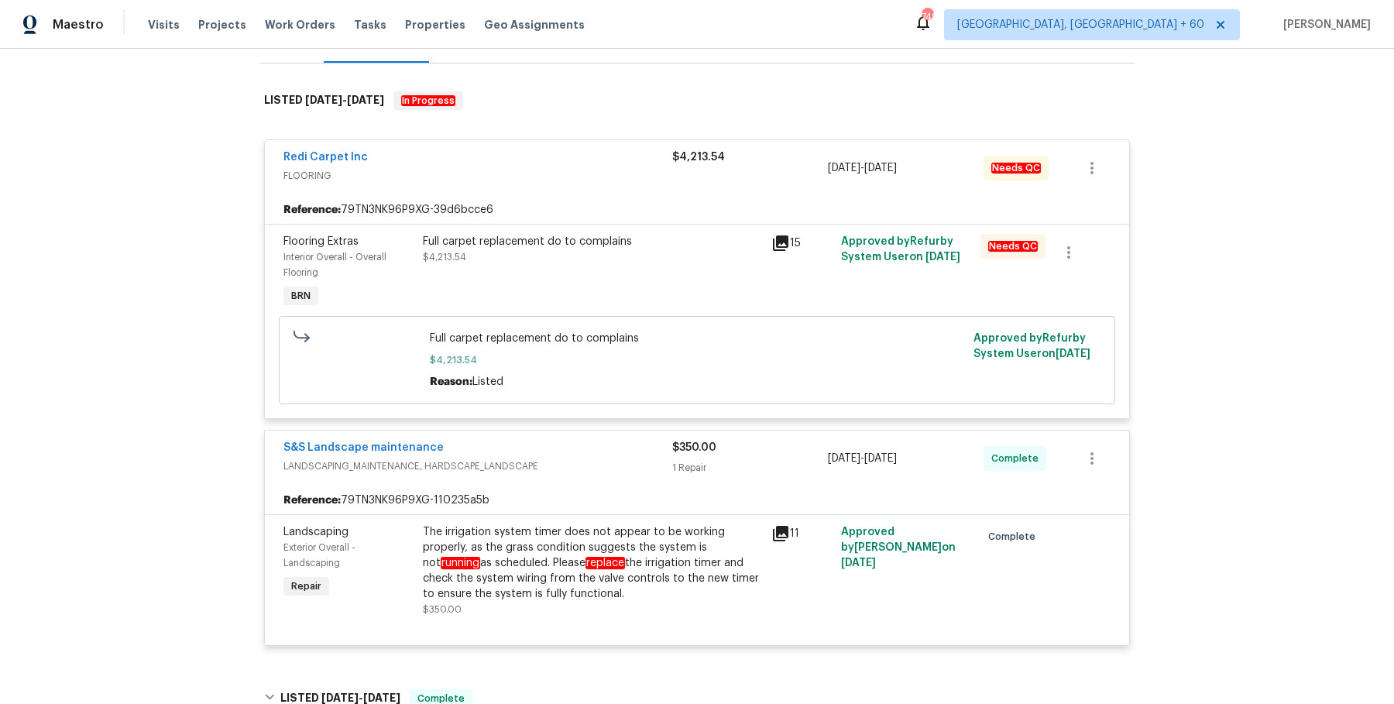
click at [718, 324] on div "Full carpet replacement do to complains $4,213.54 Reason: Listed Approved by Re…" at bounding box center [696, 360] width 827 height 98
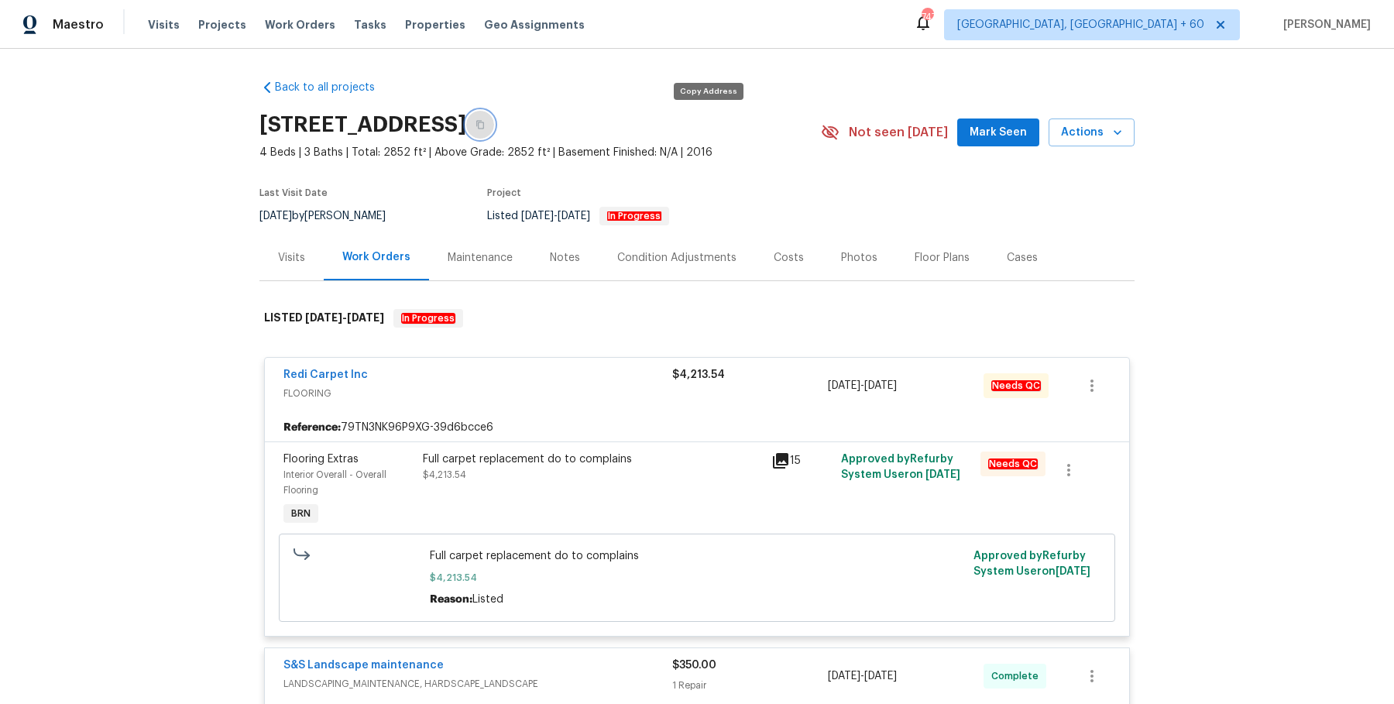
click at [494, 122] on button "button" at bounding box center [480, 125] width 28 height 28
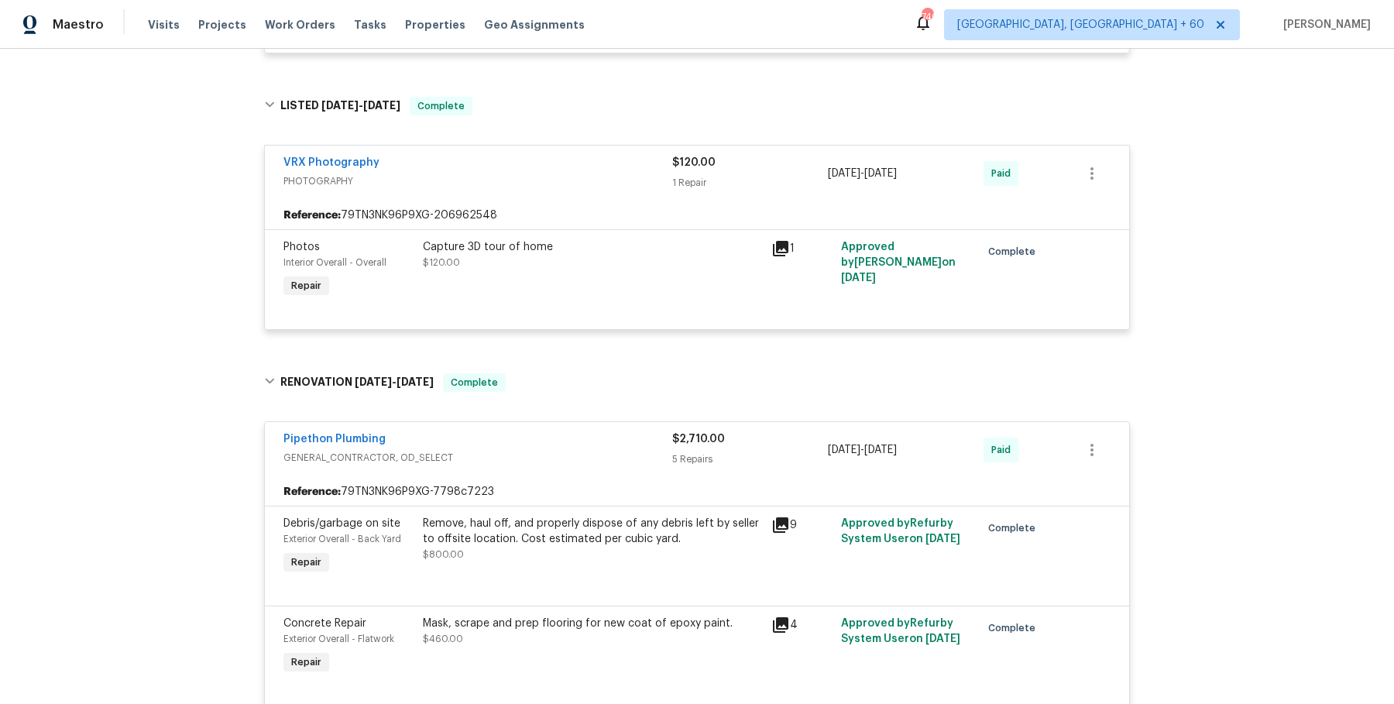
scroll to position [821, 0]
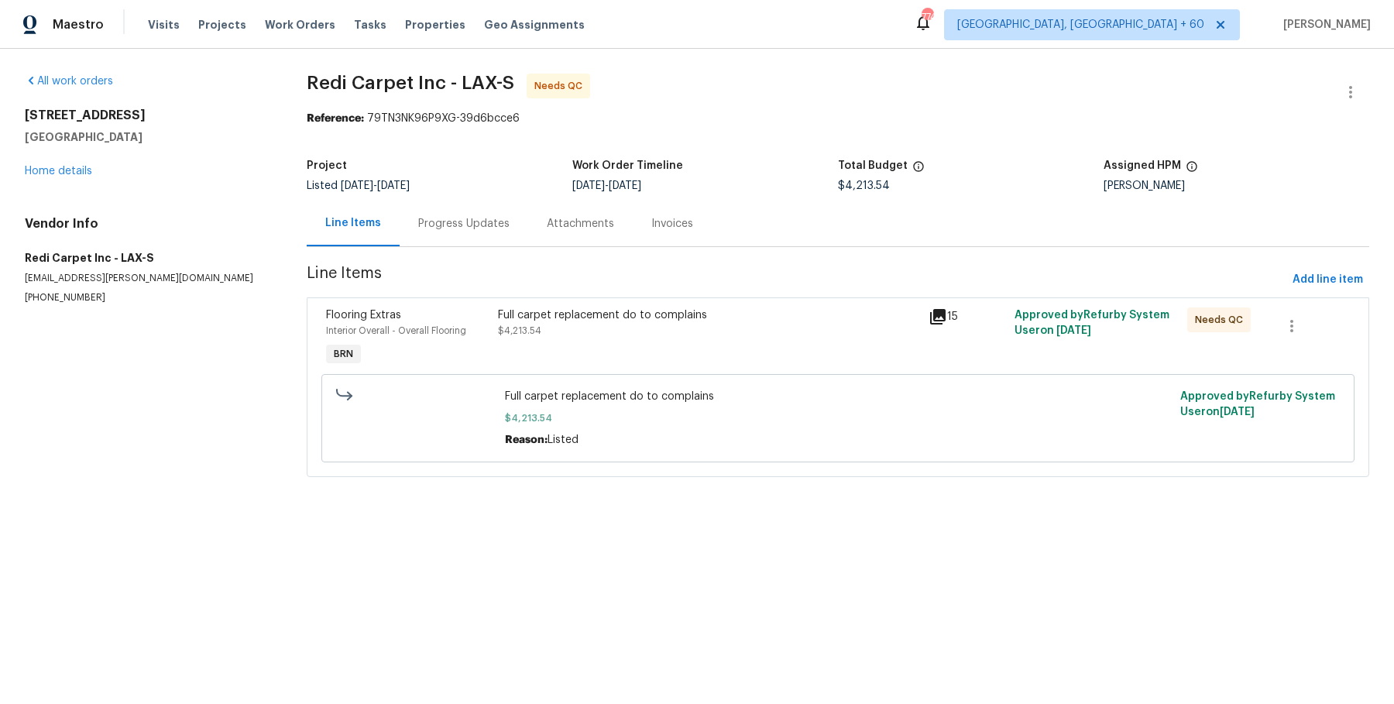
click at [428, 63] on div "All work orders [STREET_ADDRESS] Home details Vendor Info Redi Carpet Inc - LAX…" at bounding box center [697, 284] width 1394 height 471
copy span "Redi Carpet Inc - LAX-S"
drag, startPoint x: 22, startPoint y: 256, endPoint x: 142, endPoint y: 343, distance: 148.0
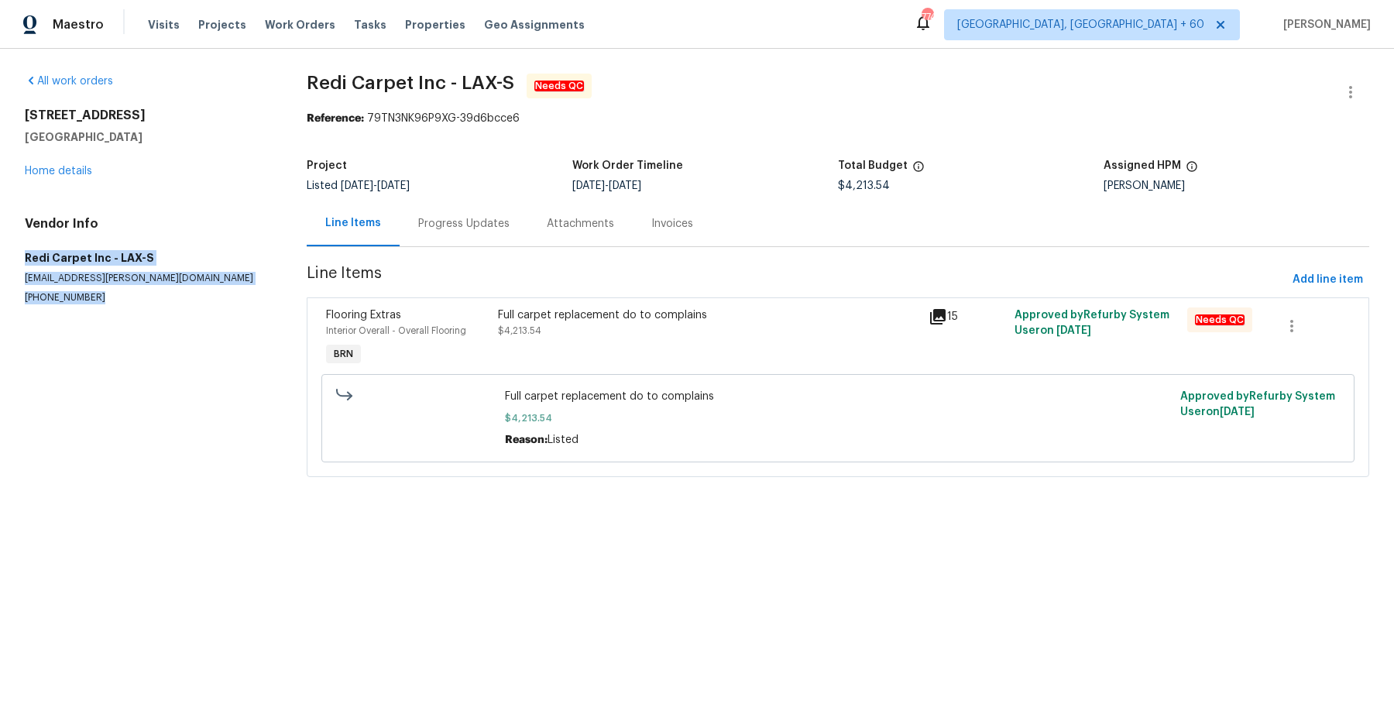
click at [142, 343] on div "All work orders [STREET_ADDRESS] Home details Vendor Info Redi Carpet Inc - LAX…" at bounding box center [697, 284] width 1394 height 471
copy div "Redi Carpet Inc - LAX-S [EMAIL_ADDRESS][PERSON_NAME][DOMAIN_NAME] [PHONE_NUMBER]"
